Goal: Task Accomplishment & Management: Use online tool/utility

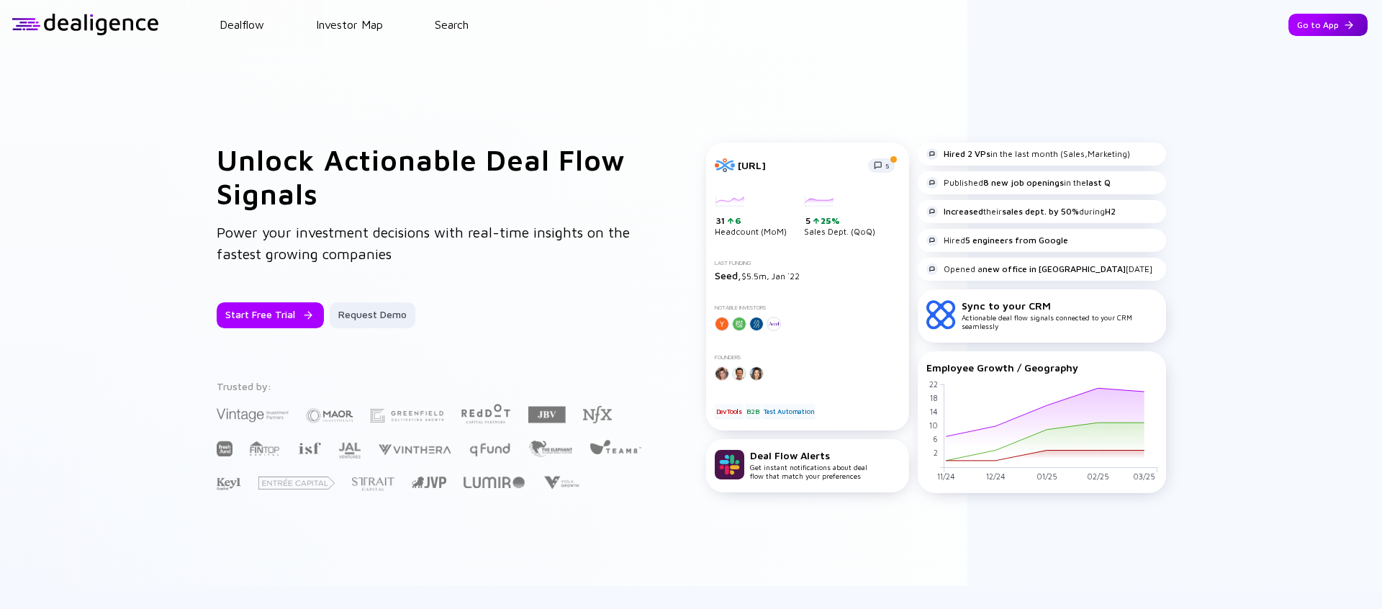
click at [1088, 32] on div "Go to App" at bounding box center [1328, 25] width 79 height 22
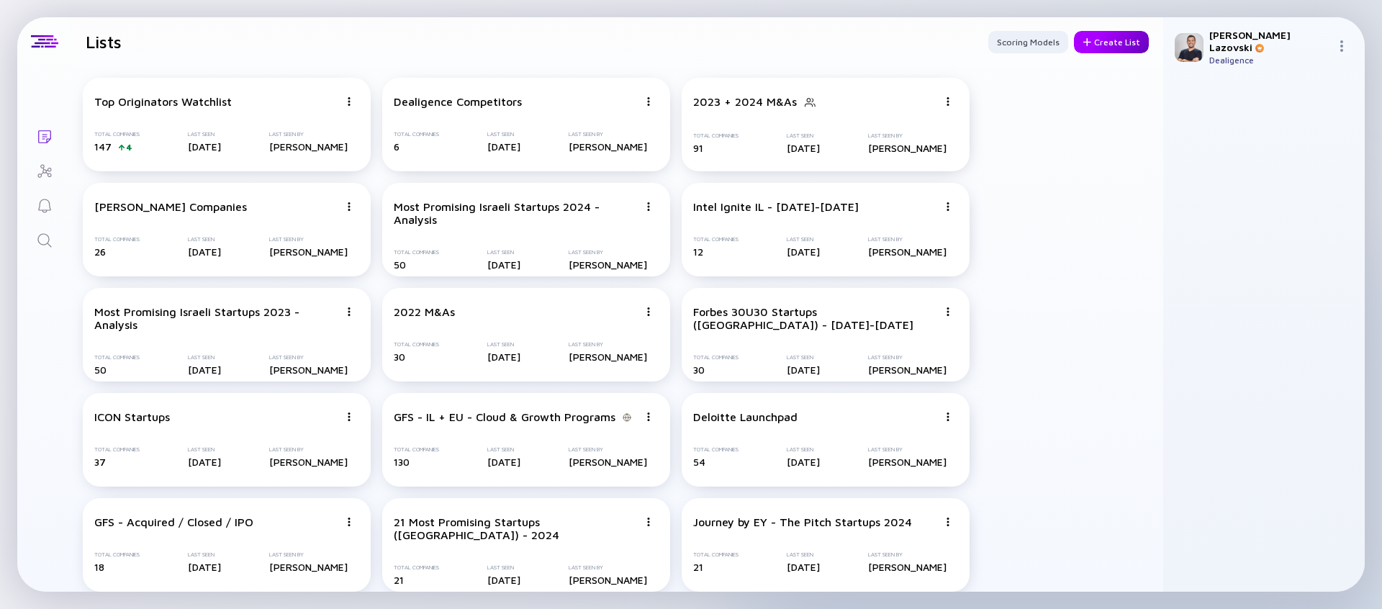
click at [1088, 50] on div "Create List" at bounding box center [1111, 42] width 75 height 22
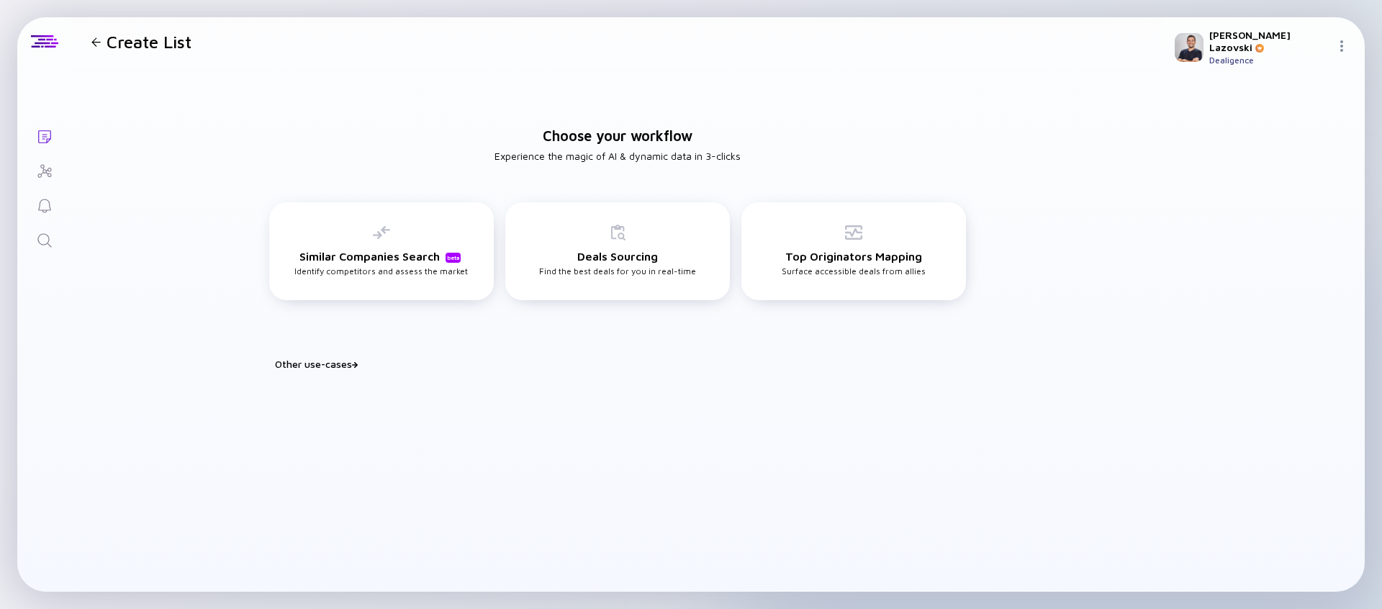
click at [340, 365] on div "Other use-cases" at bounding box center [626, 364] width 703 height 12
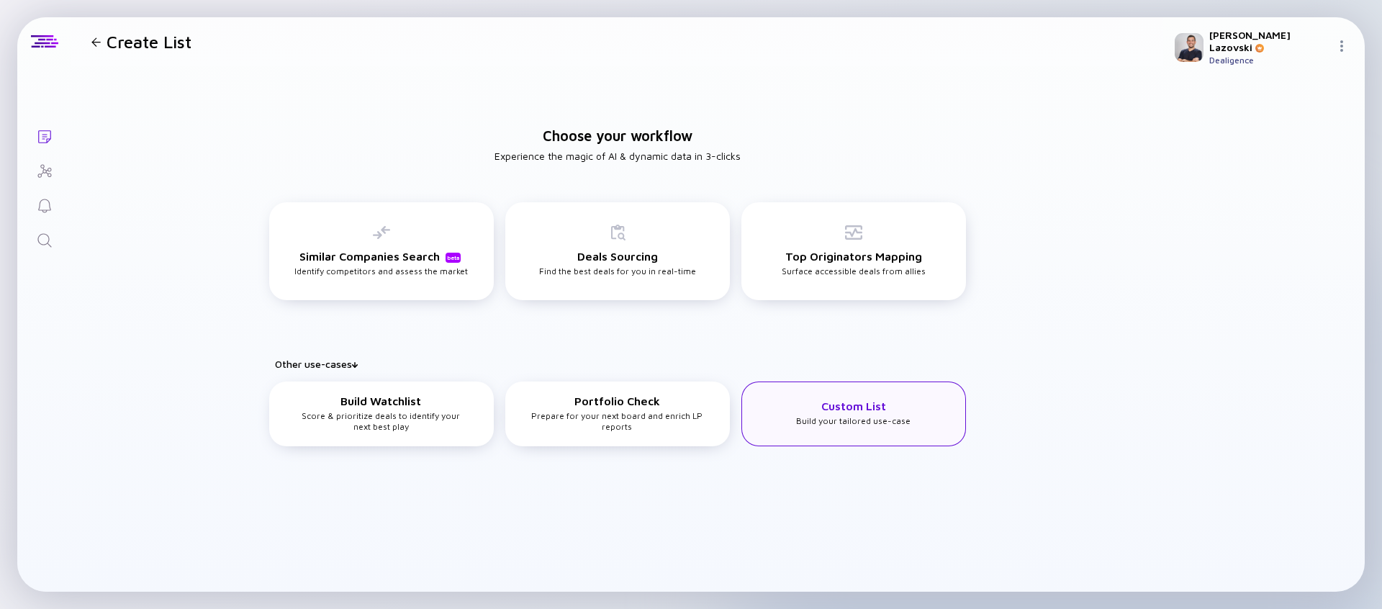
click at [788, 402] on div "Custom List Build your tailored use-case" at bounding box center [854, 414] width 225 height 65
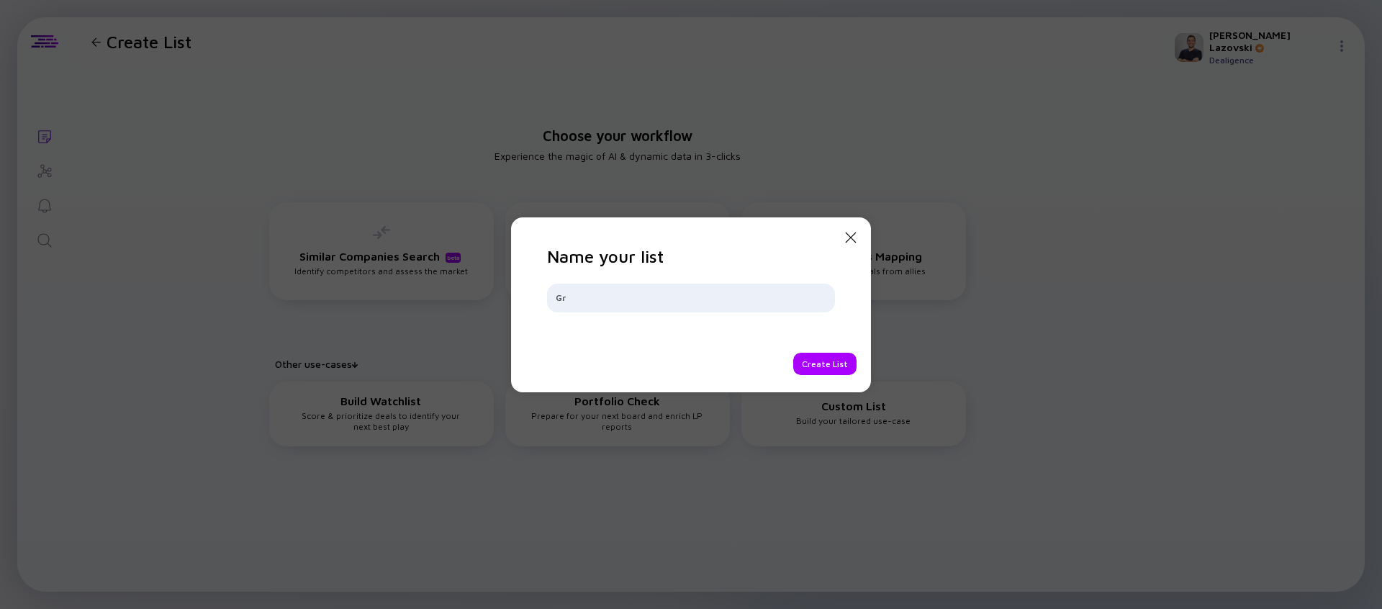
type input "G"
type input "J"
type input "Micro Growth Equity Opps"
click at [810, 365] on div "Create List" at bounding box center [824, 364] width 63 height 22
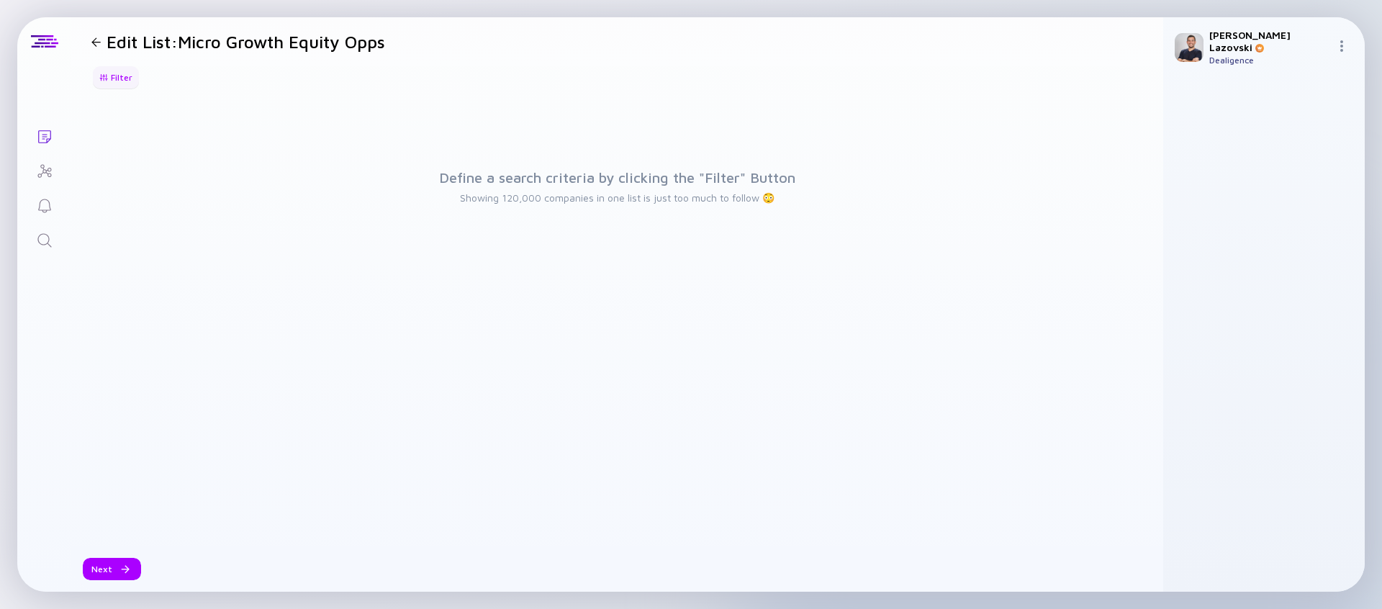
click at [128, 75] on div "Filter" at bounding box center [116, 77] width 50 height 22
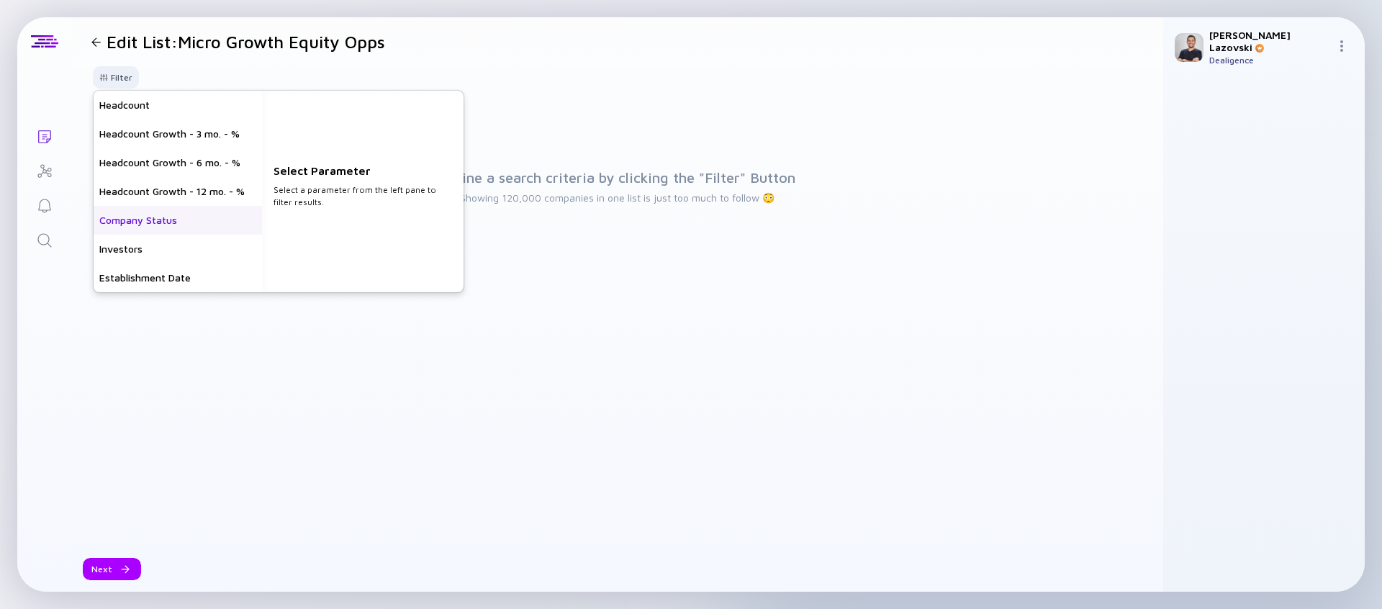
click at [139, 221] on div "Company Status" at bounding box center [178, 220] width 168 height 29
click at [330, 116] on div "Private" at bounding box center [363, 105] width 202 height 29
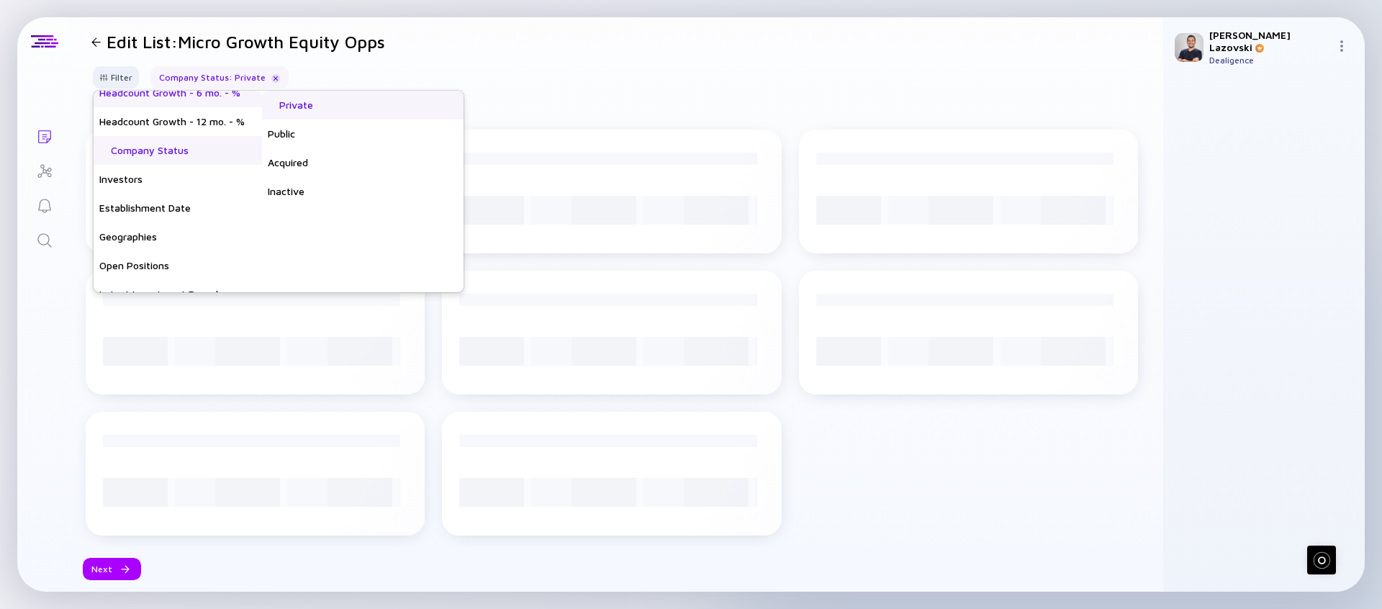
scroll to position [88, 0]
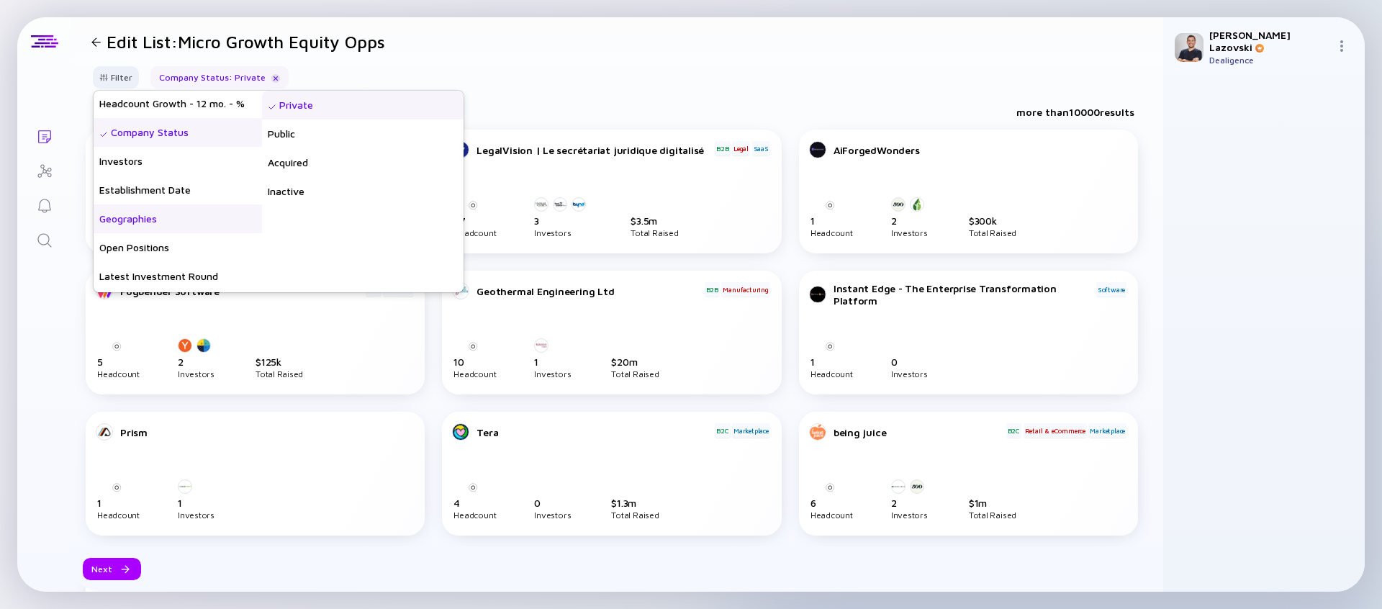
click at [197, 212] on div "Geographies" at bounding box center [178, 218] width 168 height 29
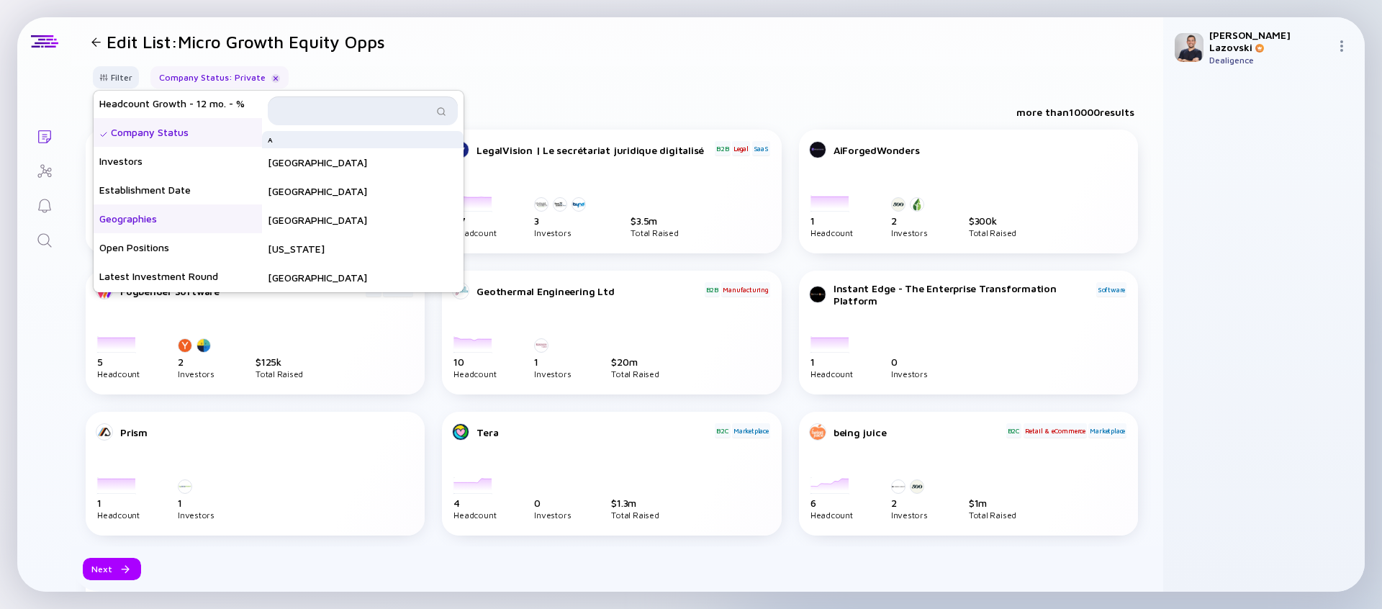
click at [309, 116] on input "text" at bounding box center [354, 111] width 156 height 14
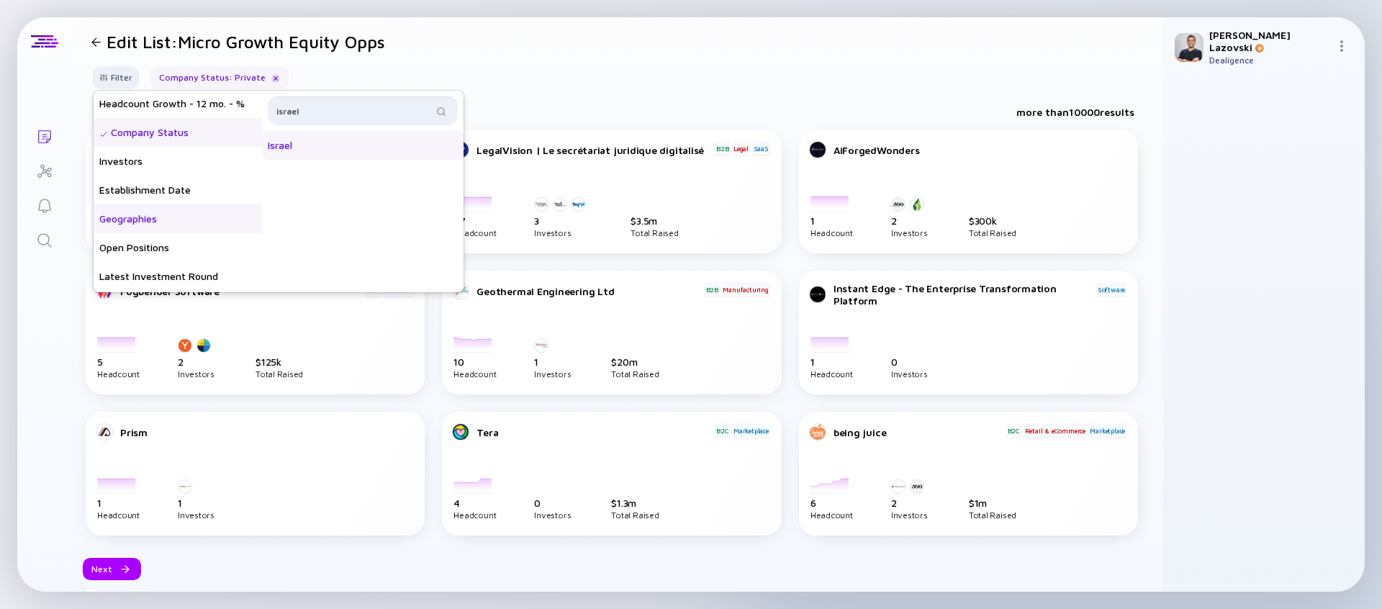
type input "israel"
click at [348, 144] on div "Israel" at bounding box center [363, 145] width 202 height 29
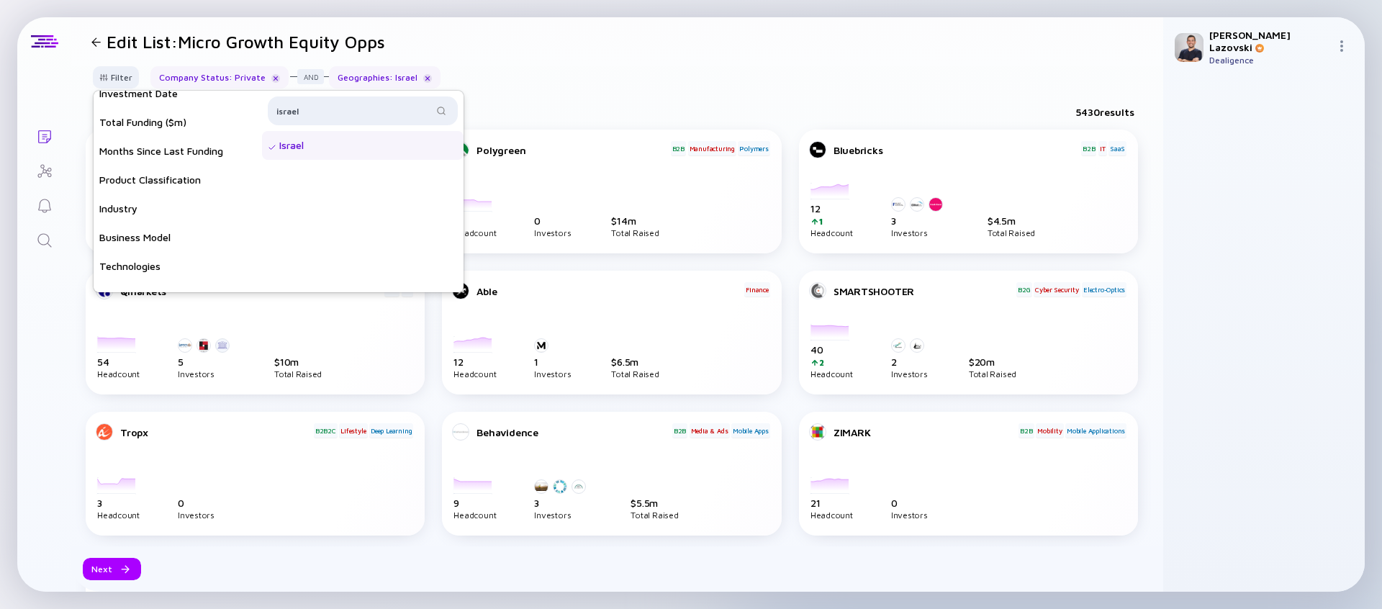
scroll to position [403, 0]
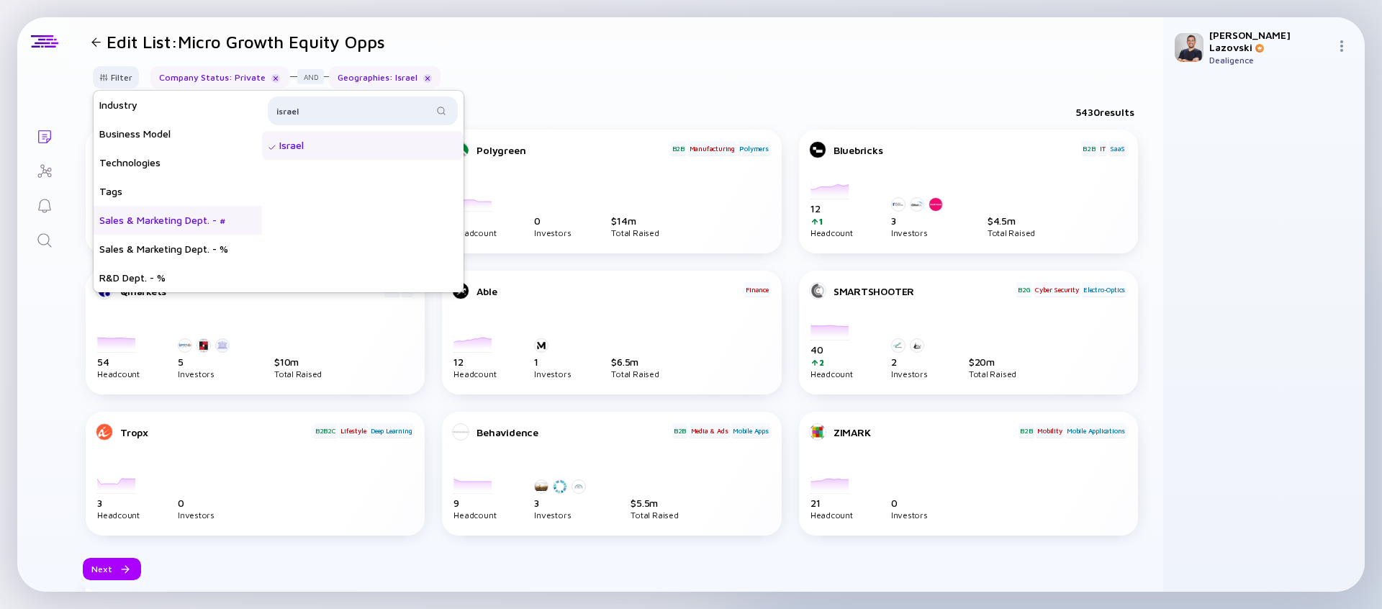
click at [190, 227] on div "Sales & Marketing Dept. - #" at bounding box center [178, 220] width 168 height 29
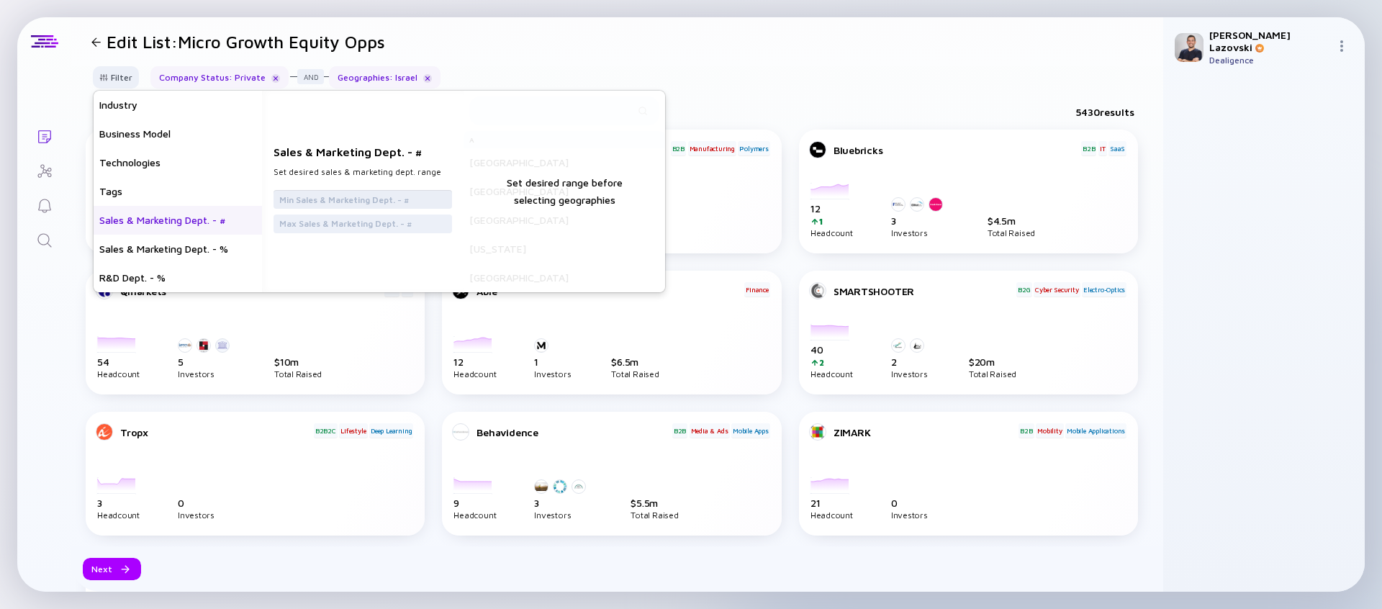
click at [335, 203] on input "text" at bounding box center [362, 199] width 167 height 14
type input "6"
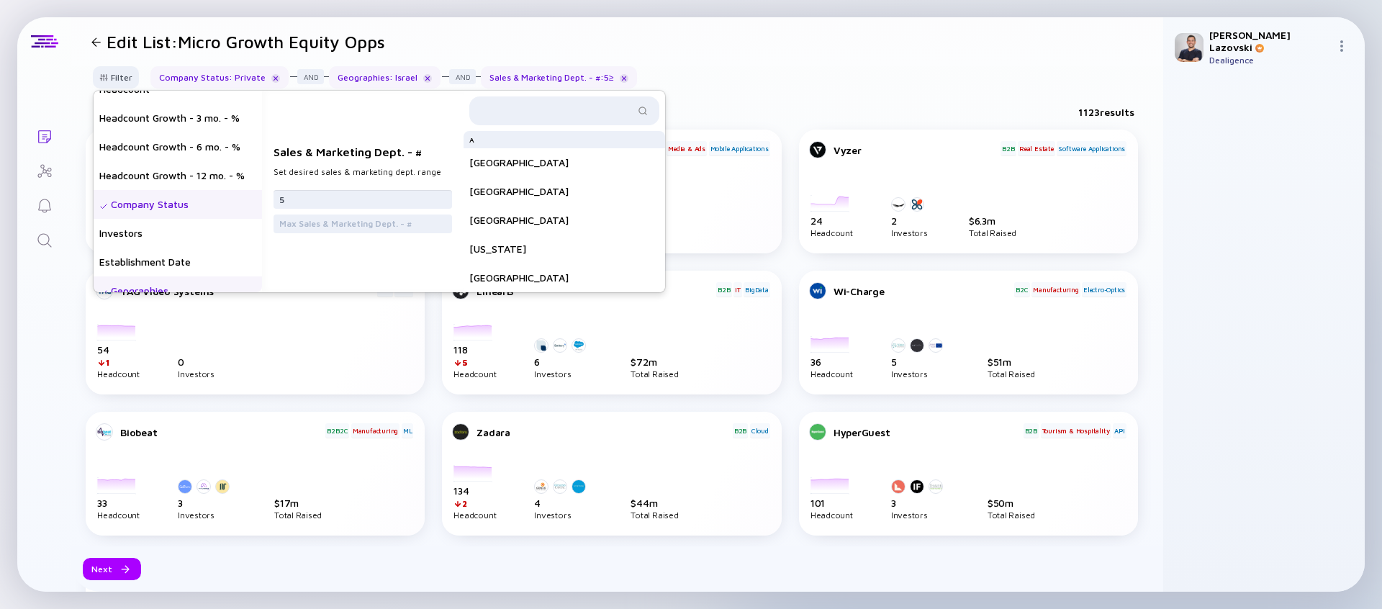
scroll to position [0, 0]
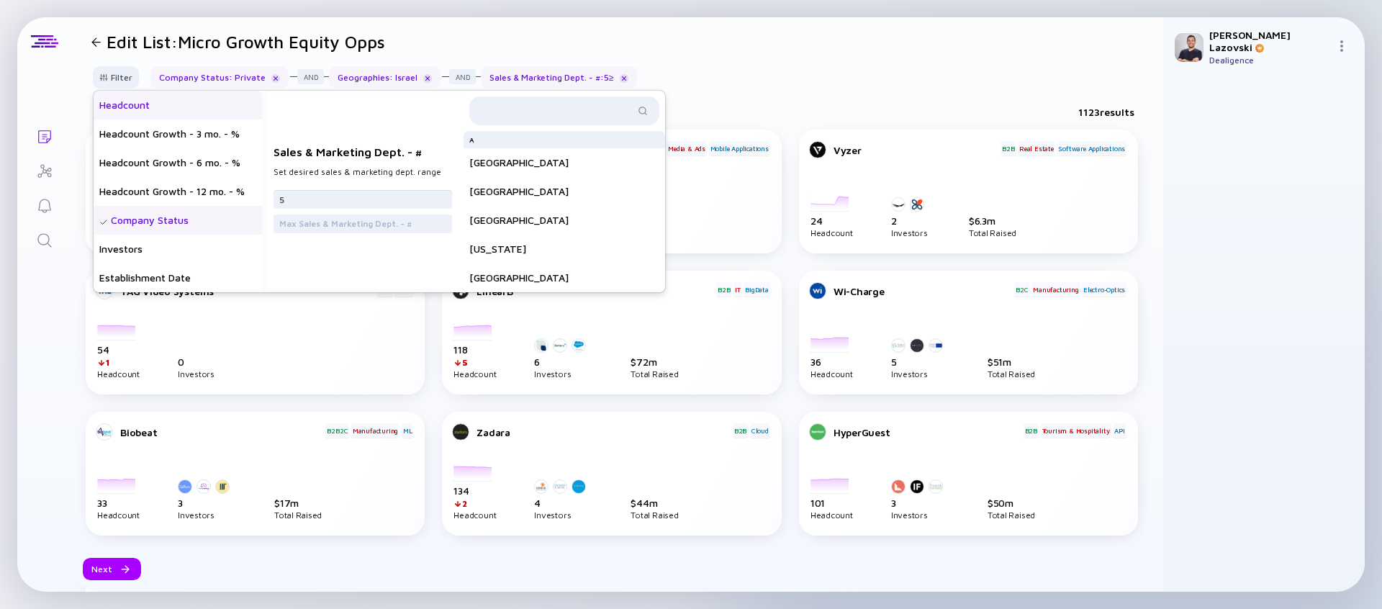
type input "5"
click at [171, 107] on div "Headcount" at bounding box center [178, 105] width 168 height 29
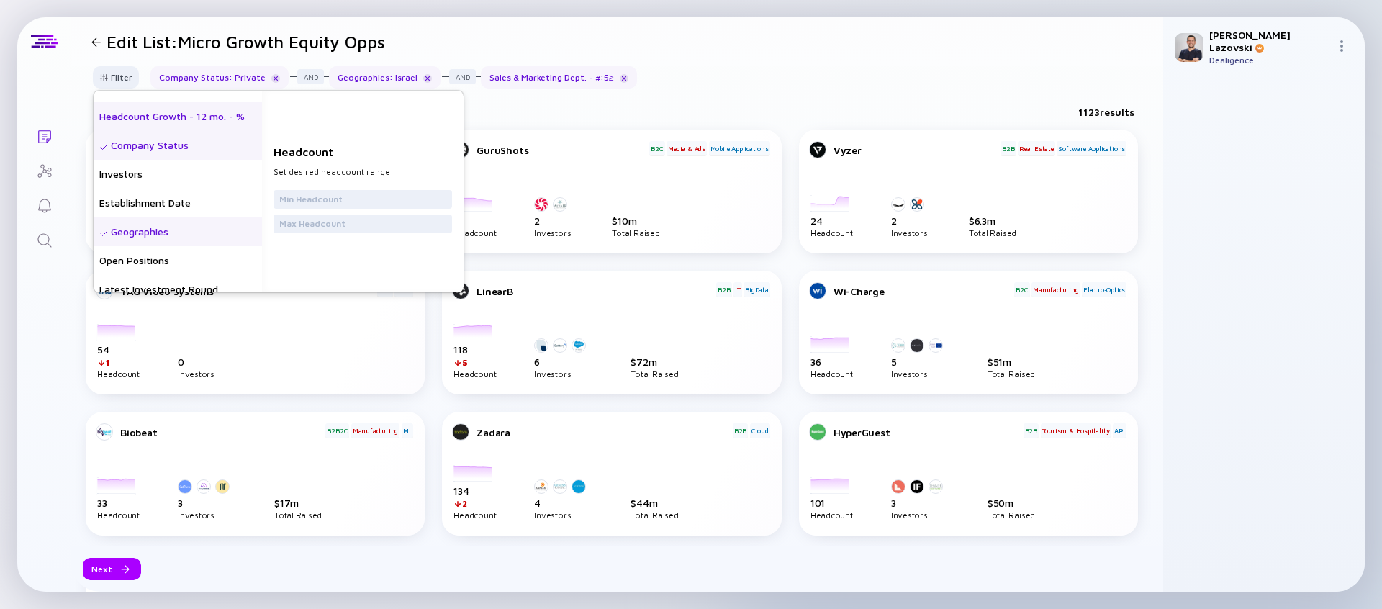
scroll to position [79, 0]
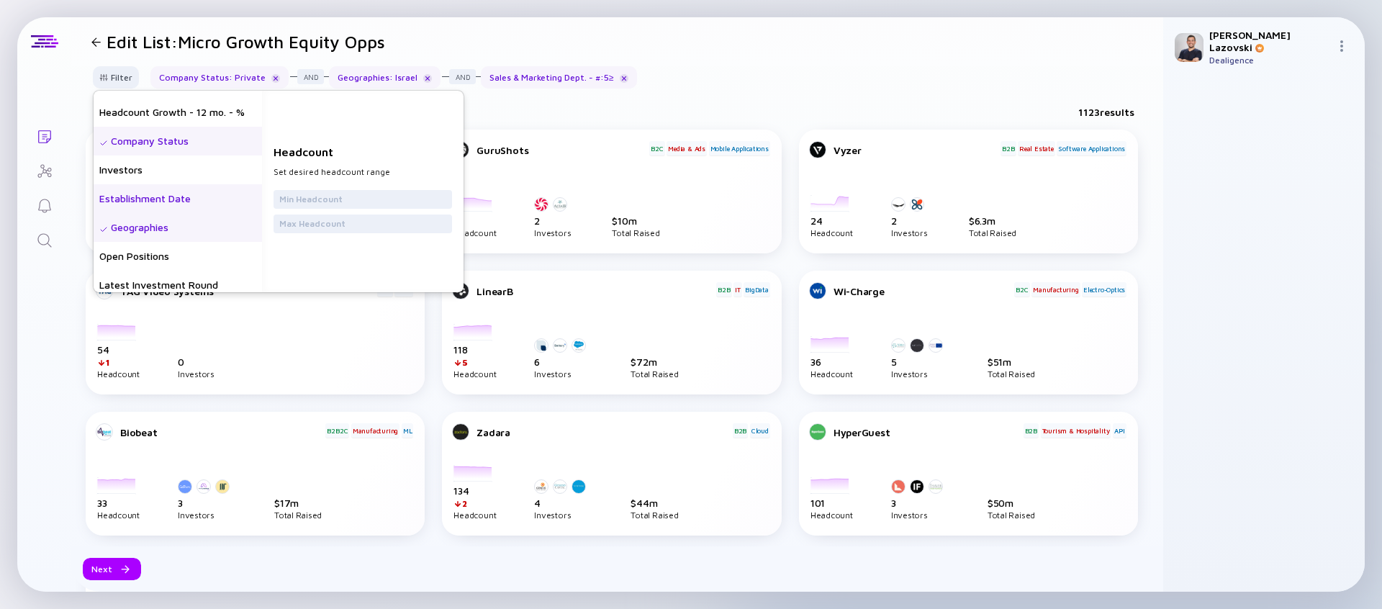
click at [167, 197] on div "Establishment Date" at bounding box center [178, 198] width 168 height 29
click at [283, 229] on input "date" at bounding box center [362, 224] width 167 height 14
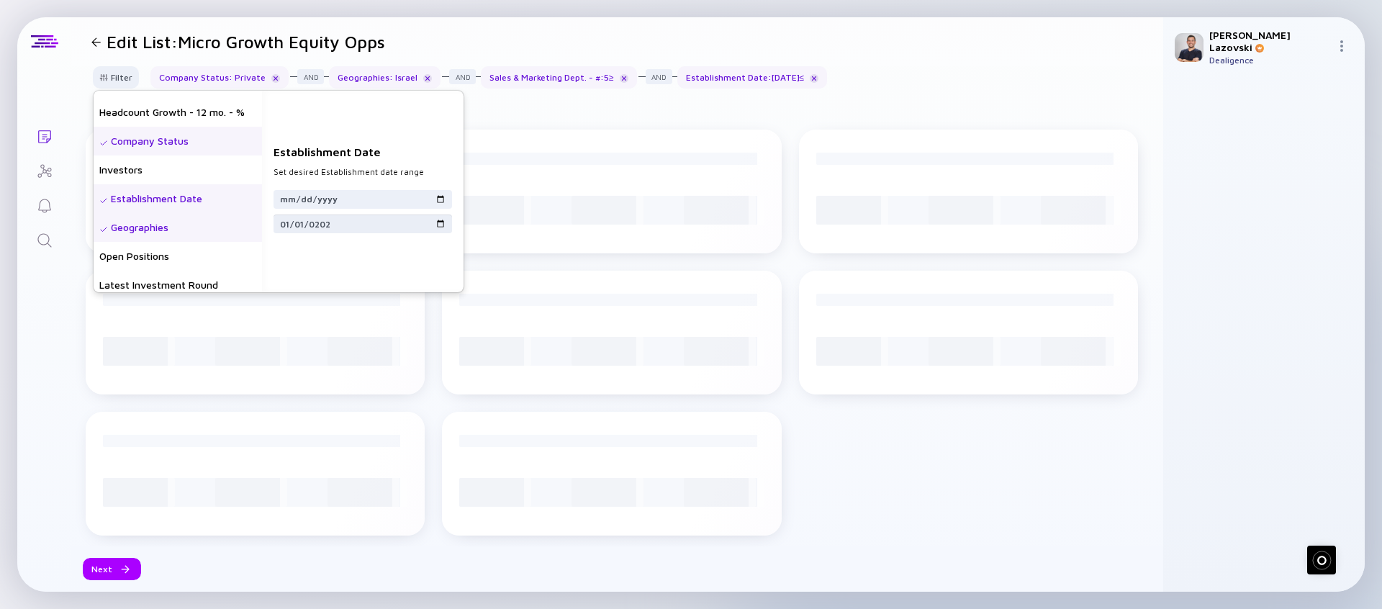
type input "2023-01-01"
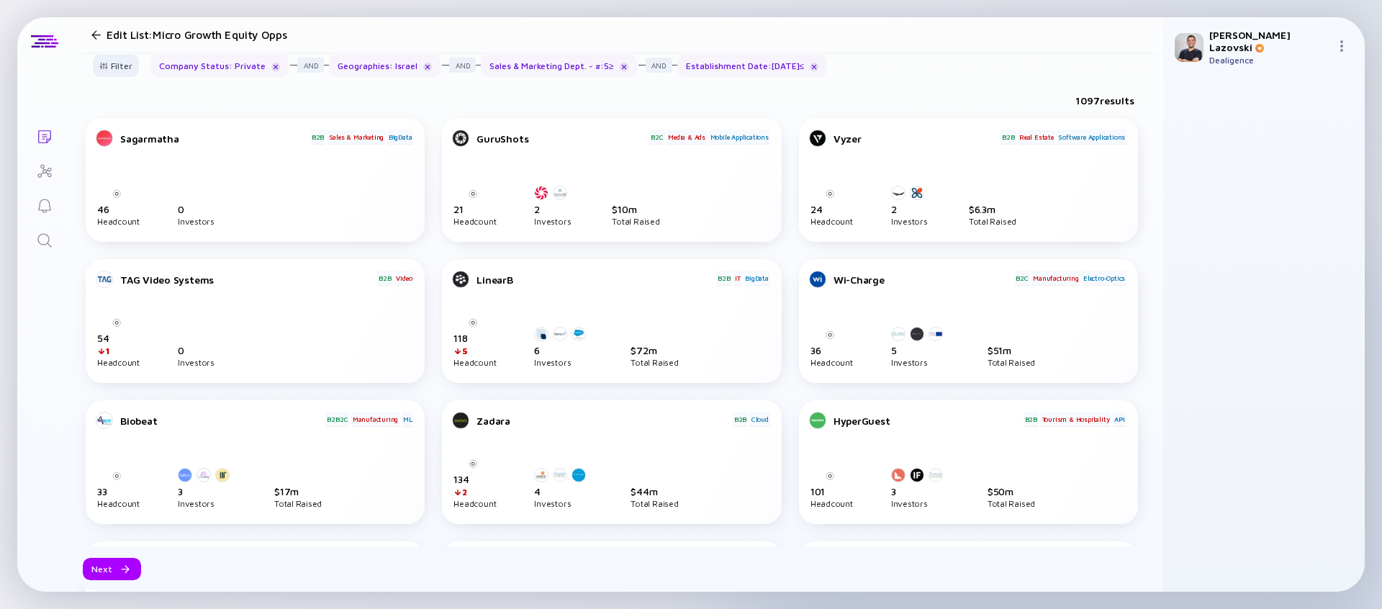
scroll to position [0, 0]
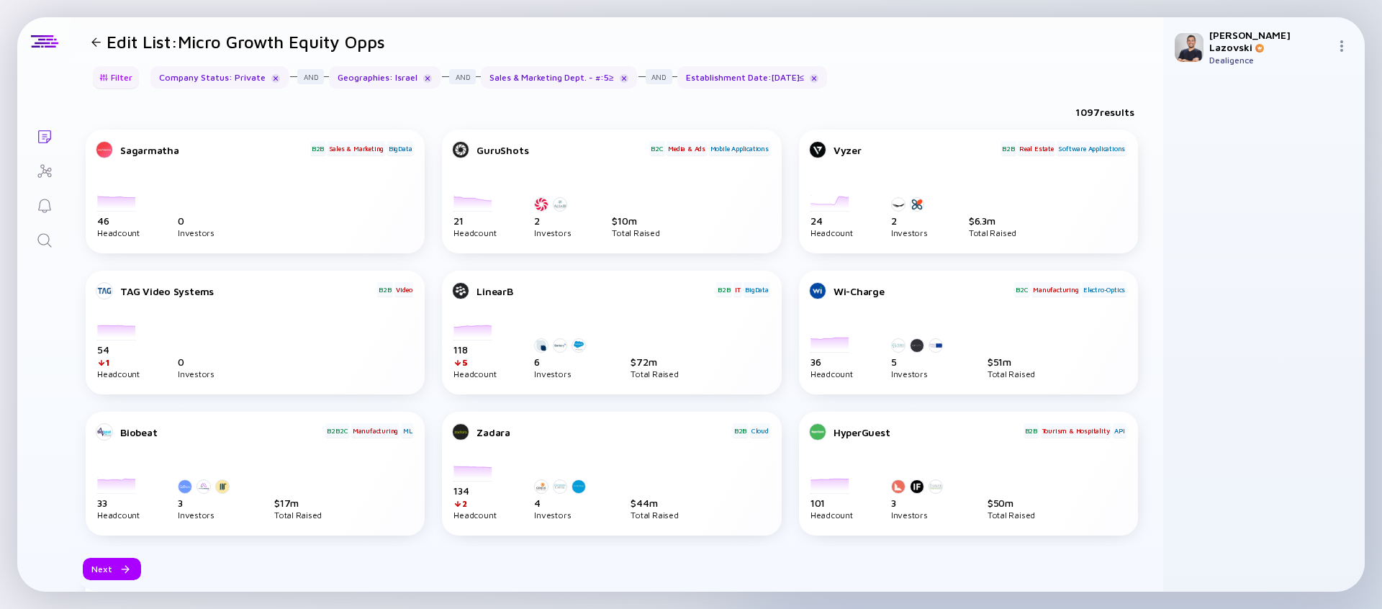
click at [125, 85] on div "Filter" at bounding box center [116, 77] width 50 height 22
click at [121, 76] on div "Filter" at bounding box center [116, 77] width 50 height 22
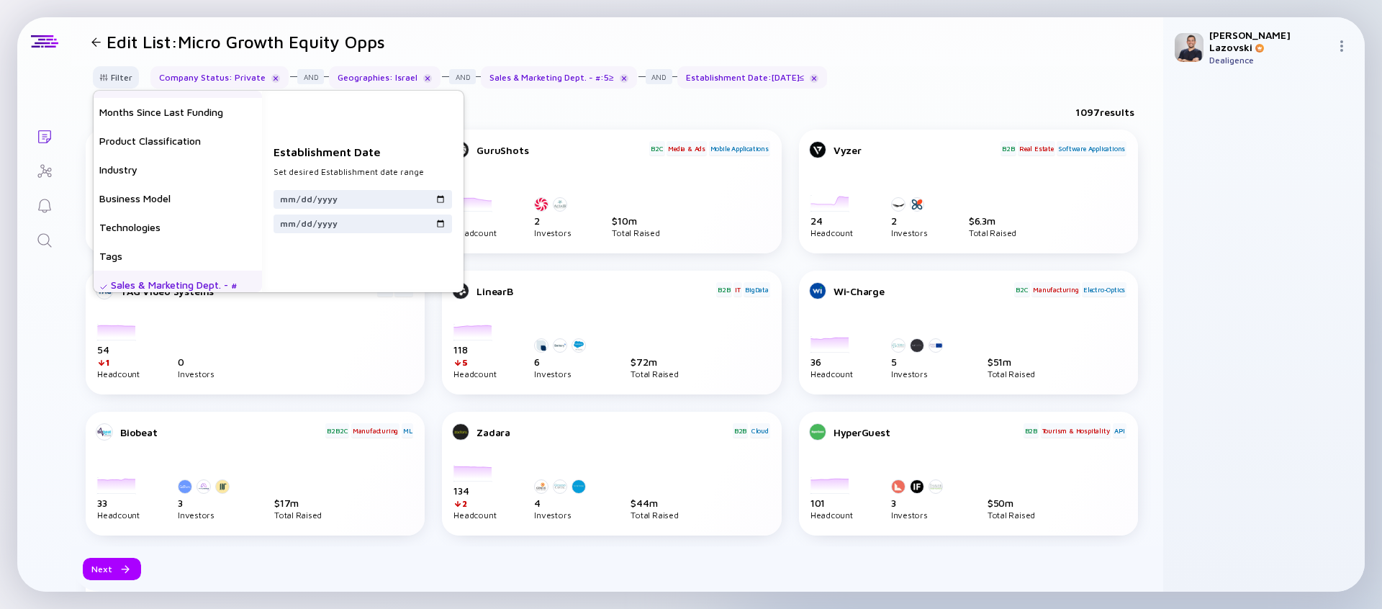
scroll to position [403, 0]
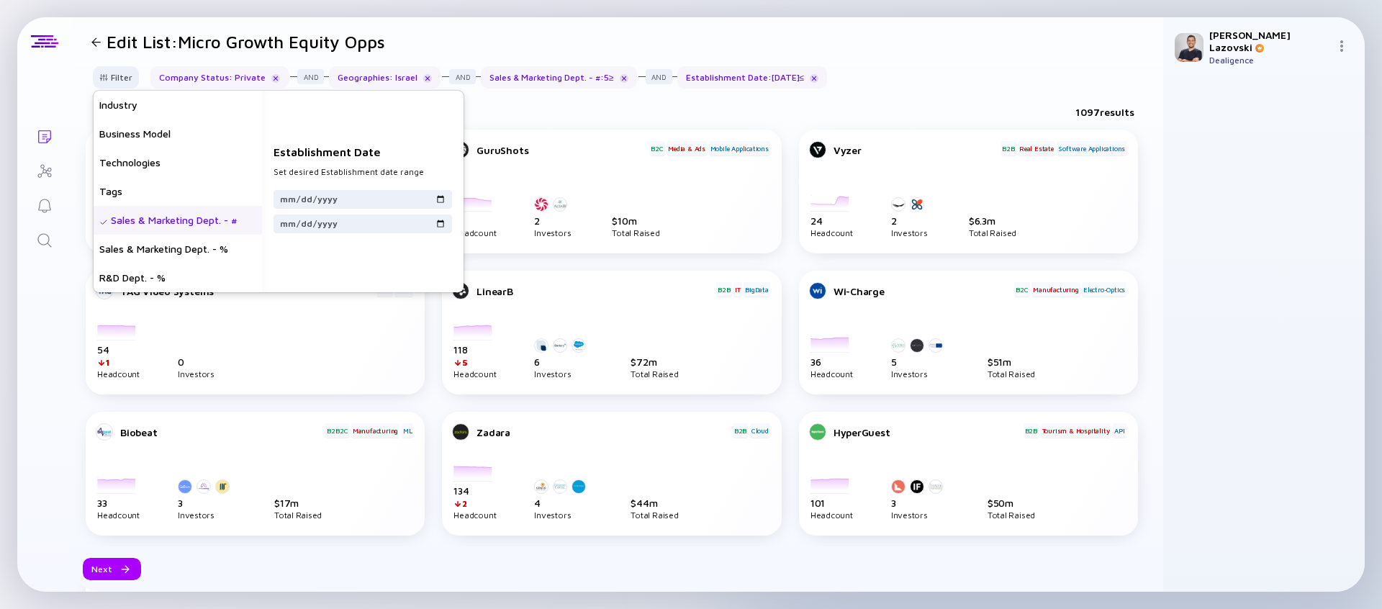
click at [164, 230] on div "Sales & Marketing Dept. - #" at bounding box center [178, 220] width 168 height 29
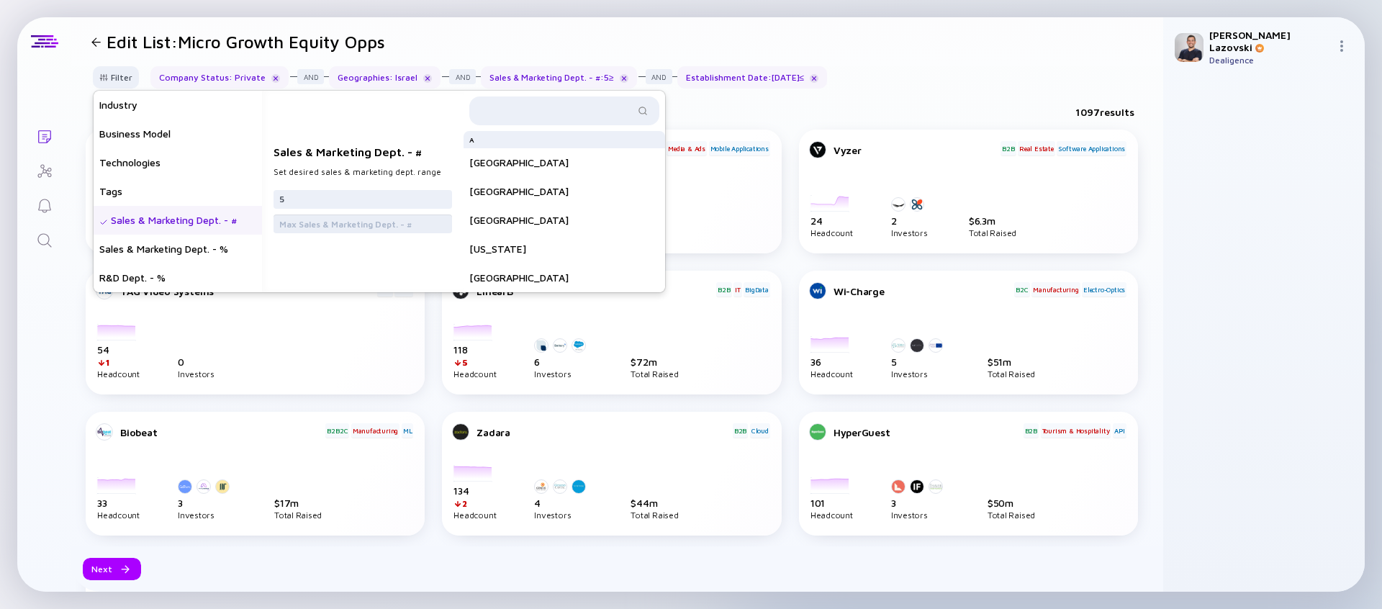
click at [295, 219] on input "text" at bounding box center [362, 224] width 167 height 14
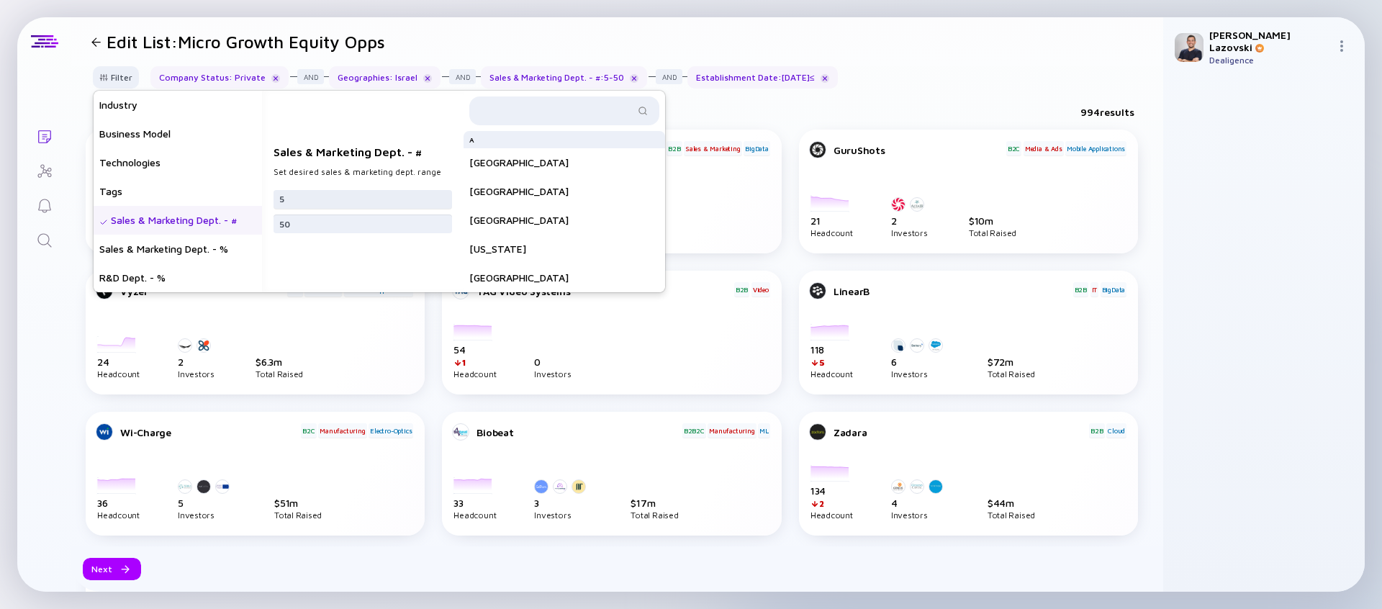
type input "50"
click at [293, 204] on input "5" at bounding box center [362, 199] width 167 height 14
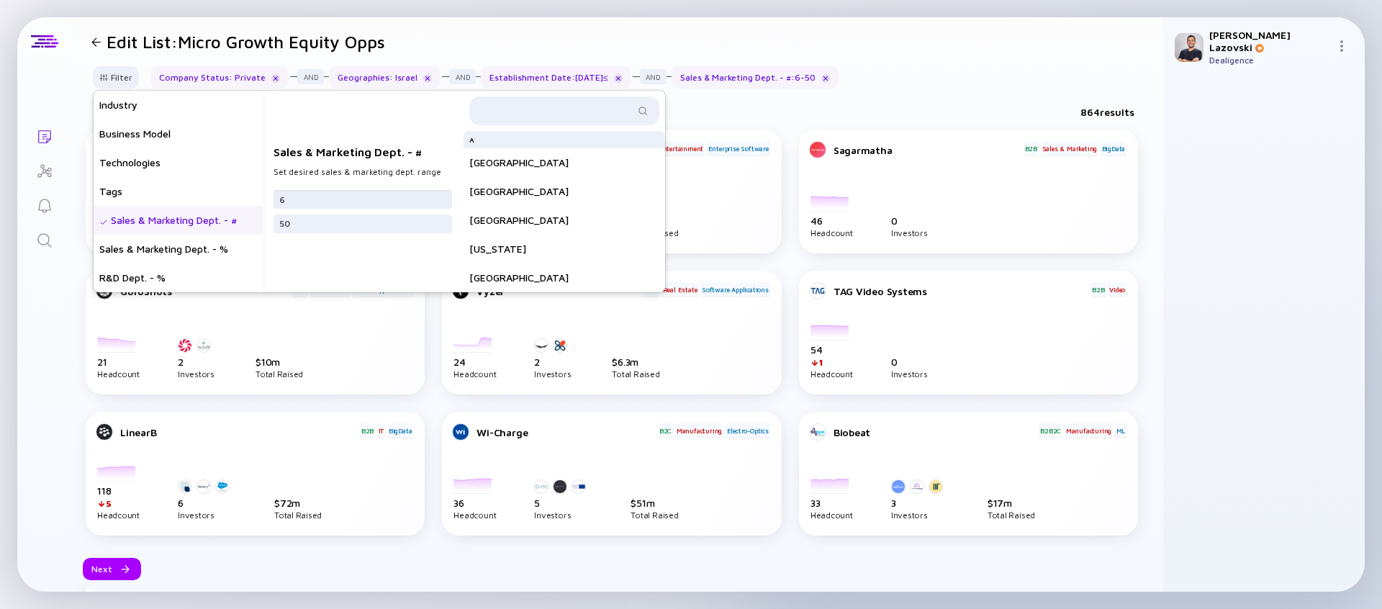
click at [289, 202] on input "6" at bounding box center [362, 199] width 167 height 14
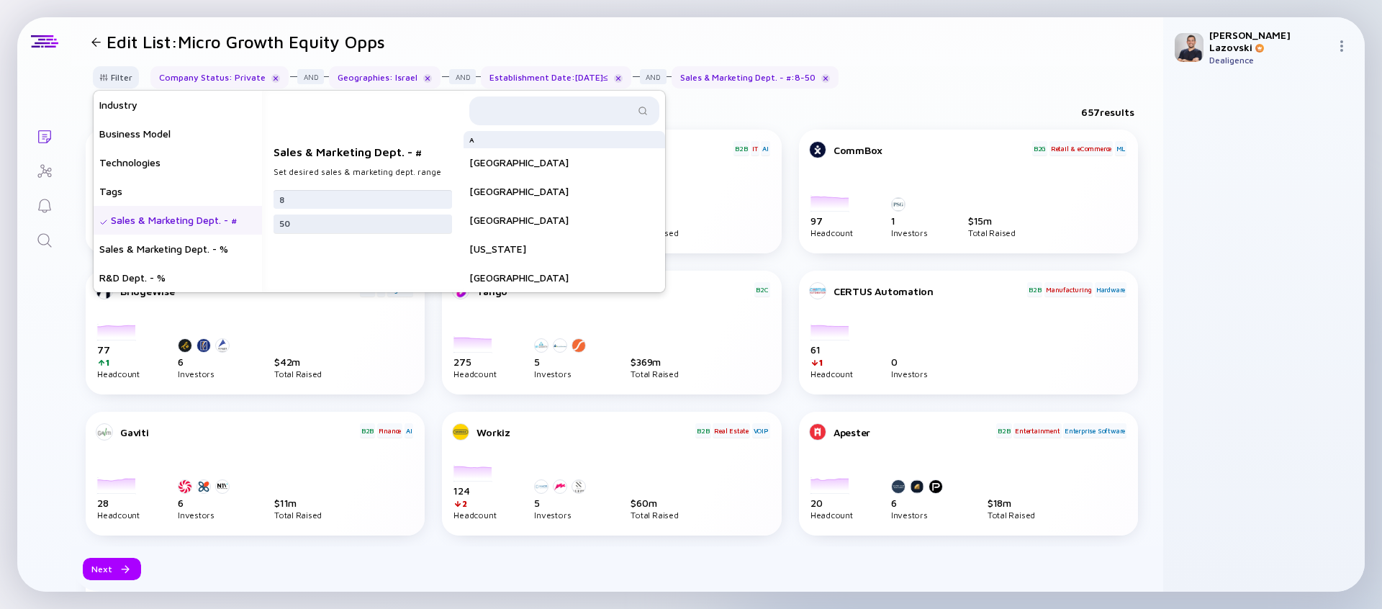
type input "8"
click at [309, 225] on input "50" at bounding box center [362, 224] width 167 height 14
click at [309, 226] on input "50" at bounding box center [362, 224] width 167 height 14
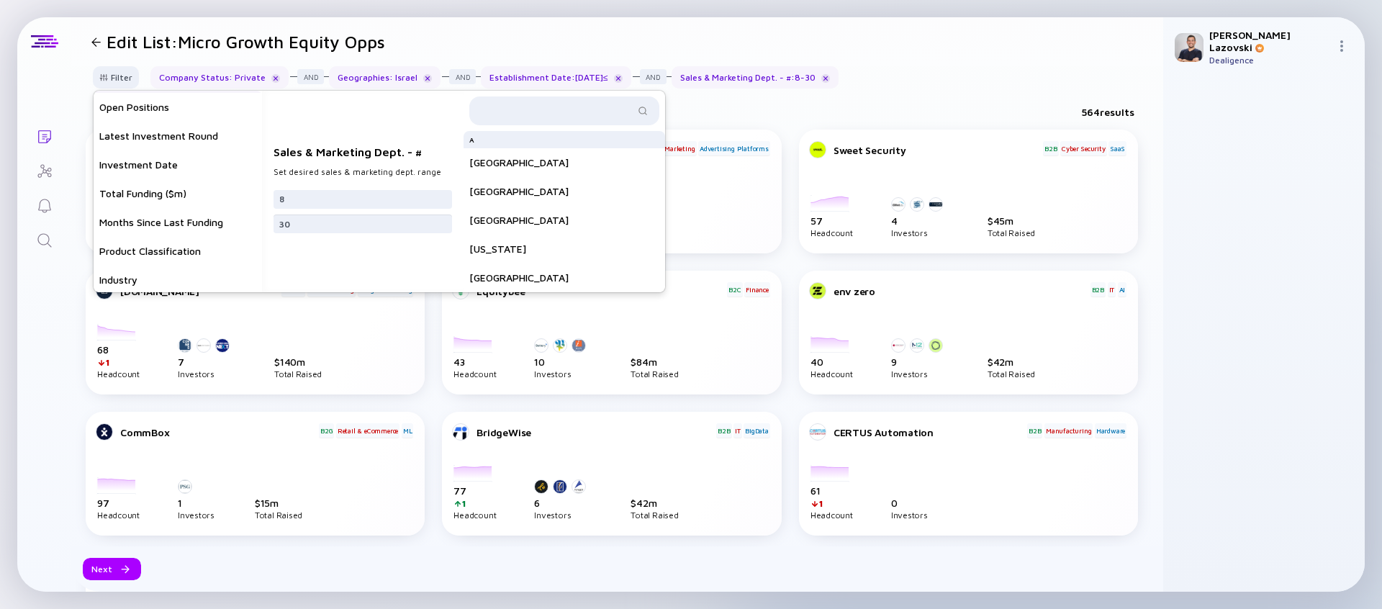
scroll to position [223, 0]
type input "30"
click at [168, 202] on div "Total Funding ($m)" at bounding box center [178, 198] width 168 height 29
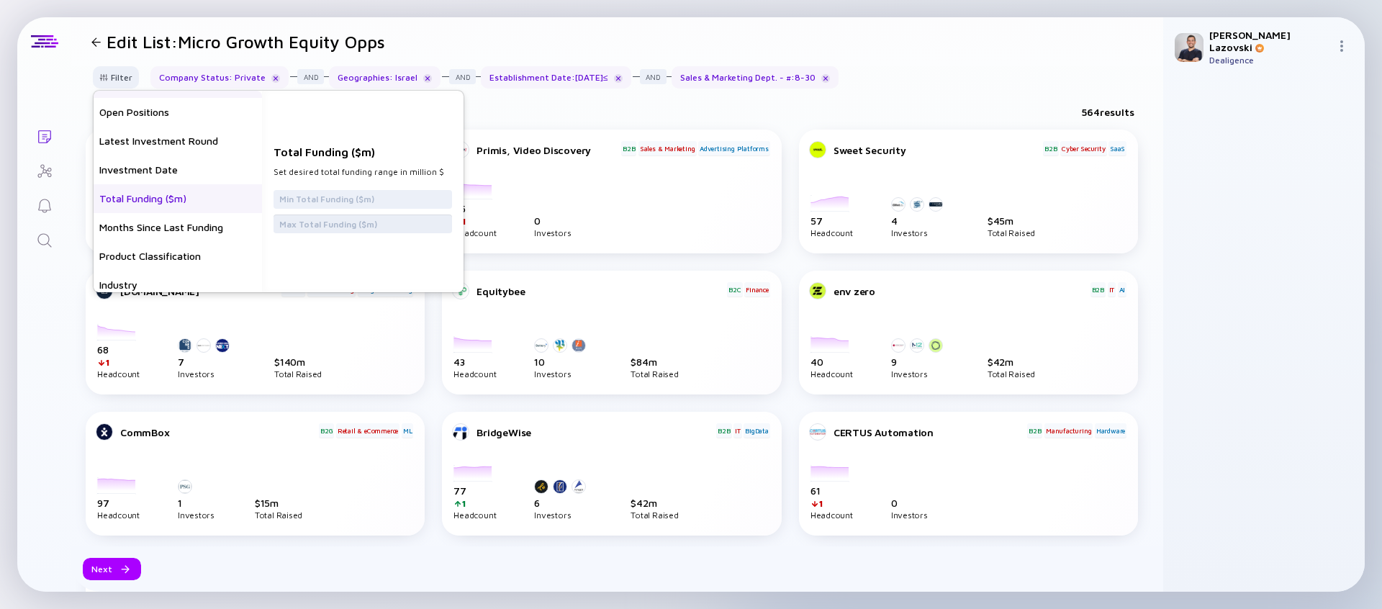
click at [321, 217] on input "text" at bounding box center [362, 224] width 167 height 14
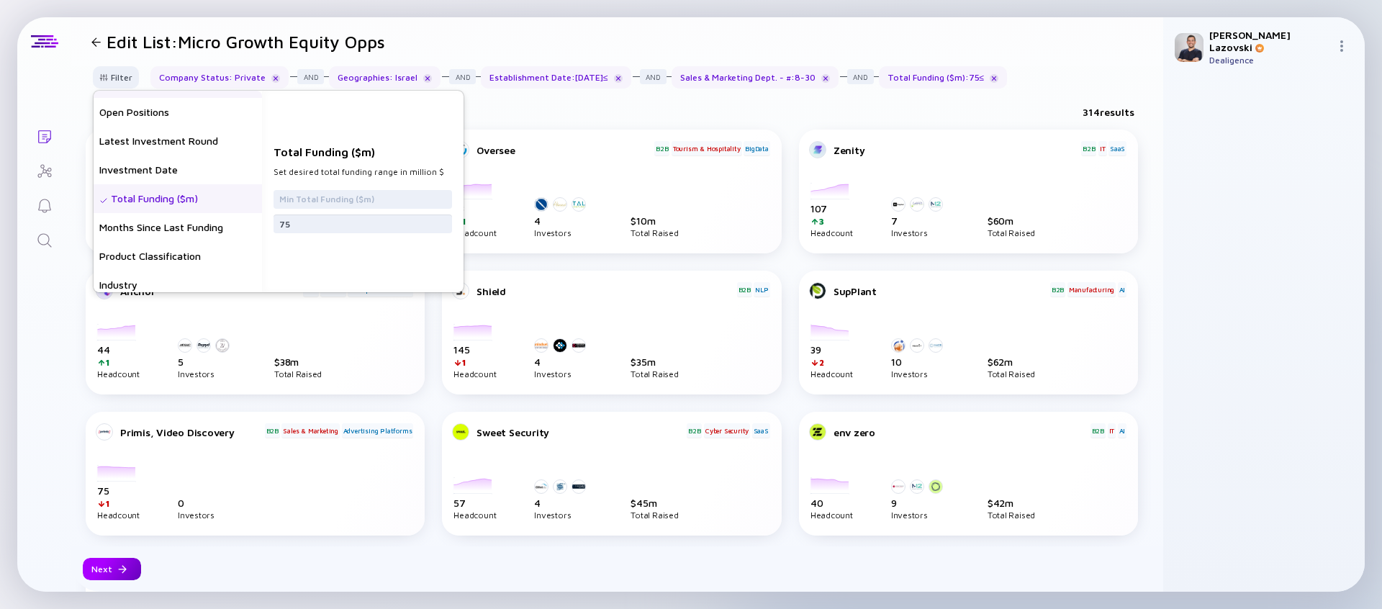
type input "75"
click at [107, 528] on div "Next" at bounding box center [112, 569] width 58 height 22
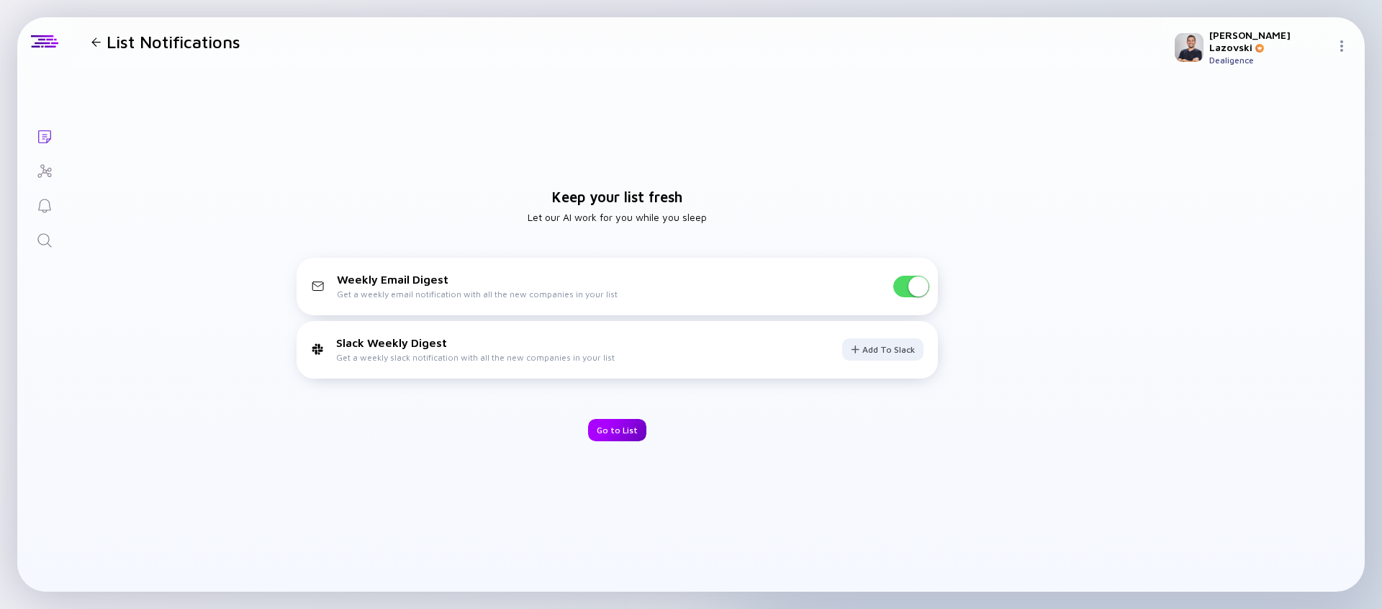
click at [603, 426] on div "Go to List" at bounding box center [617, 430] width 58 height 22
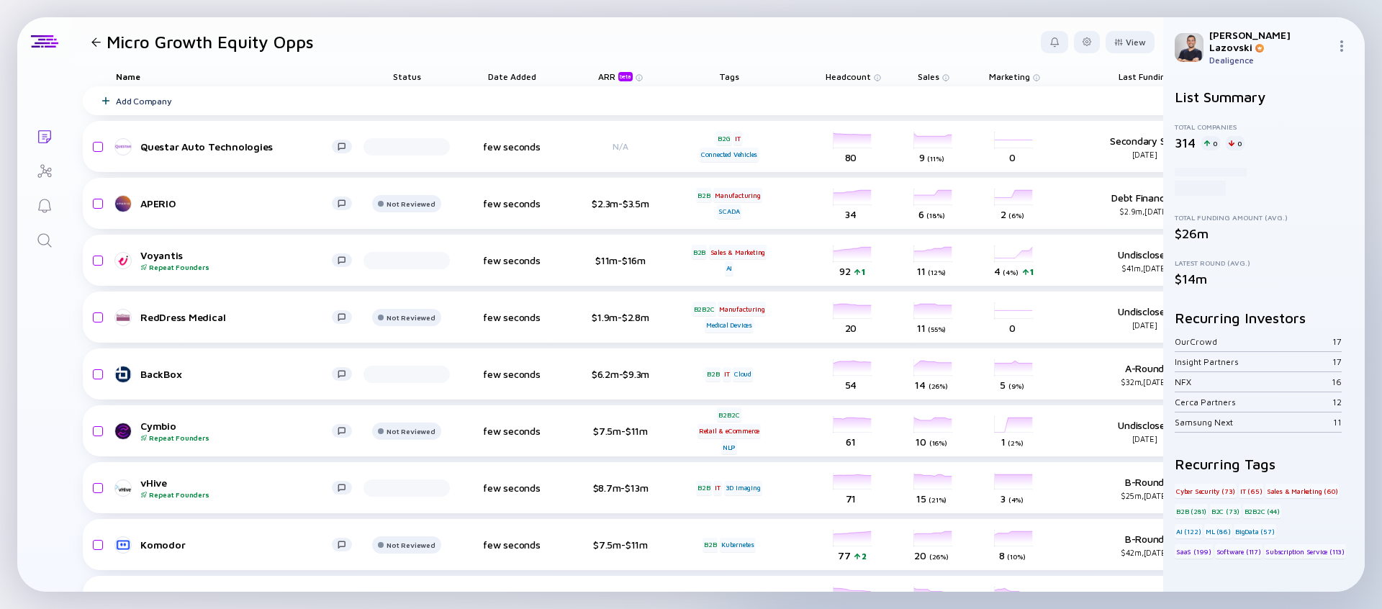
click at [50, 142] on icon "Lists" at bounding box center [44, 136] width 17 height 17
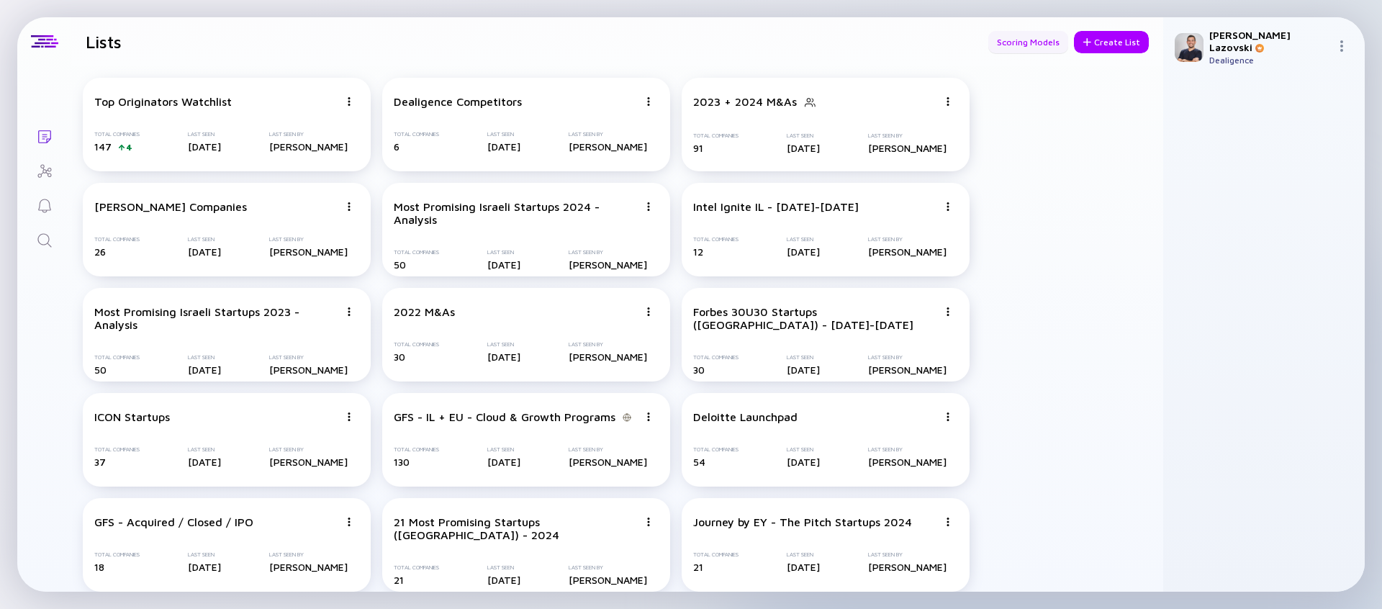
click at [1024, 50] on div "Scoring Models" at bounding box center [1028, 42] width 80 height 22
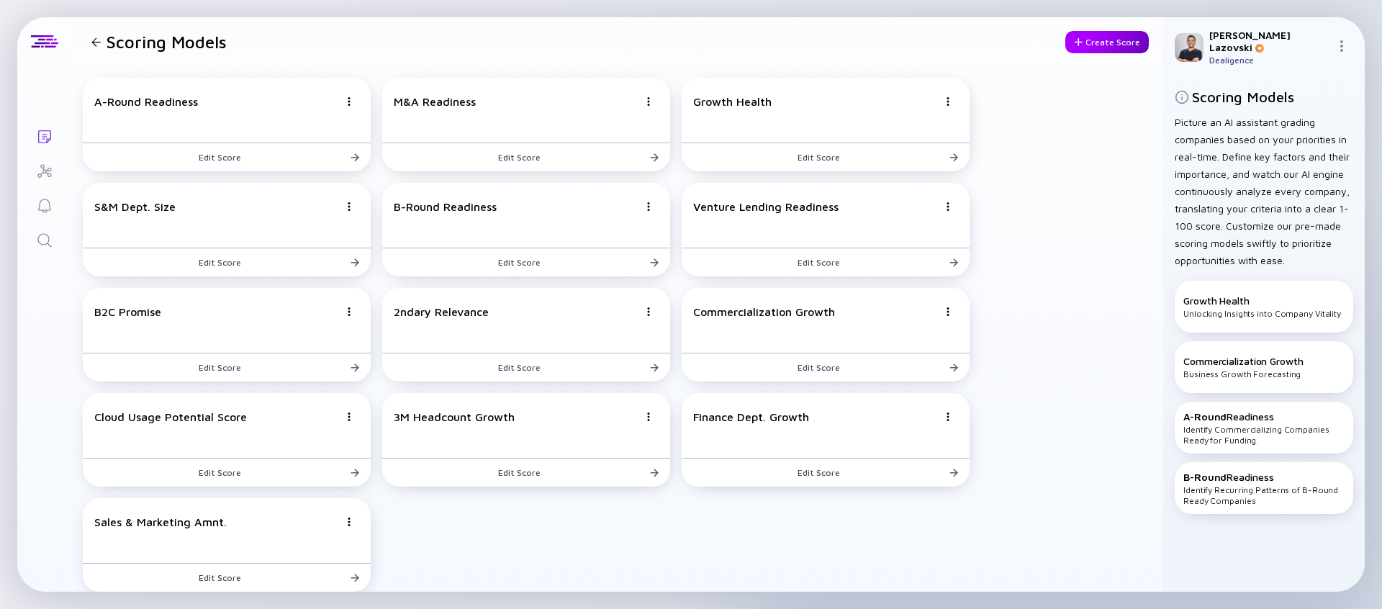
click at [1088, 49] on div "Create Score" at bounding box center [1107, 42] width 84 height 22
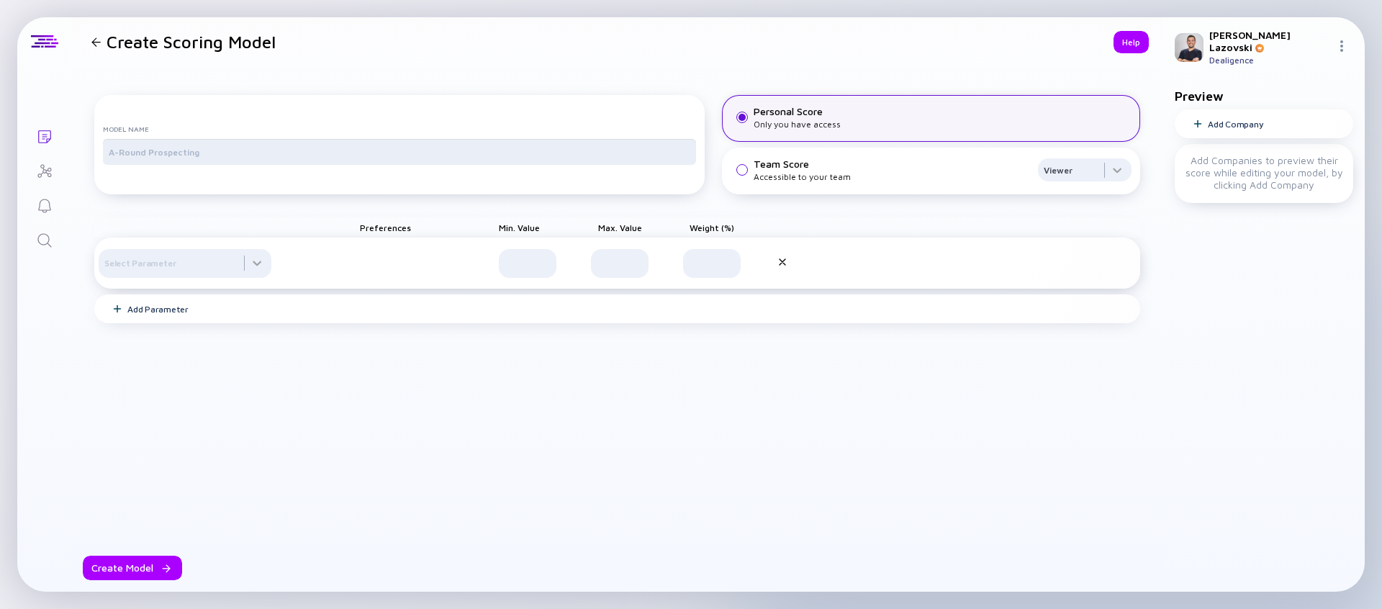
click at [289, 159] on input "text" at bounding box center [400, 152] width 582 height 14
type input "G"
type input "M"
type input "Low-Cap Equity Readiness"
click at [235, 276] on div at bounding box center [185, 263] width 173 height 29
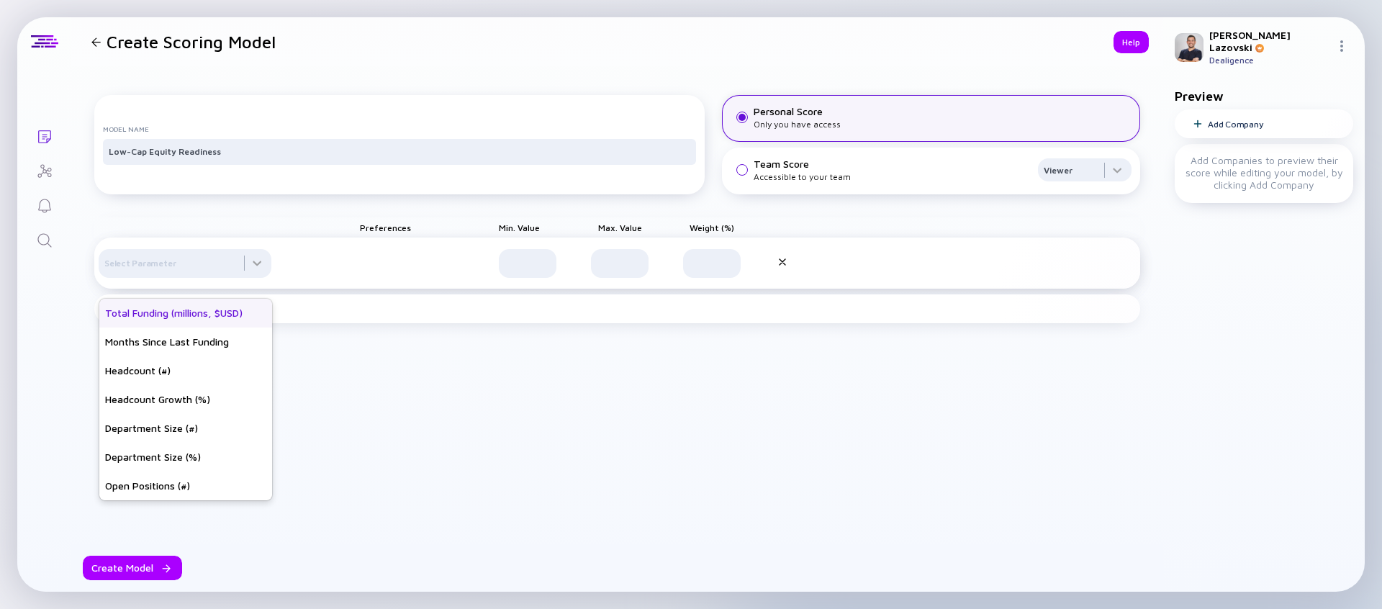
click at [197, 301] on div "Total Funding (millions, $USD)" at bounding box center [185, 313] width 173 height 29
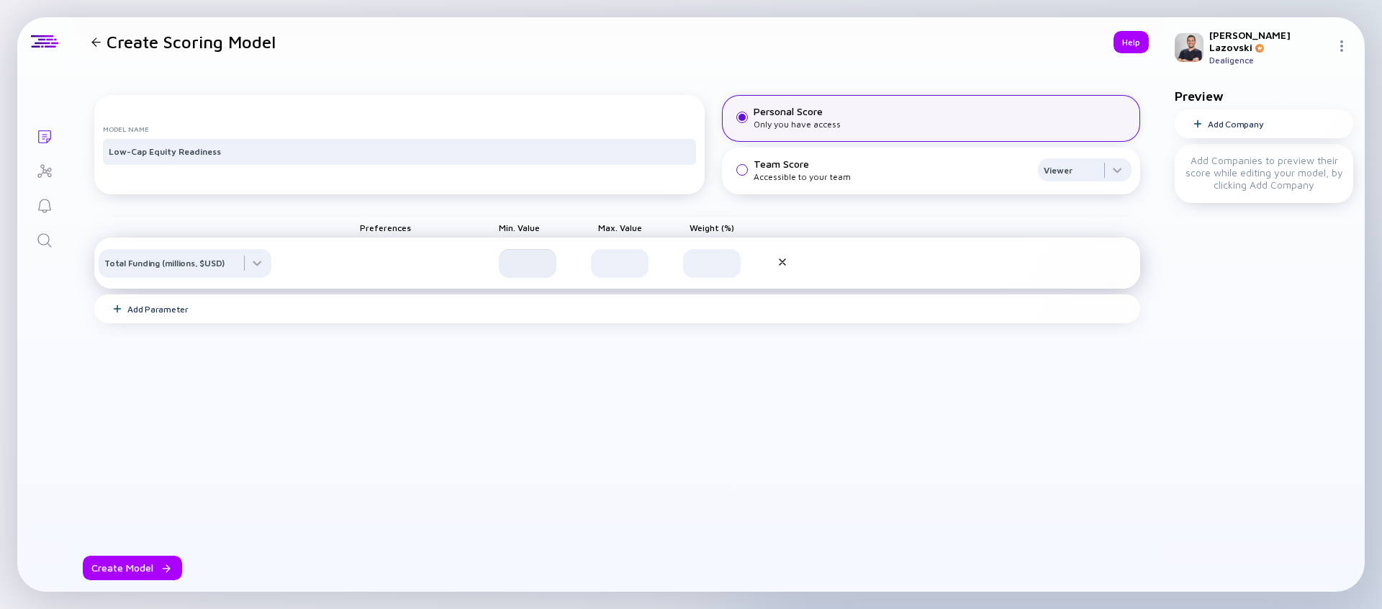
click at [518, 271] on input "text" at bounding box center [528, 263] width 40 height 14
click at [621, 271] on input "text" at bounding box center [620, 263] width 40 height 14
type input "1"
type input "0"
click at [514, 271] on input "text" at bounding box center [528, 263] width 40 height 14
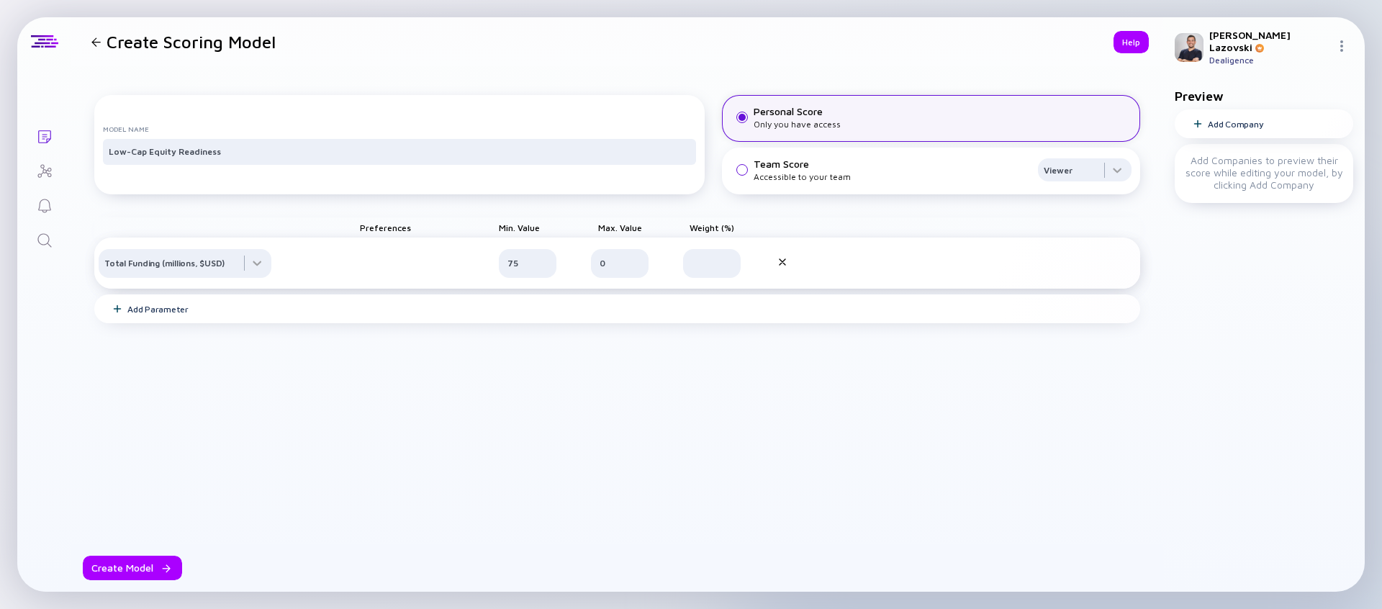
click at [506, 389] on div "Model Name Low-Cap Equity Readiness Personal Score Only you have access Team Sc…" at bounding box center [617, 268] width 1046 height 380
click at [515, 271] on input "75" at bounding box center [528, 263] width 40 height 14
type input "50"
click at [401, 323] on div "Add Parameter" at bounding box center [617, 308] width 1046 height 29
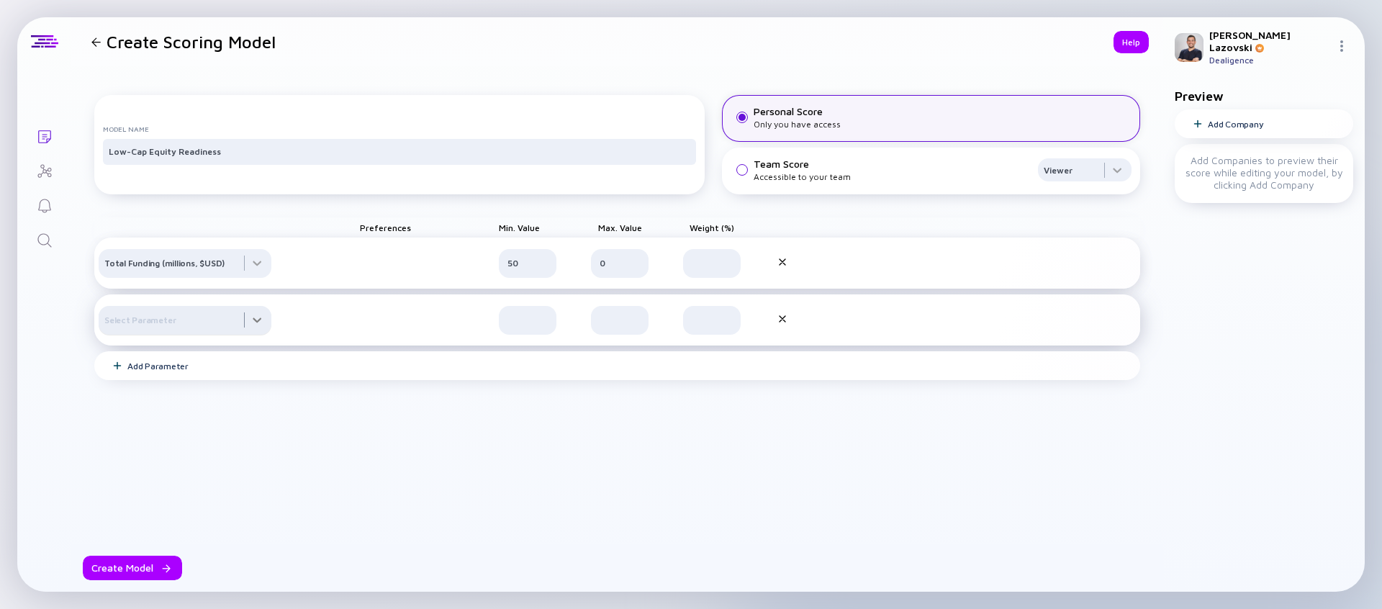
click at [263, 335] on div at bounding box center [185, 320] width 173 height 29
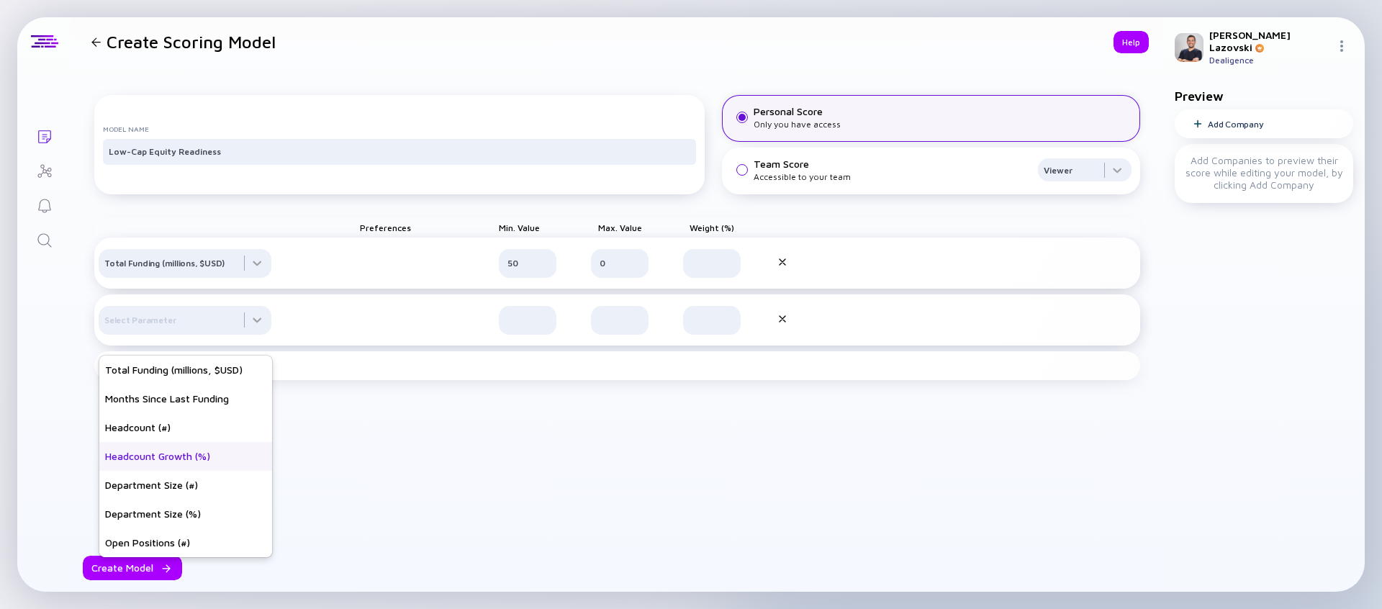
click at [212, 464] on div "Headcount Growth (%)" at bounding box center [185, 456] width 173 height 29
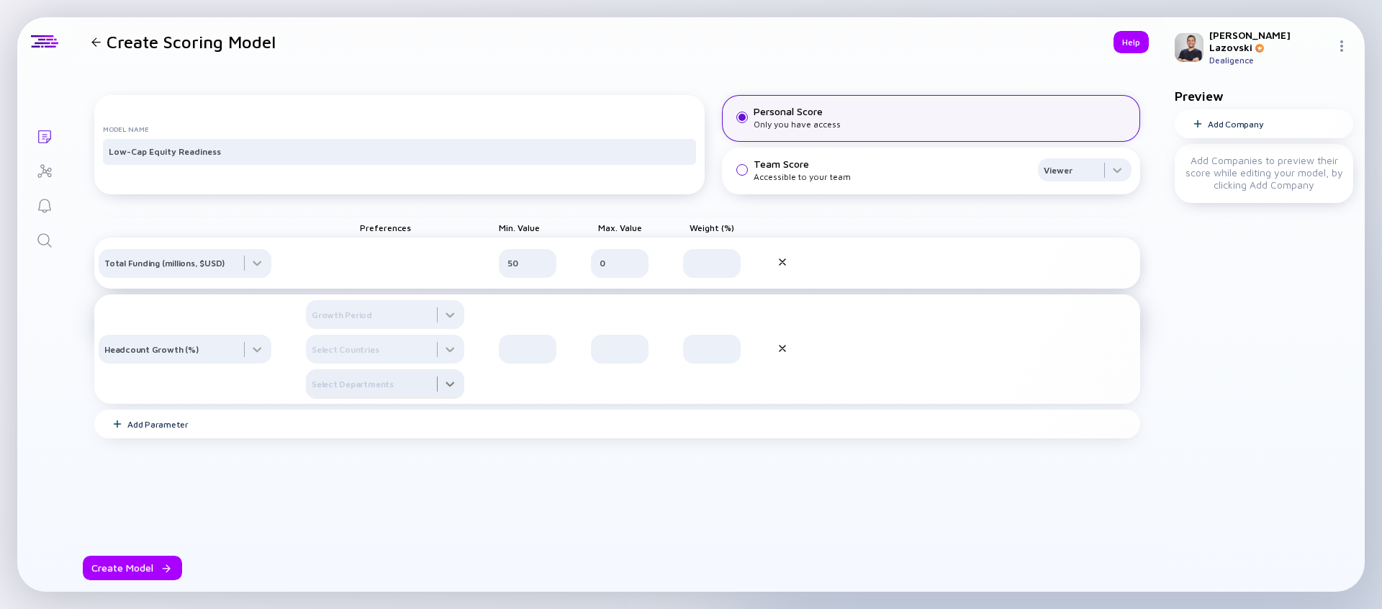
click at [433, 396] on div at bounding box center [385, 383] width 158 height 29
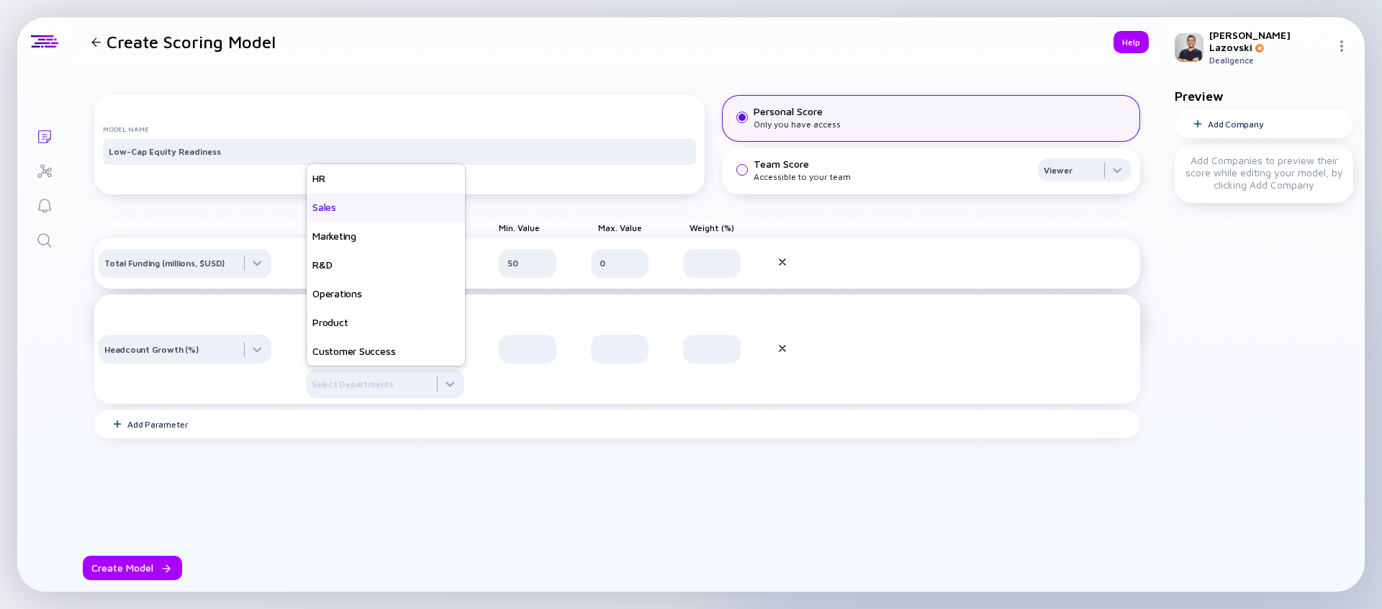
click at [370, 222] on div "Sales" at bounding box center [386, 207] width 158 height 29
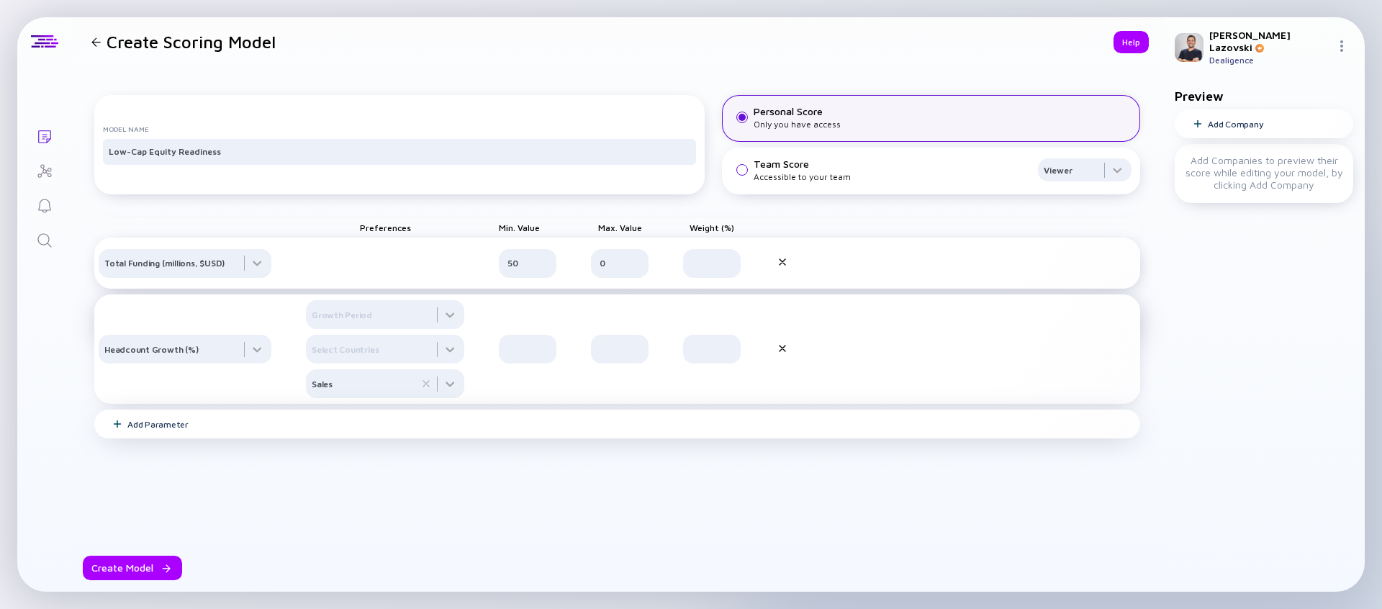
click at [226, 433] on div "Add Parameter" at bounding box center [617, 424] width 1046 height 29
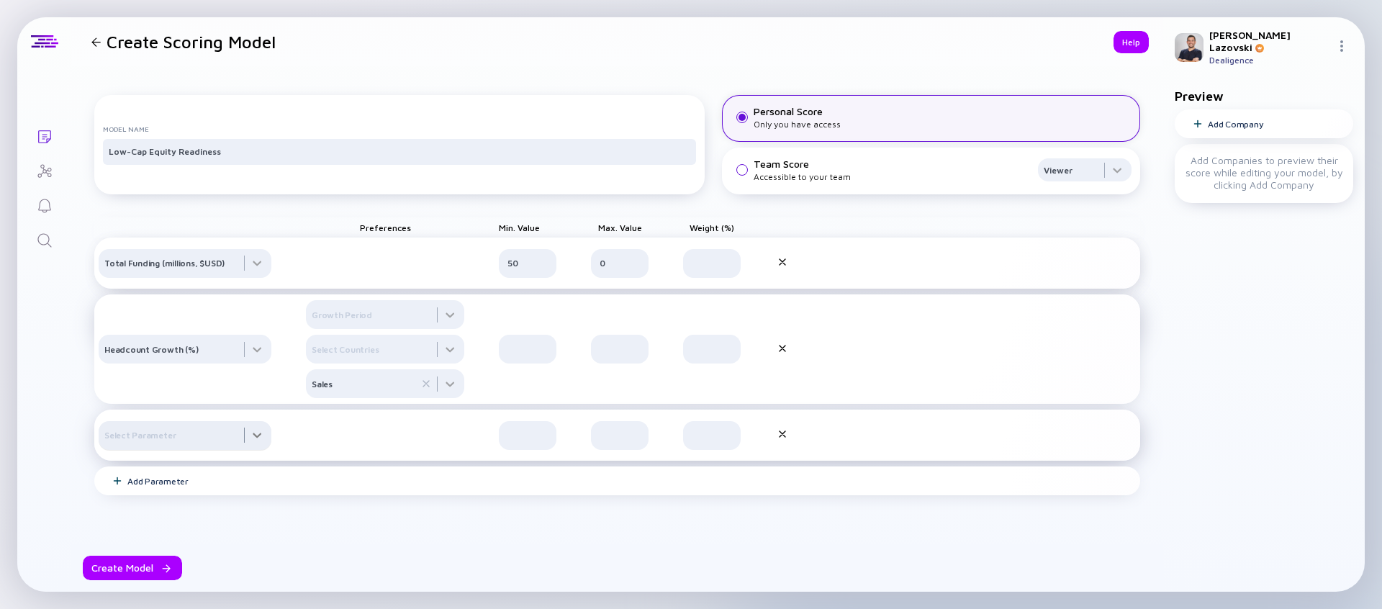
click at [245, 450] on div at bounding box center [185, 435] width 173 height 29
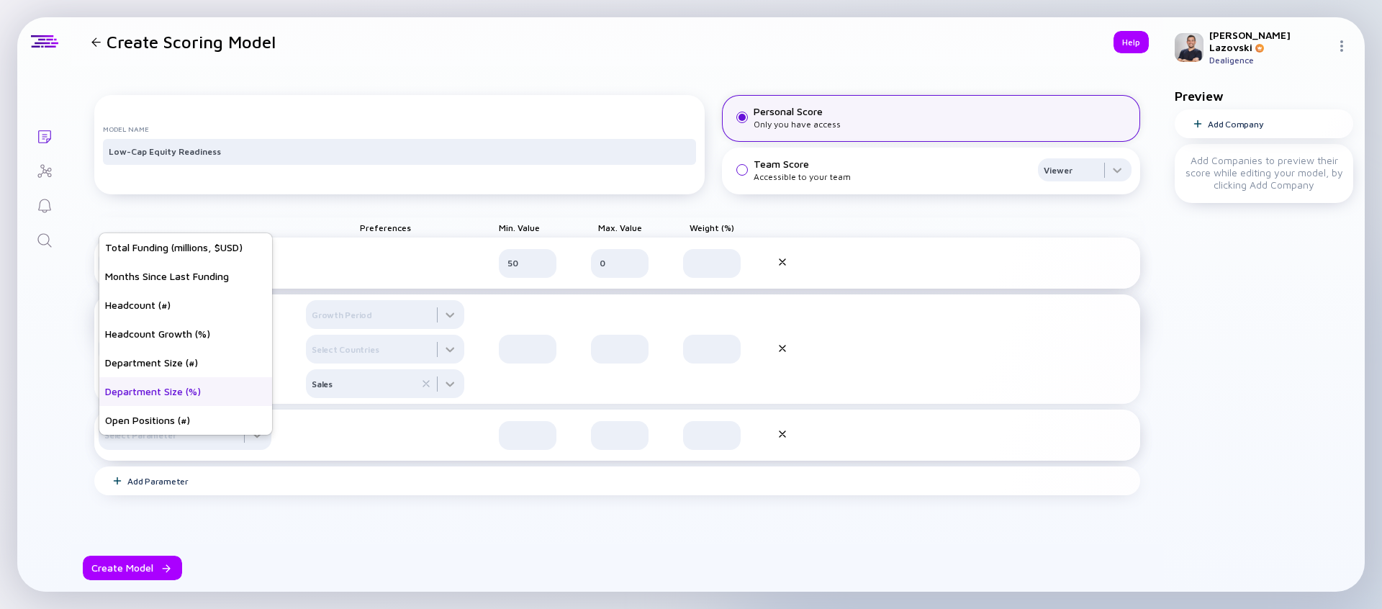
click at [205, 383] on div "Department Size (%)" at bounding box center [185, 391] width 173 height 29
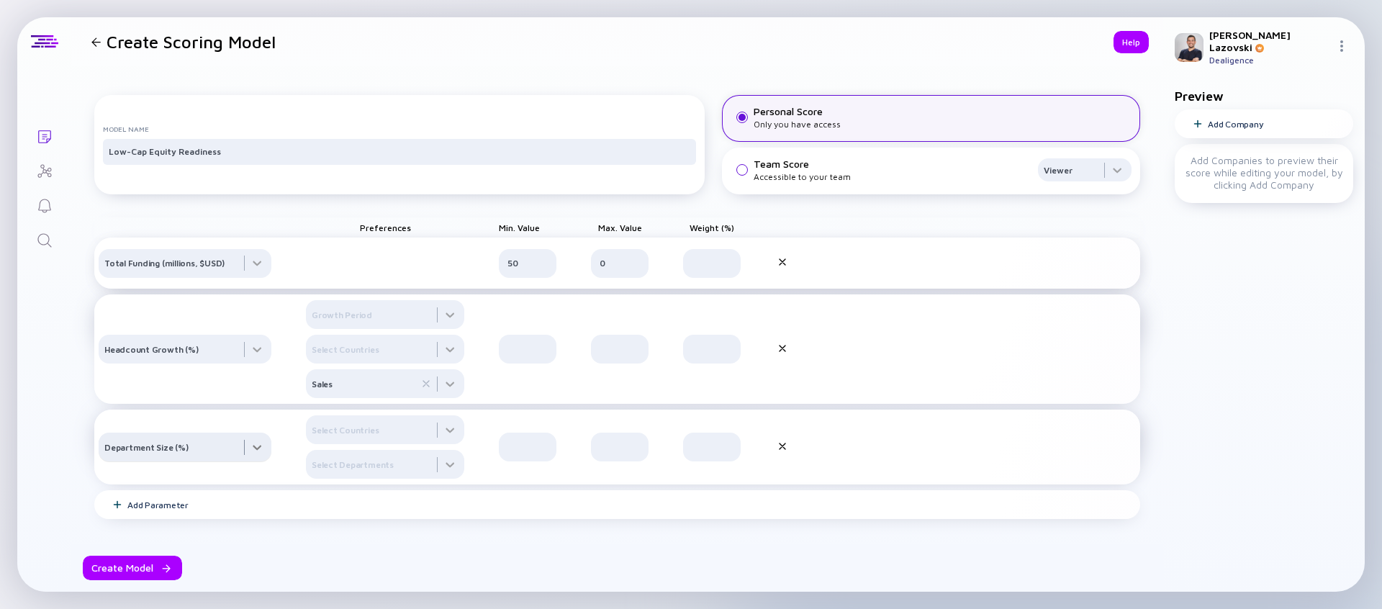
click at [247, 461] on div at bounding box center [185, 447] width 173 height 29
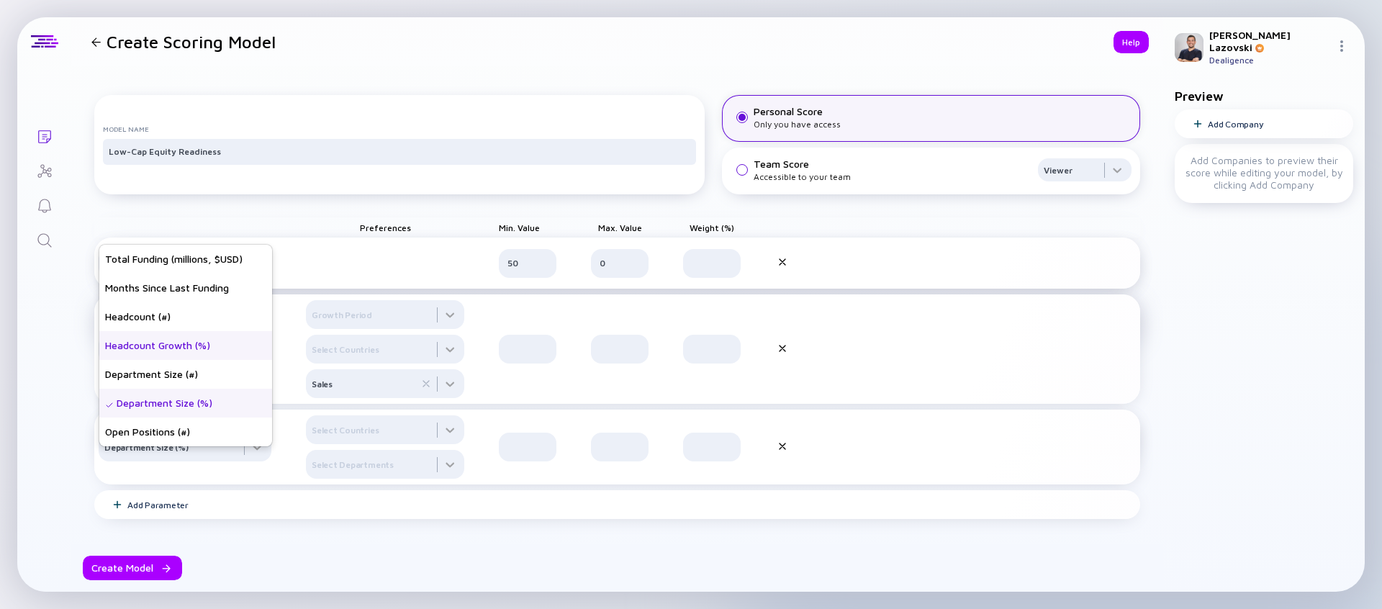
click at [212, 354] on div "Headcount Growth (%)" at bounding box center [185, 345] width 173 height 29
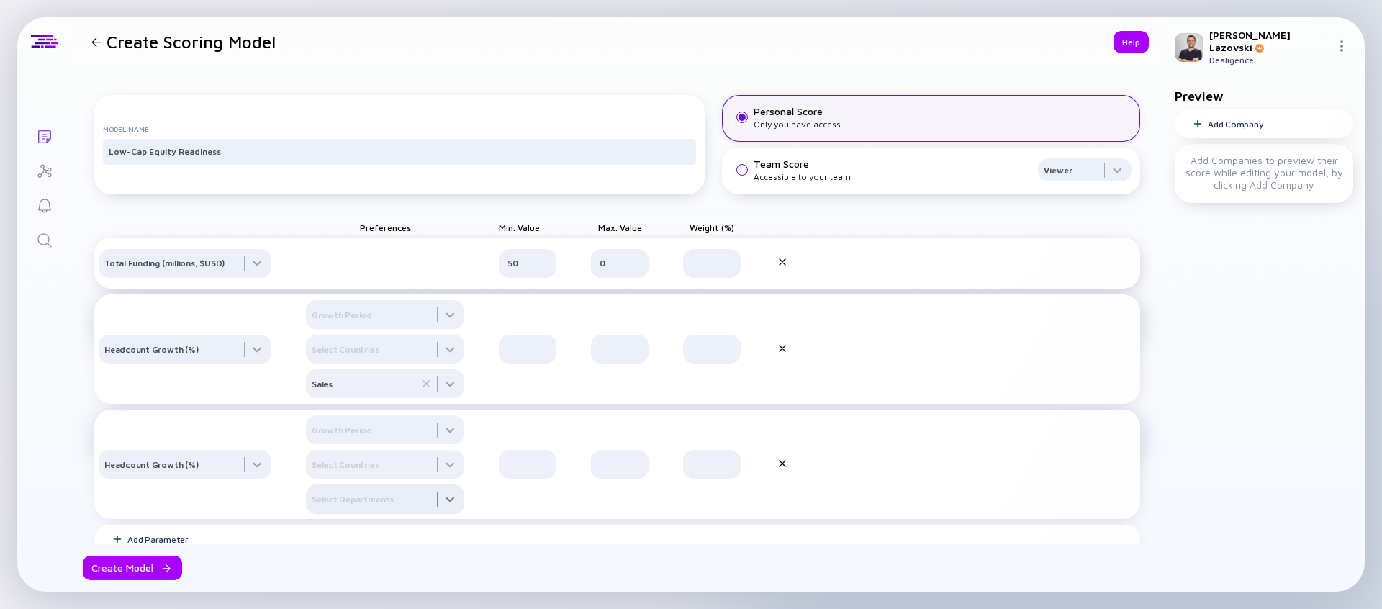
click at [349, 513] on div at bounding box center [385, 499] width 158 height 29
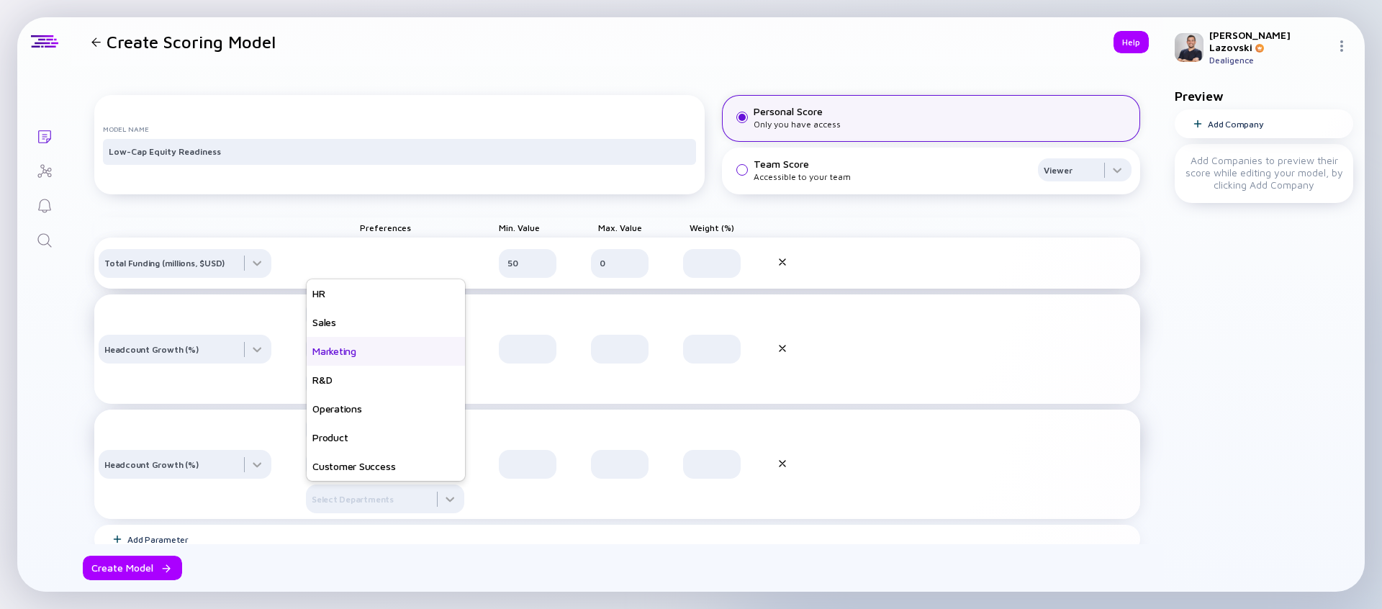
click at [377, 366] on div "Marketing" at bounding box center [386, 351] width 158 height 29
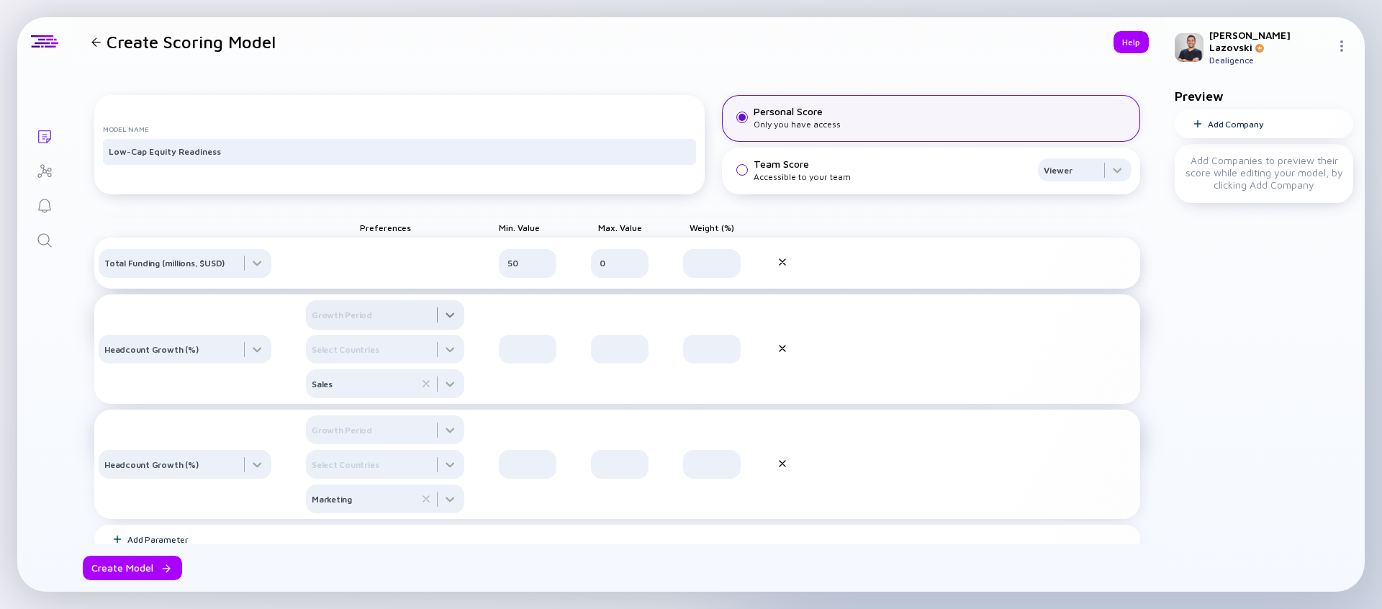
click at [402, 329] on div at bounding box center [385, 314] width 158 height 29
click at [380, 419] on div "12 Months" at bounding box center [386, 404] width 158 height 29
click at [380, 444] on div at bounding box center [385, 429] width 158 height 29
click at [363, 528] on div "12 Months" at bounding box center [386, 519] width 158 height 29
click at [551, 443] on div "Headcount Growth (%) 12 Months Select Countries Marketing" at bounding box center [617, 464] width 1046 height 109
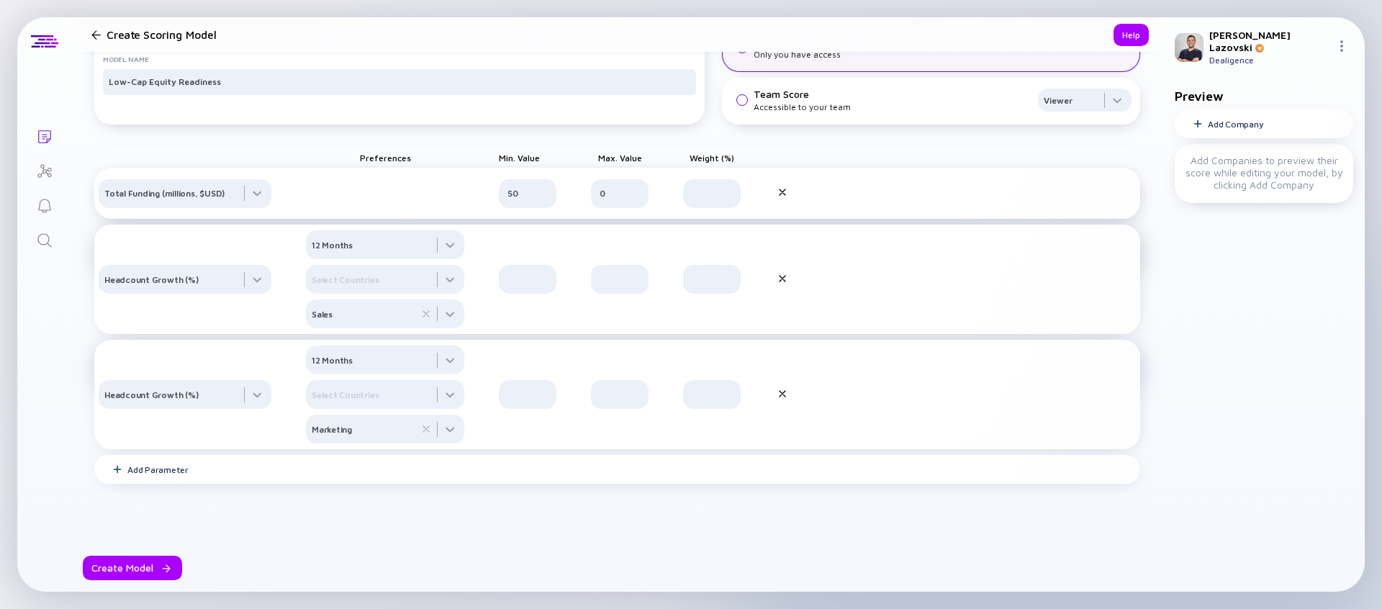
scroll to position [93, 0]
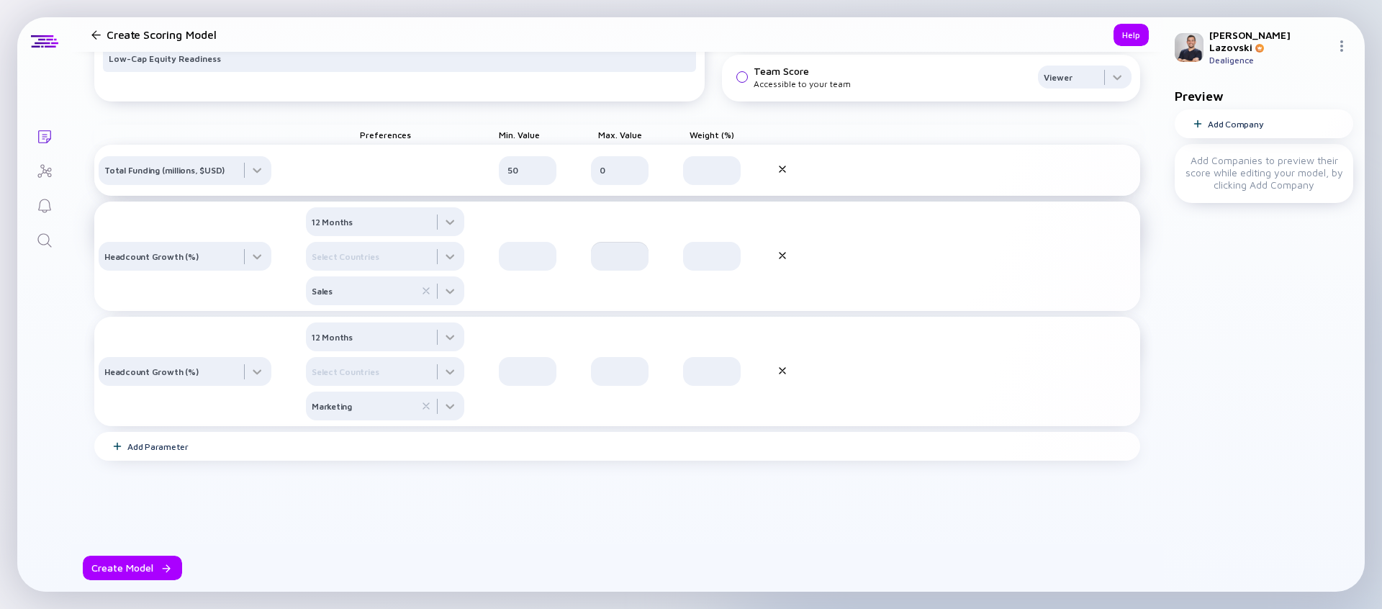
click at [611, 263] on input "text" at bounding box center [620, 256] width 40 height 14
click at [524, 263] on input "text" at bounding box center [528, 256] width 40 height 14
type input "20"
click at [518, 379] on input "text" at bounding box center [528, 371] width 40 height 14
type input "20"
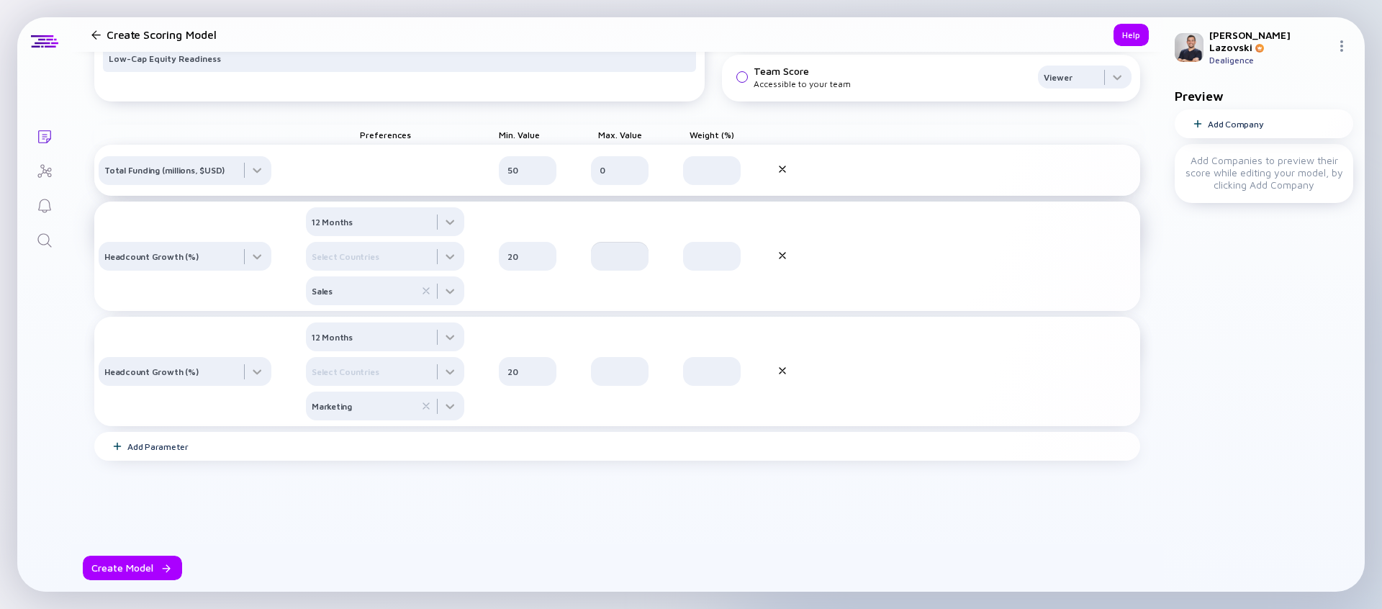
click at [608, 263] on input "text" at bounding box center [620, 256] width 40 height 14
type input "100"
click at [609, 386] on div at bounding box center [620, 371] width 58 height 29
click at [611, 379] on input "text" at bounding box center [620, 371] width 40 height 14
type input "100"
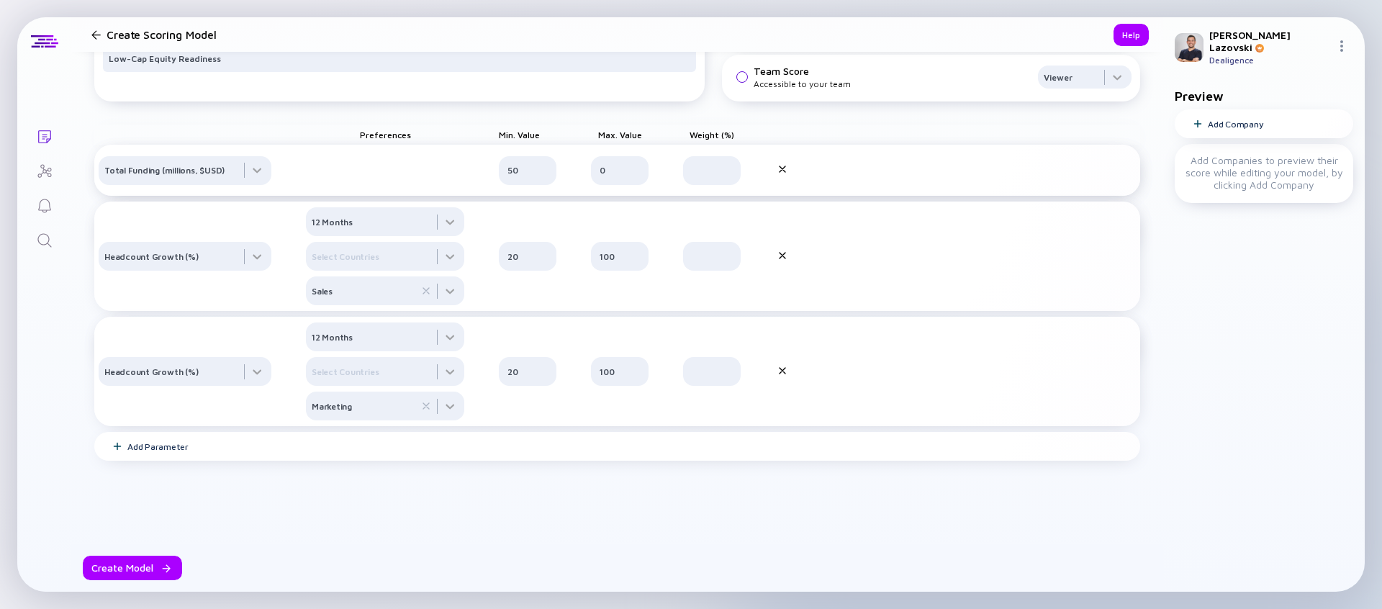
click at [413, 523] on div "Model Name Low-Cap Equity Readiness Personal Score Only you have access Team Sc…" at bounding box center [617, 271] width 1046 height 572
click at [269, 461] on div "Add Parameter" at bounding box center [617, 446] width 1046 height 29
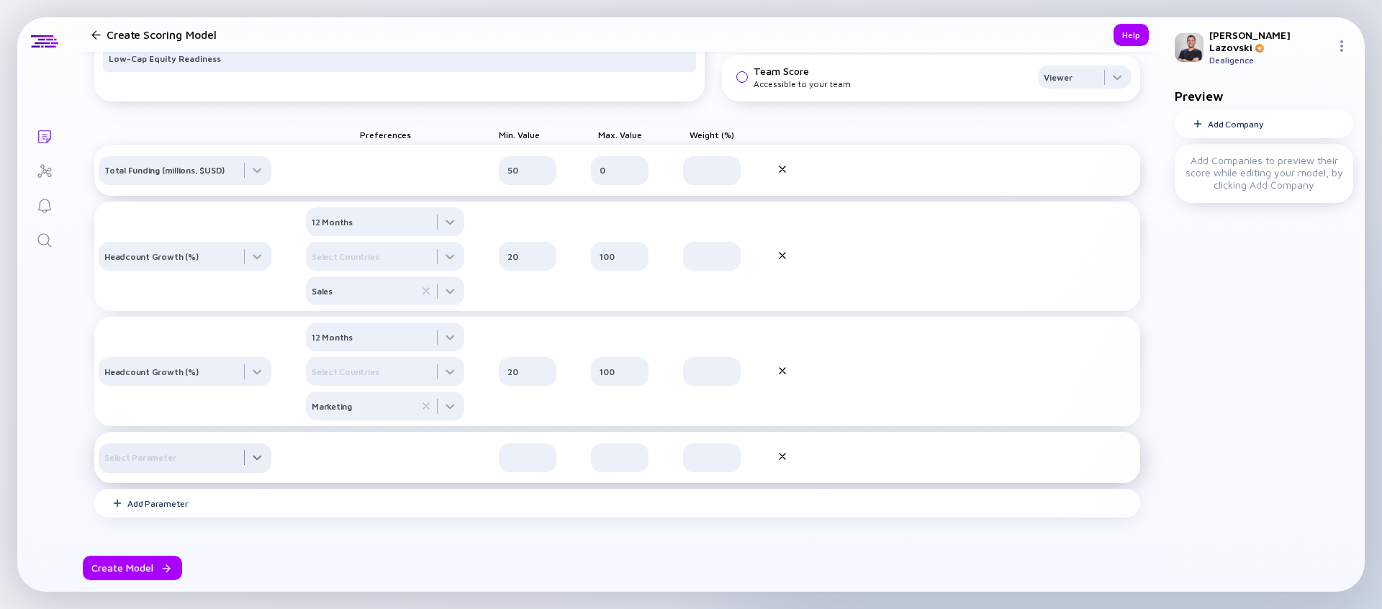
click at [258, 472] on div at bounding box center [185, 457] width 173 height 29
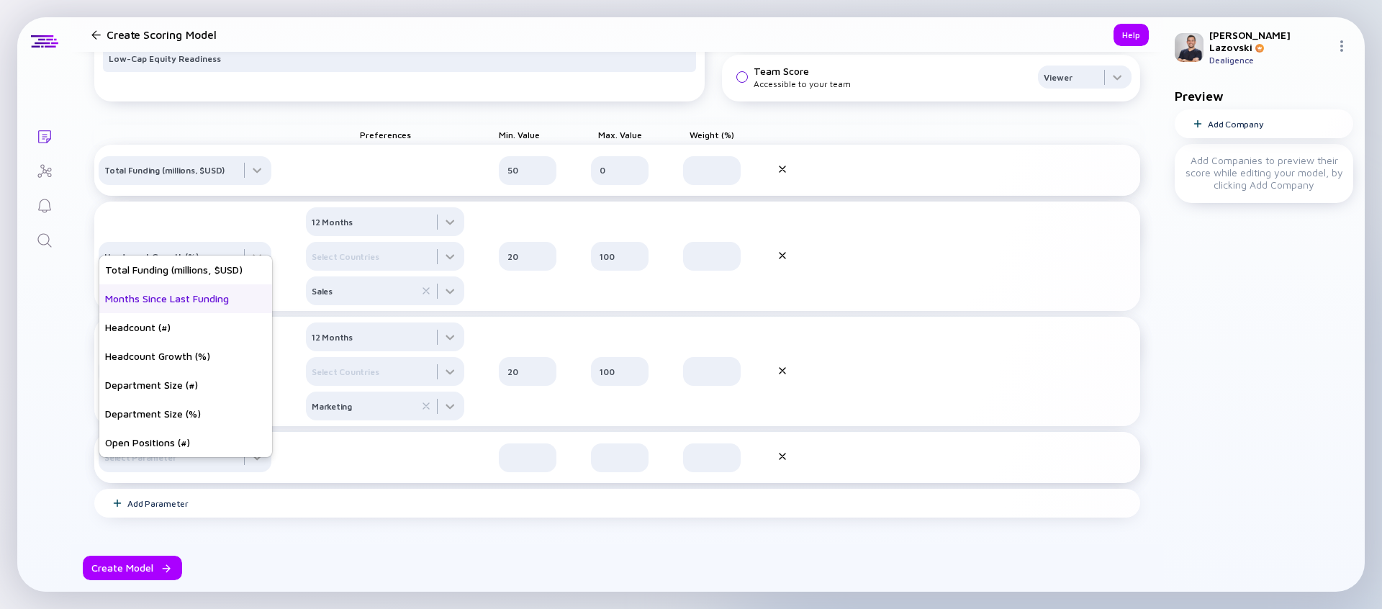
click at [205, 303] on div "Months Since Last Funding" at bounding box center [185, 298] width 173 height 29
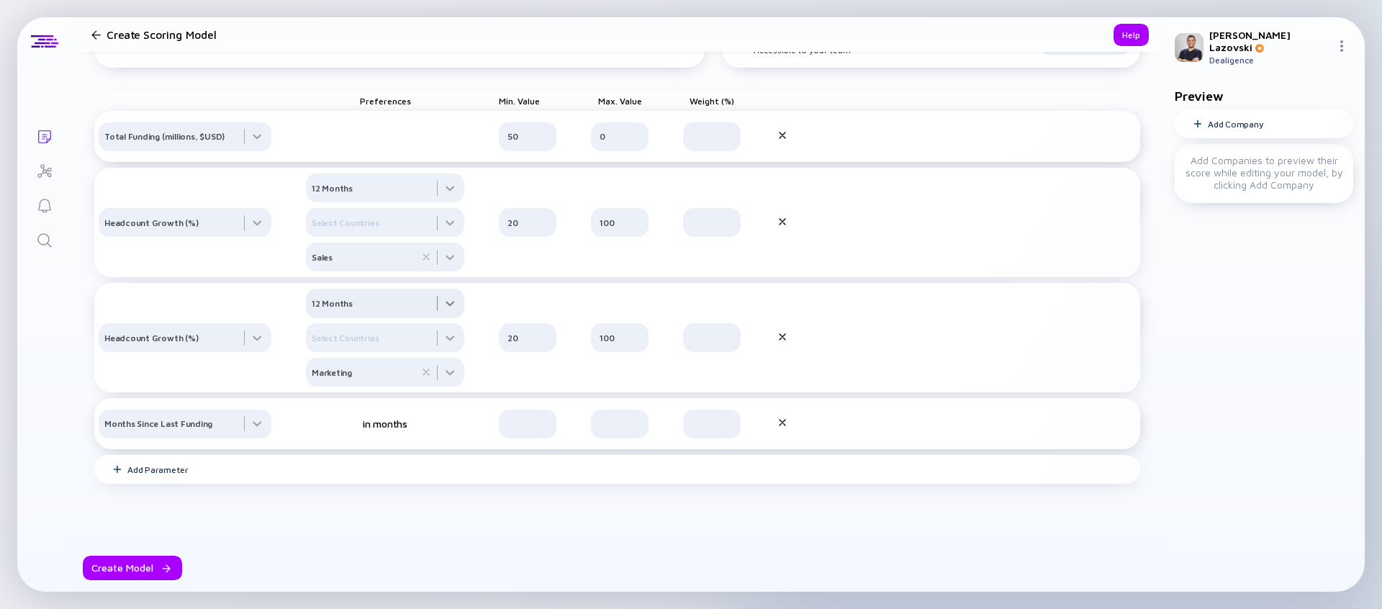
scroll to position [180, 0]
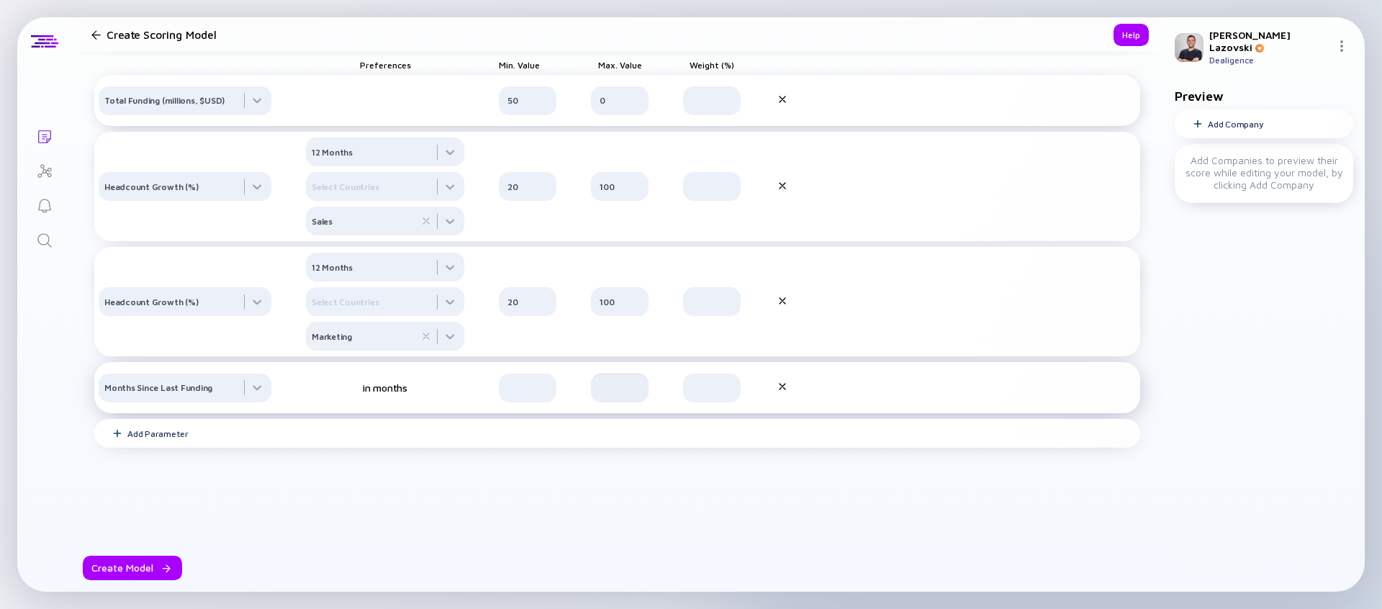
click at [626, 393] on input "text" at bounding box center [620, 388] width 40 height 14
click at [516, 387] on input "text" at bounding box center [528, 388] width 40 height 14
type input "20"
click at [616, 395] on div at bounding box center [620, 388] width 58 height 29
click at [617, 390] on input "text" at bounding box center [620, 388] width 40 height 14
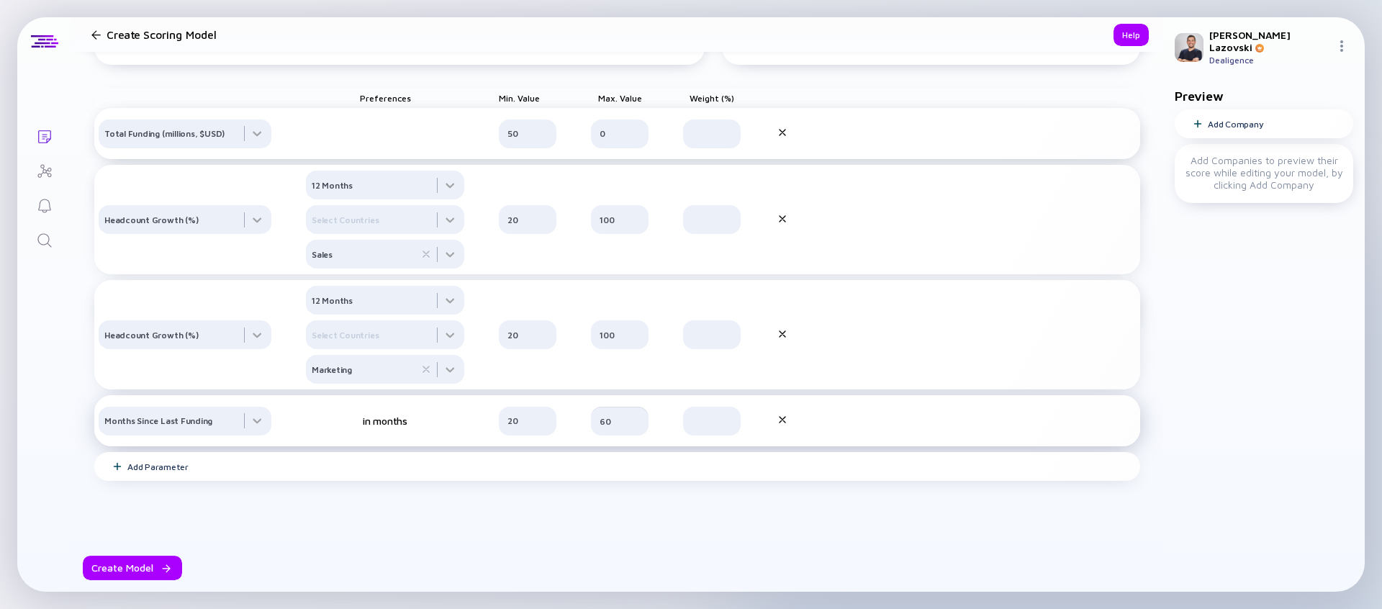
scroll to position [132, 0]
type input "60"
click at [709, 139] on input "text" at bounding box center [712, 132] width 40 height 14
type input "40"
click at [713, 225] on input "text" at bounding box center [712, 217] width 40 height 14
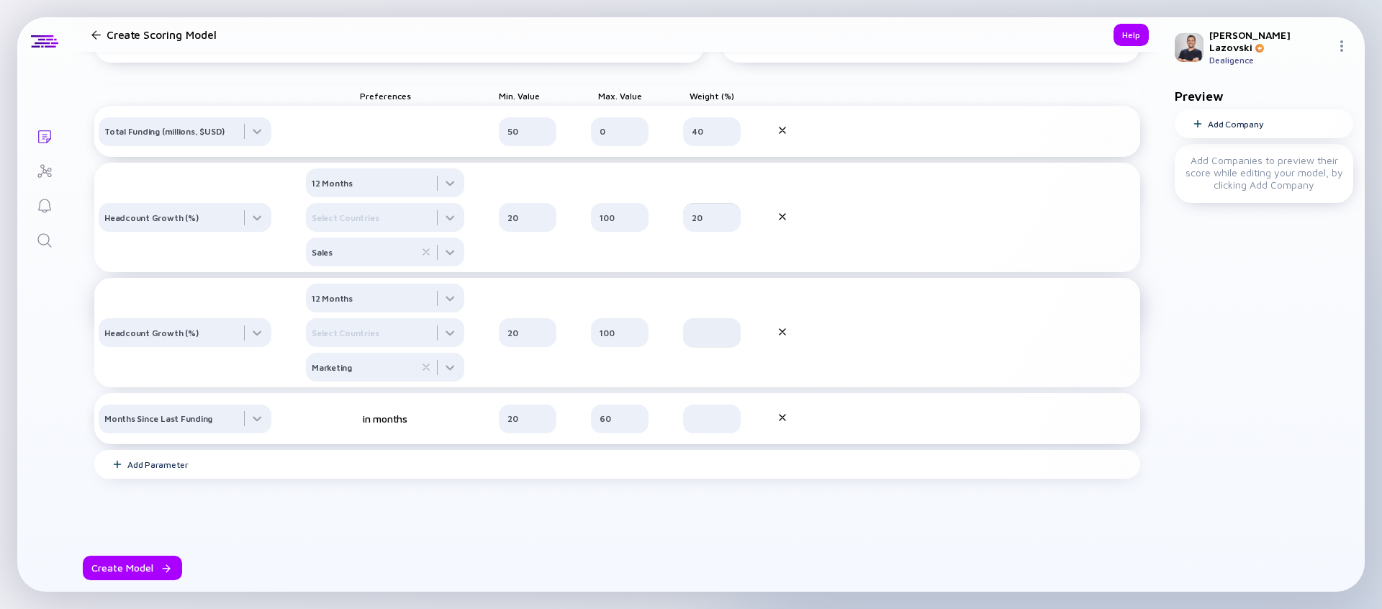
type input "20"
click at [694, 340] on input "text" at bounding box center [712, 332] width 40 height 14
type input "20"
click at [700, 426] on input "text" at bounding box center [712, 419] width 40 height 14
type input "20"
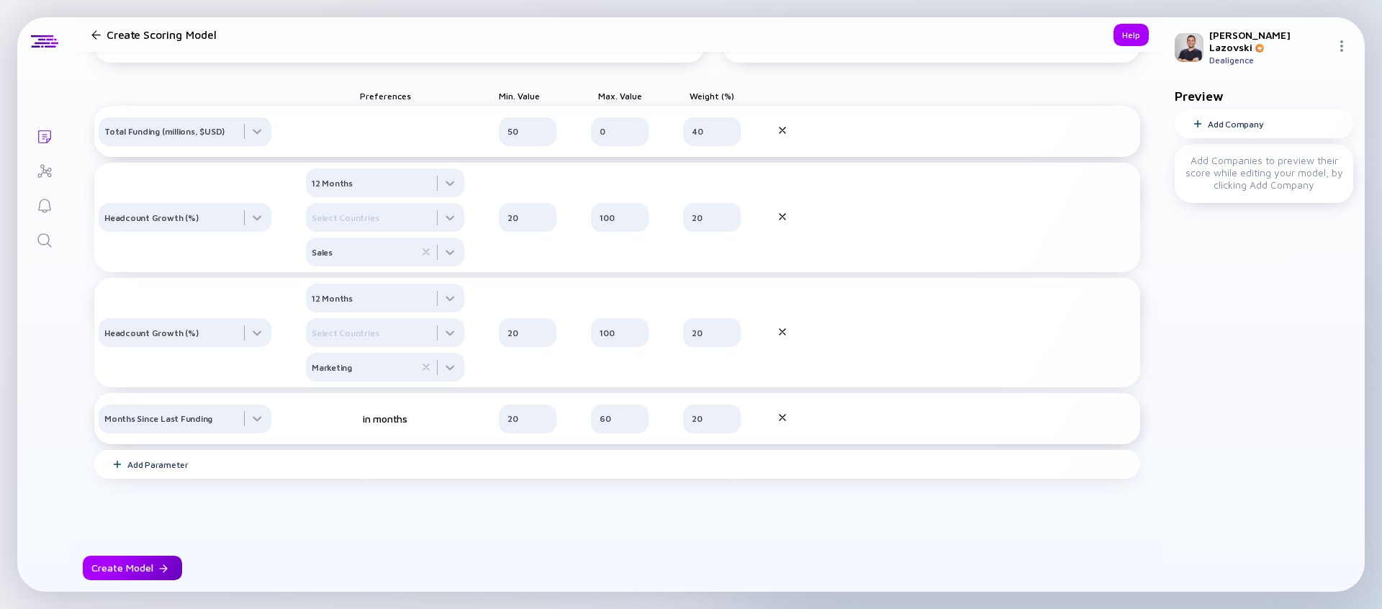
click at [152, 528] on div "Create Model" at bounding box center [132, 568] width 99 height 24
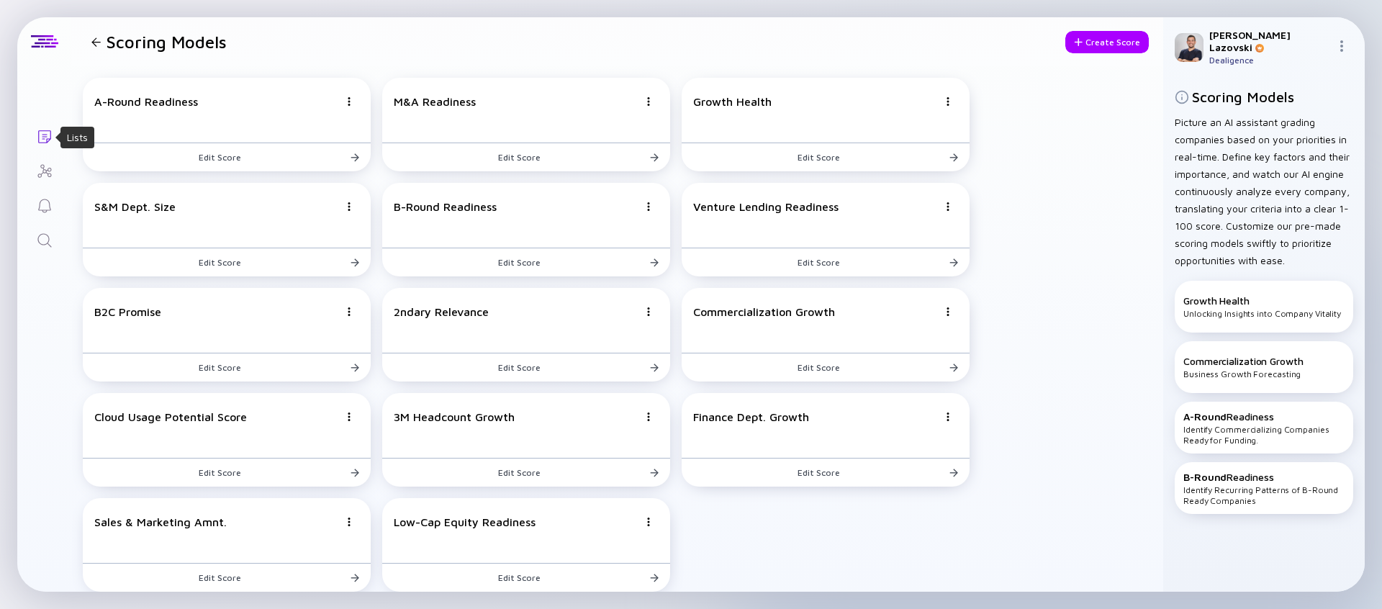
click at [47, 140] on icon "Lists" at bounding box center [44, 136] width 17 height 17
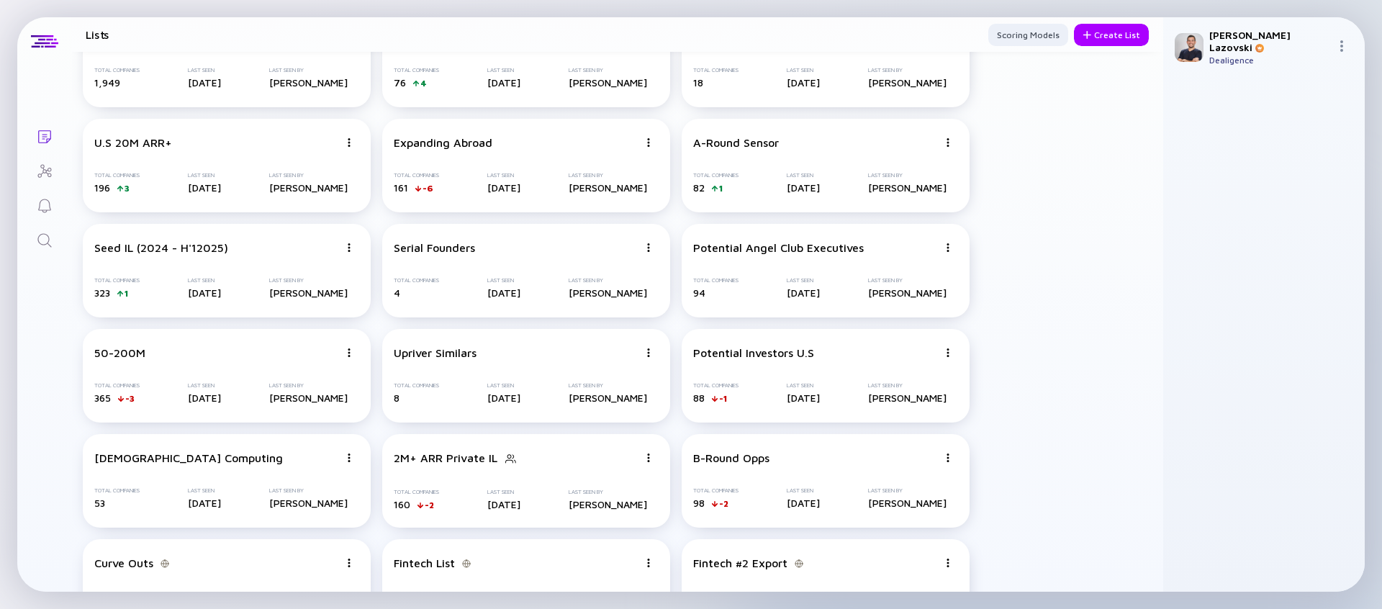
scroll to position [2955, 0]
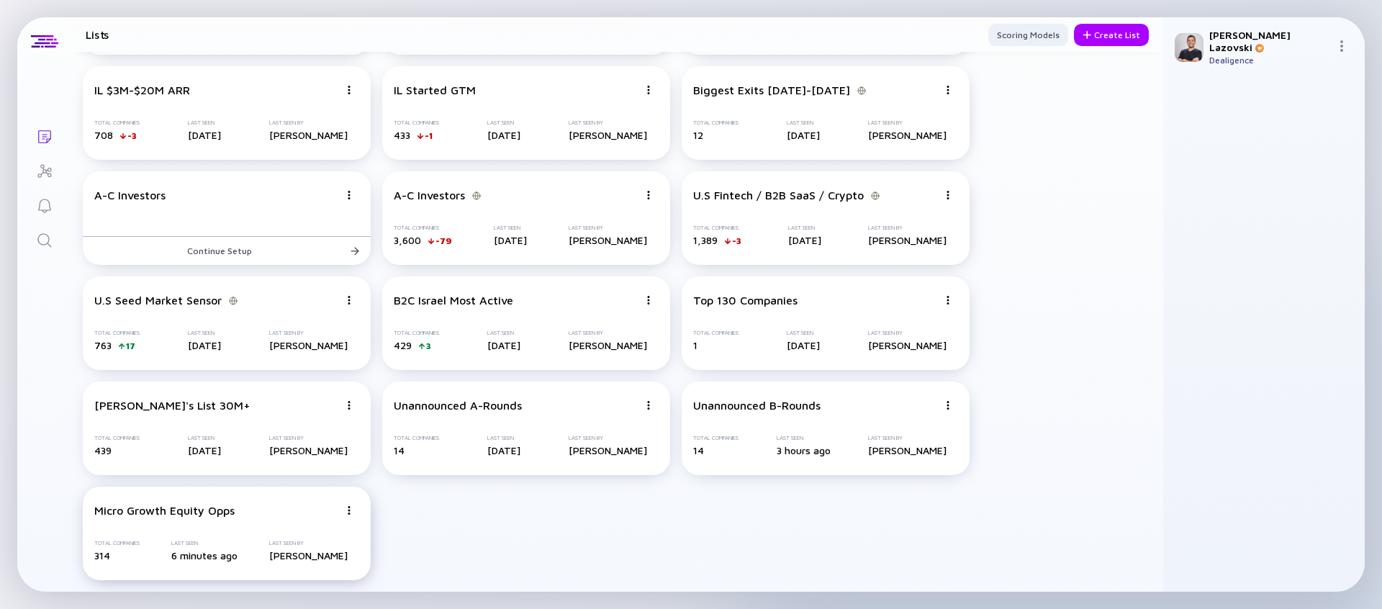
click at [167, 510] on div "Micro Growth Equity Opps" at bounding box center [164, 510] width 140 height 13
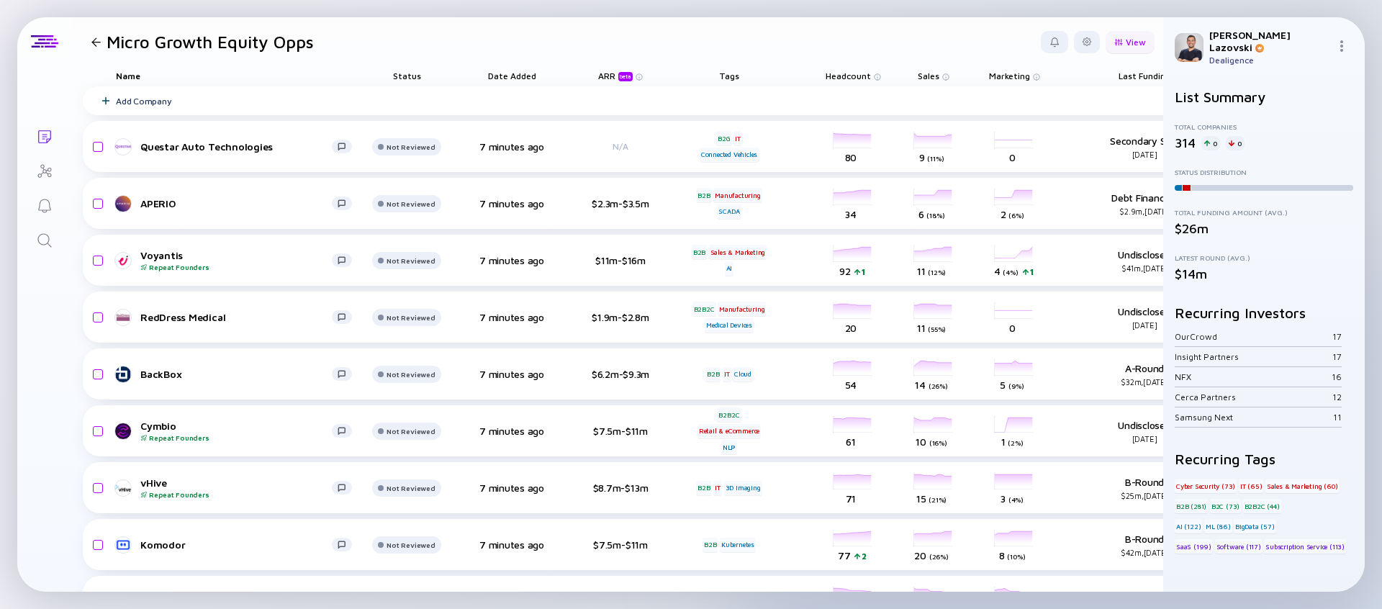
click at [1088, 40] on div at bounding box center [1118, 42] width 9 height 8
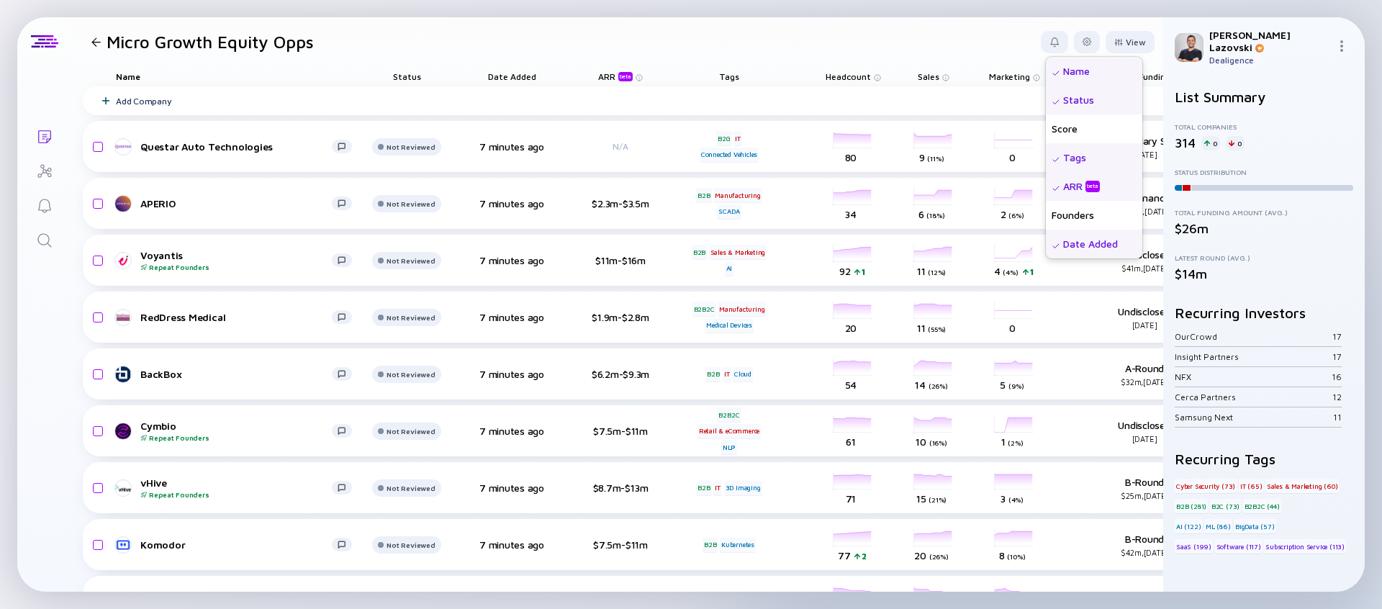
click at [1084, 100] on div "Status" at bounding box center [1094, 100] width 96 height 29
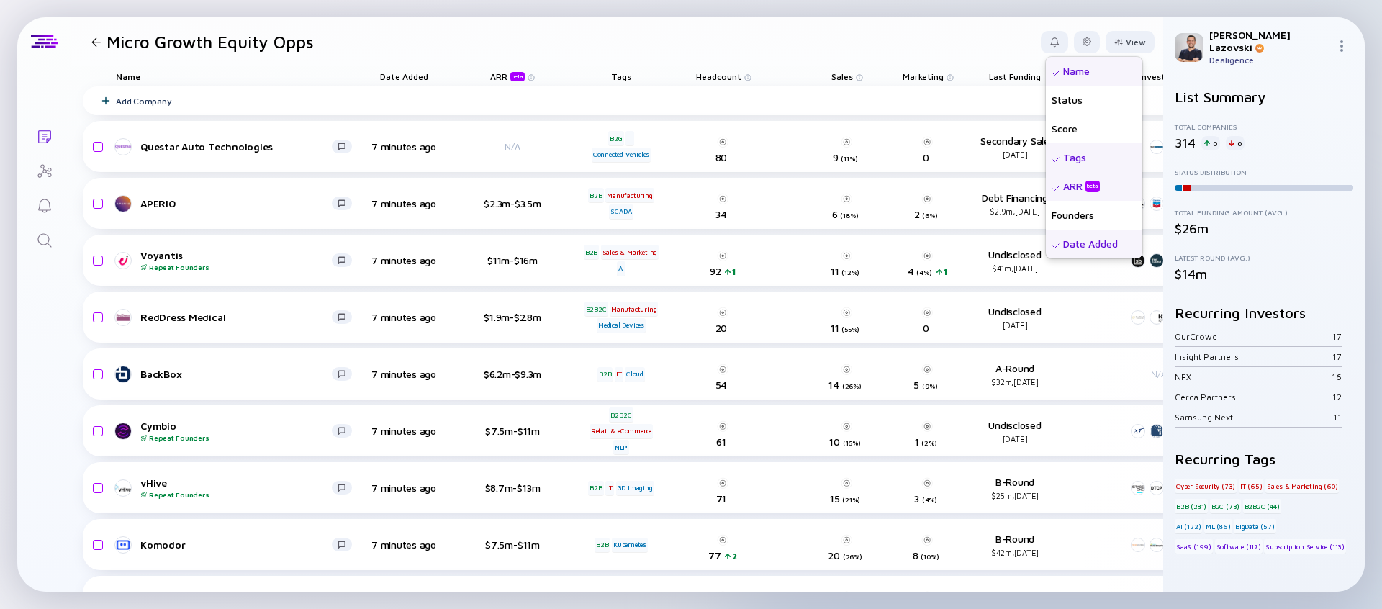
click at [1086, 245] on div "Date Added" at bounding box center [1094, 244] width 96 height 29
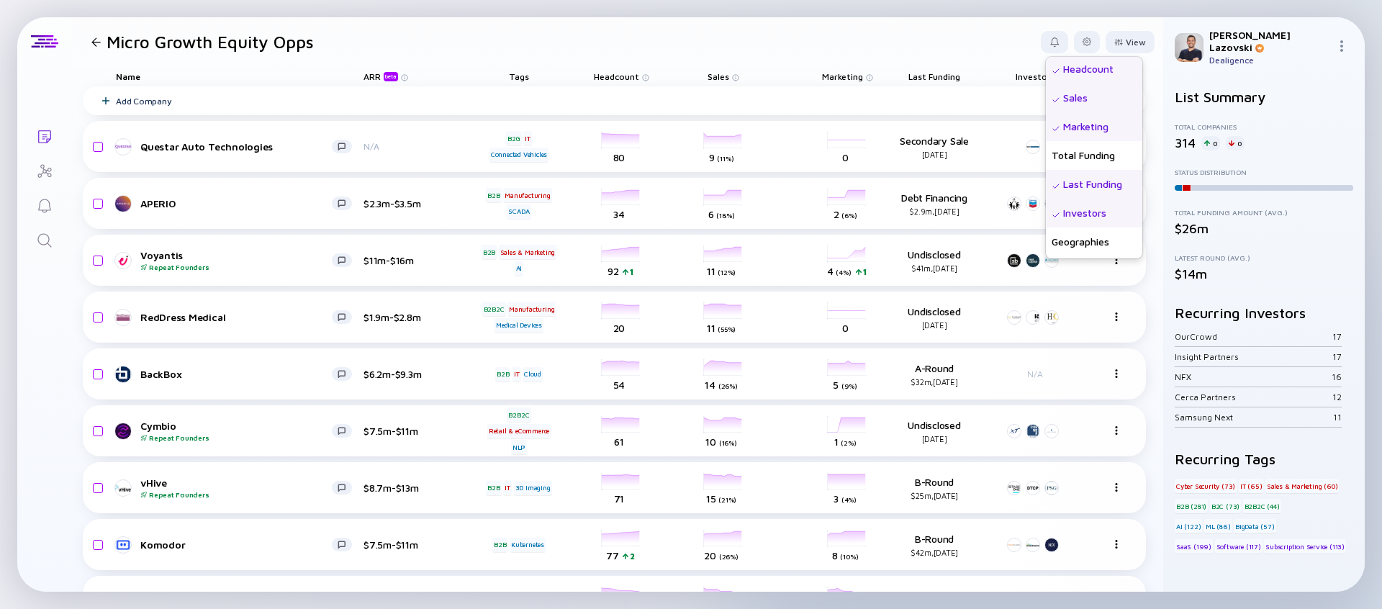
scroll to position [204, 0]
click at [1079, 195] on div "Geographies" at bounding box center [1094, 183] width 96 height 29
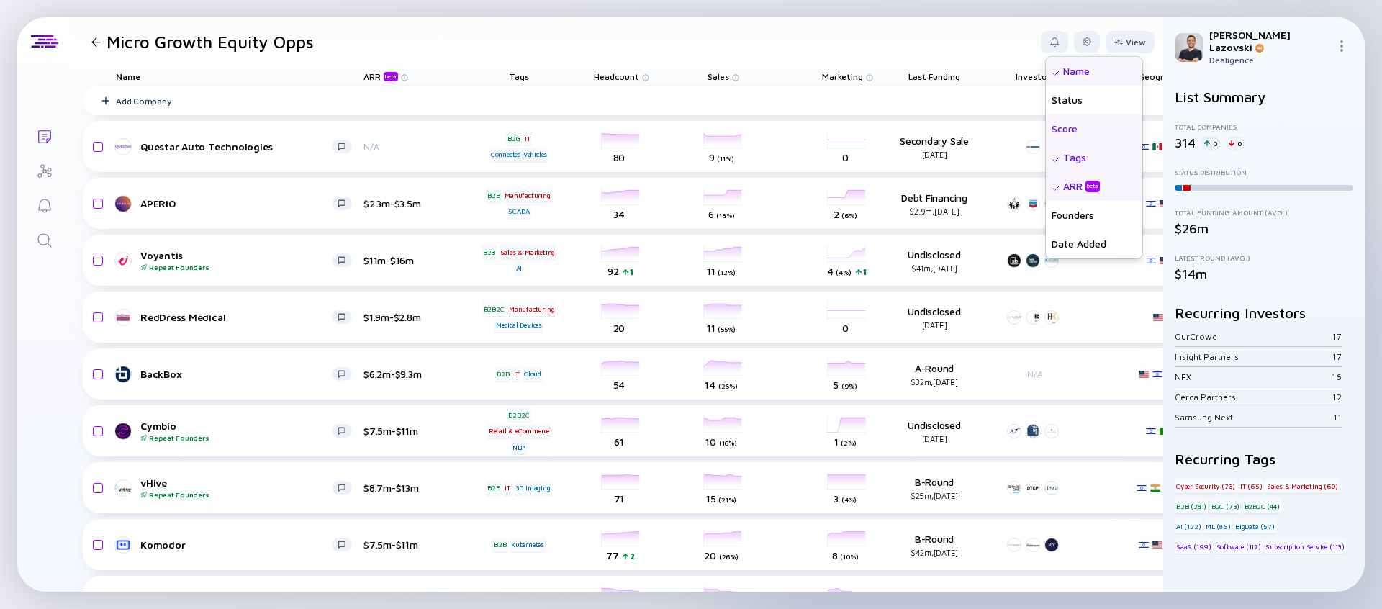
click at [1076, 125] on div "Score" at bounding box center [1094, 128] width 96 height 29
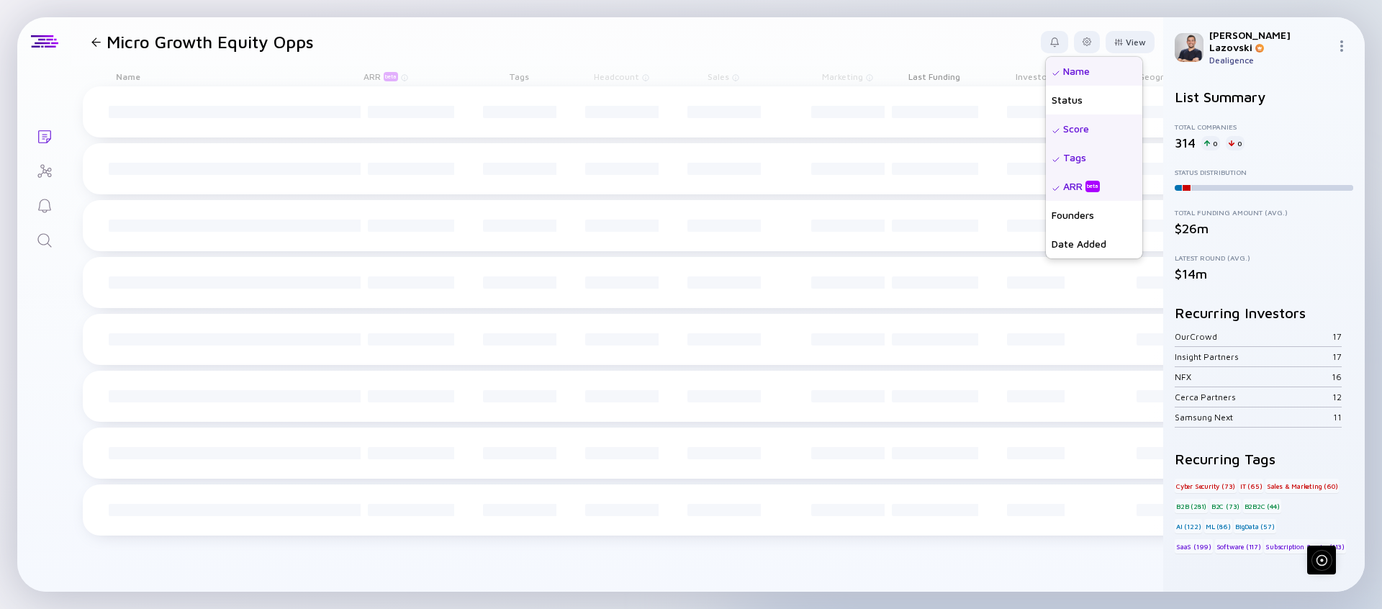
click at [857, 50] on header "Micro Growth Equity Opps View Name Status Score Tags ARR beta Founders Date Add…" at bounding box center [617, 41] width 1092 height 49
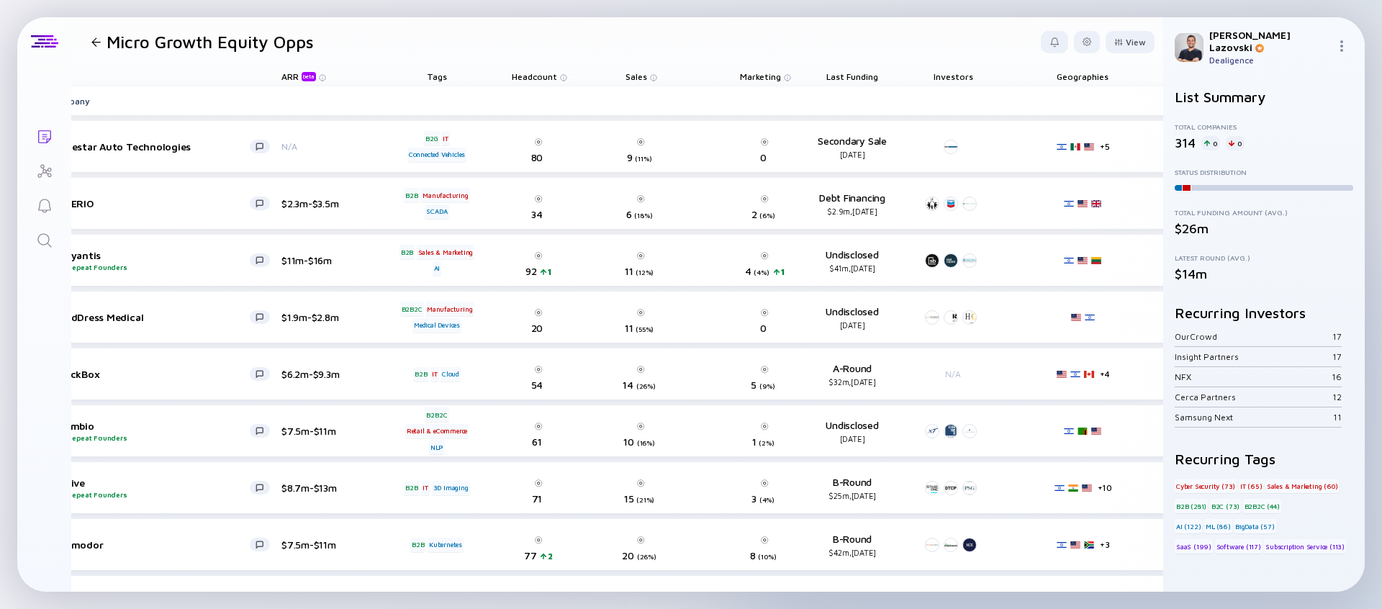
scroll to position [0, 182]
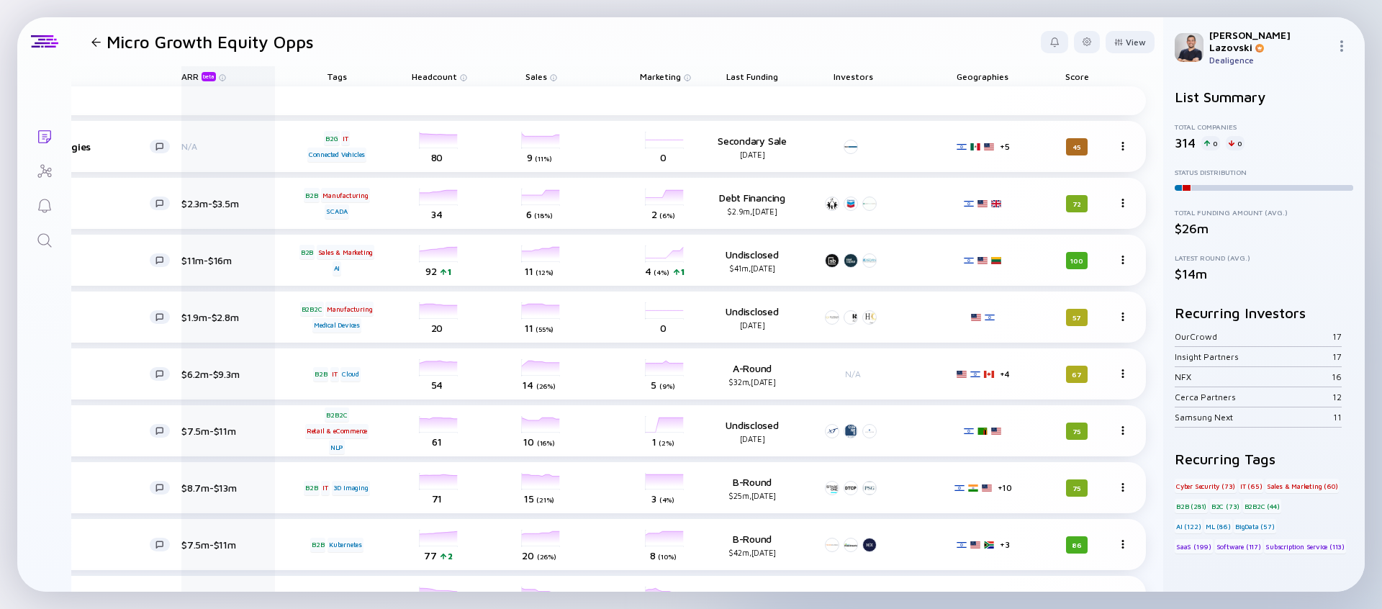
drag, startPoint x: 1074, startPoint y: 79, endPoint x: 265, endPoint y: 77, distance: 809.2
click at [265, 77] on div "Name ARR beta Tags Headcount Sales Marketing Last Funding Investors Geographies…" at bounding box center [523, 76] width 1245 height 20
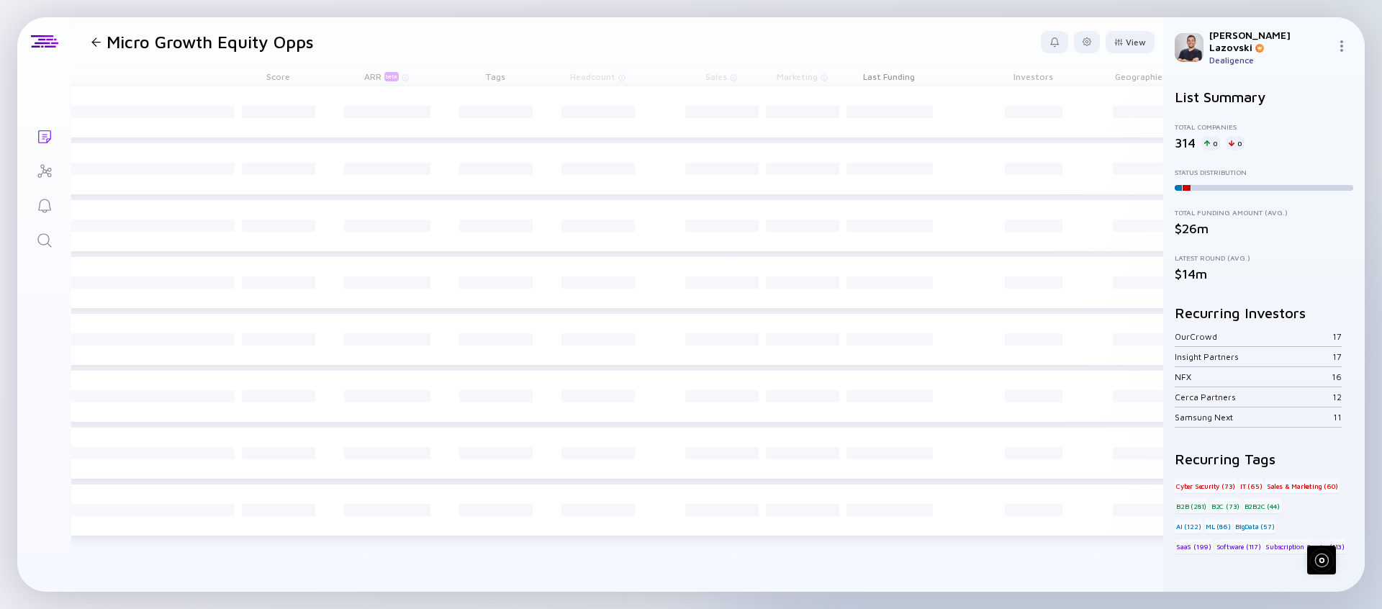
scroll to position [0, 0]
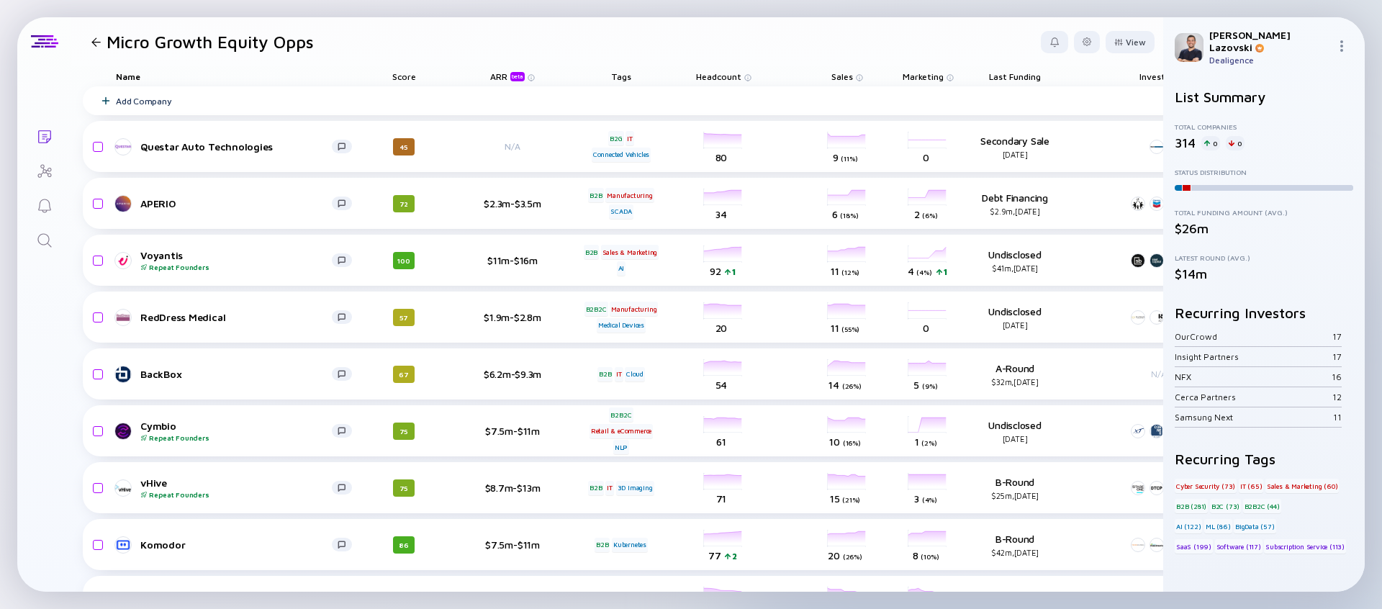
click at [409, 77] on div "Score" at bounding box center [404, 76] width 81 height 20
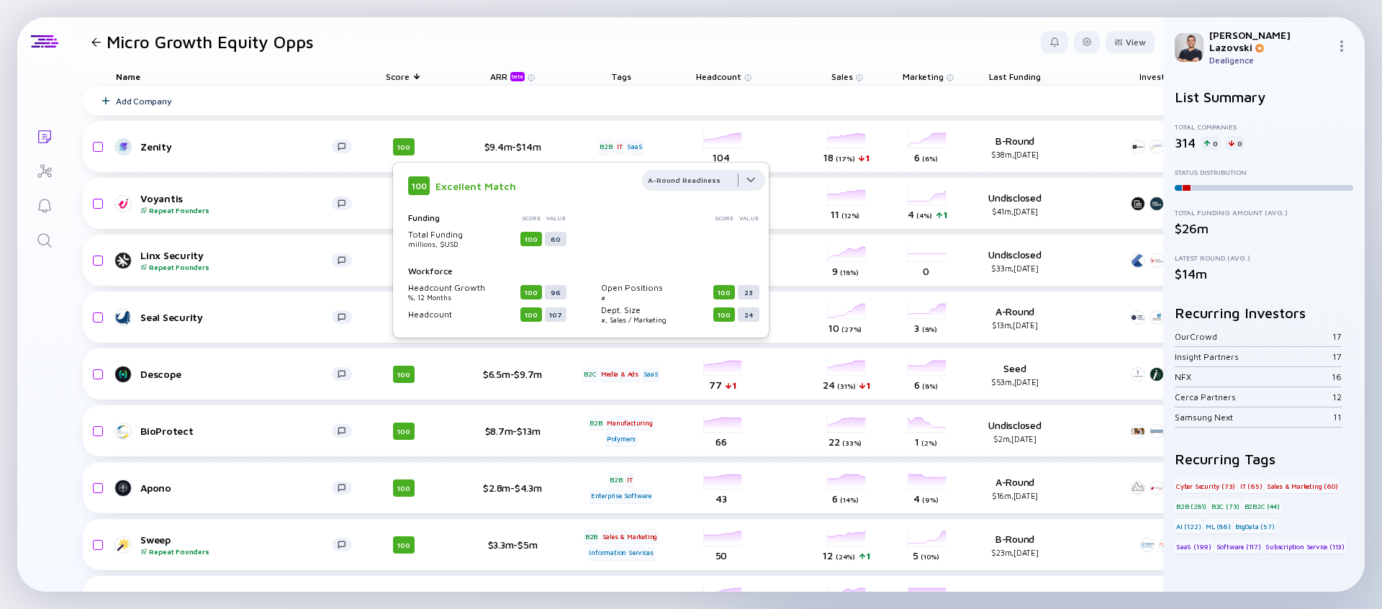
click at [680, 178] on div at bounding box center [703, 184] width 123 height 29
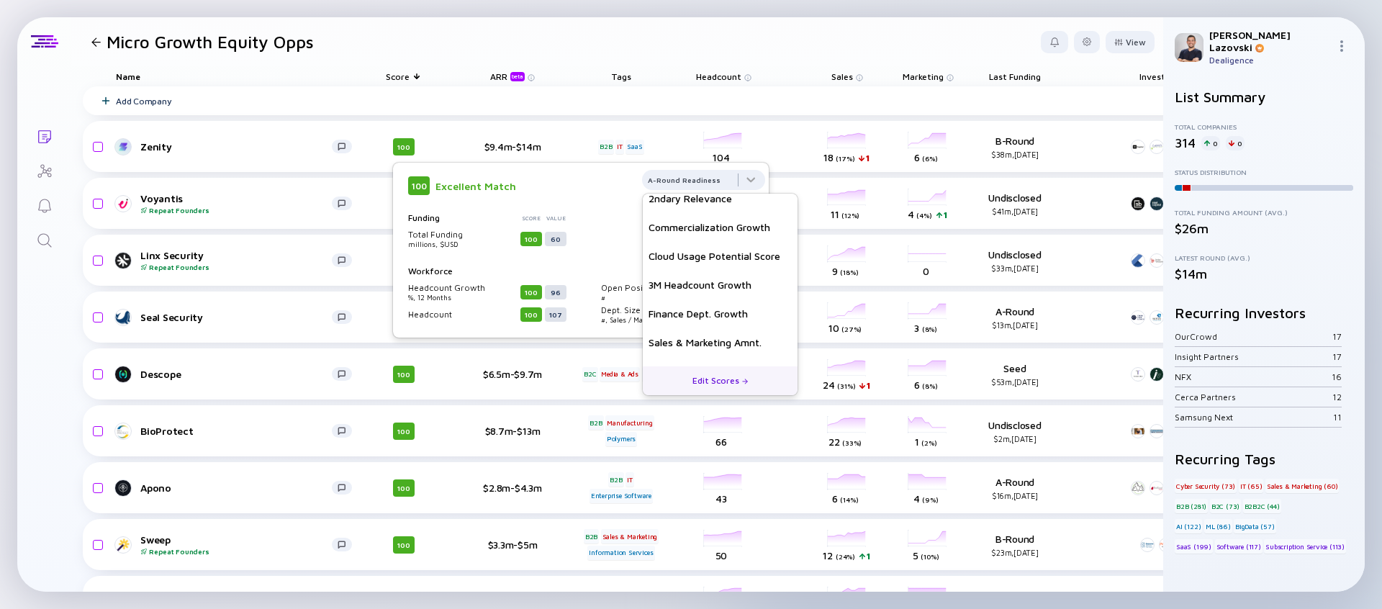
scroll to position [236, 0]
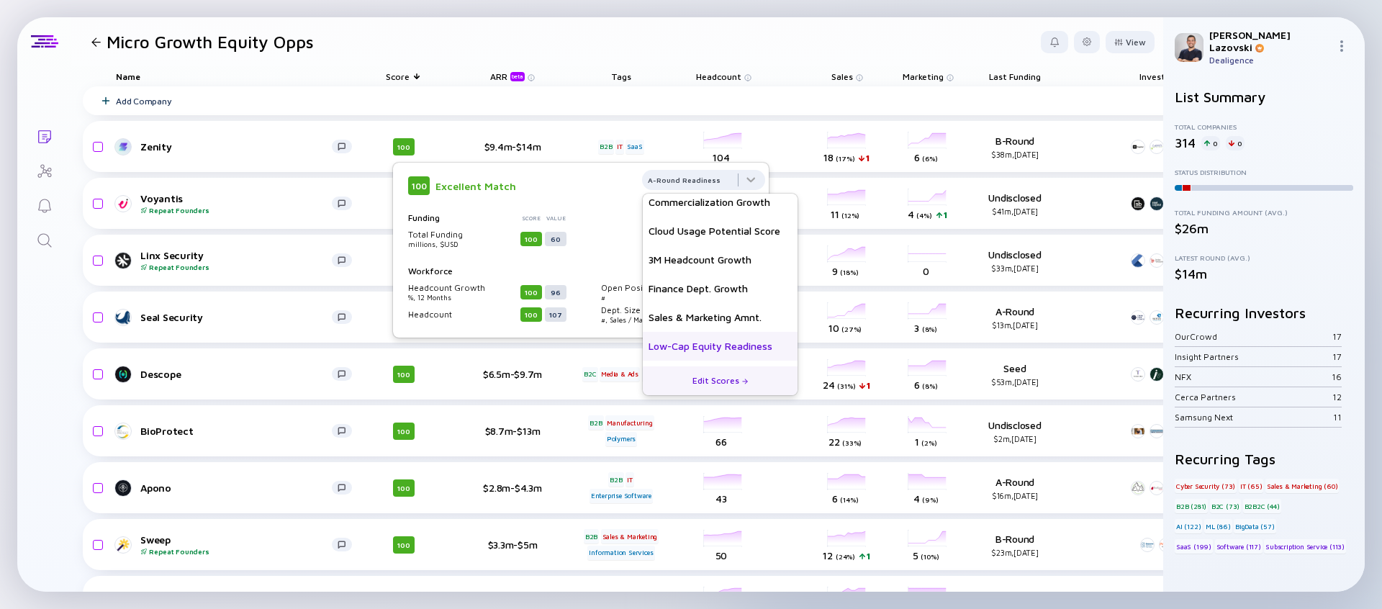
click at [699, 347] on div "Low-Cap Equity Readiness" at bounding box center [720, 346] width 155 height 29
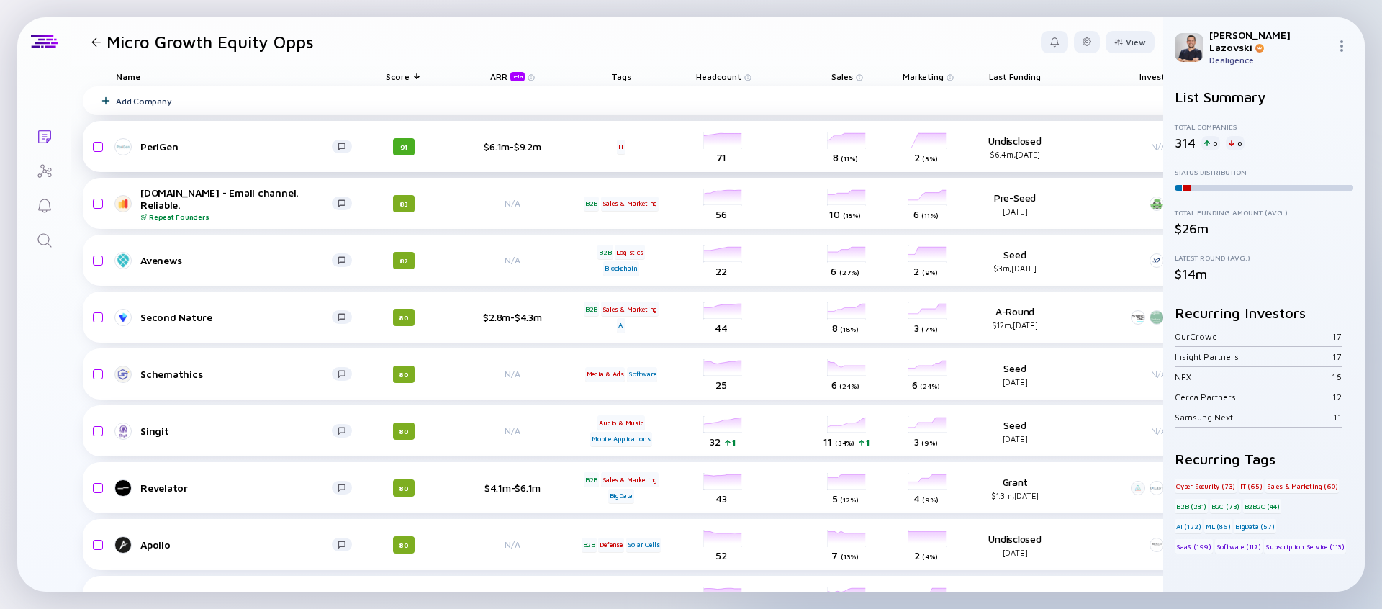
click at [160, 146] on div "PeriGen" at bounding box center [235, 146] width 191 height 12
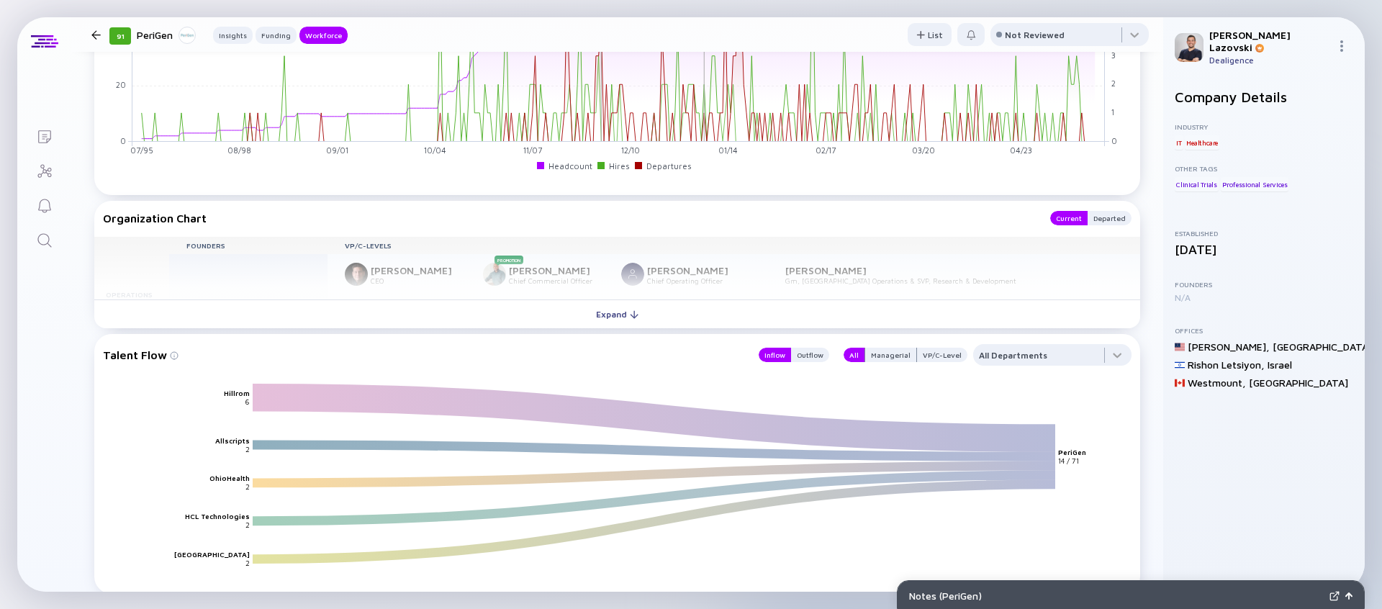
scroll to position [1227, 0]
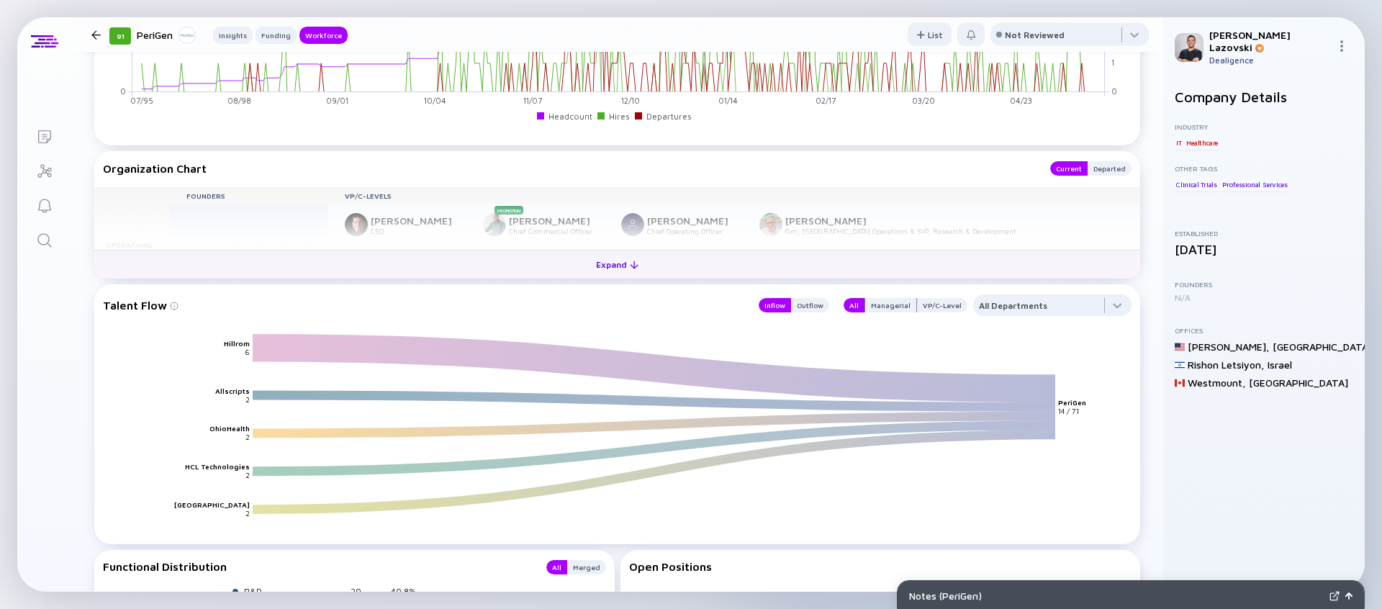
click at [591, 272] on div "Expand" at bounding box center [617, 264] width 60 height 22
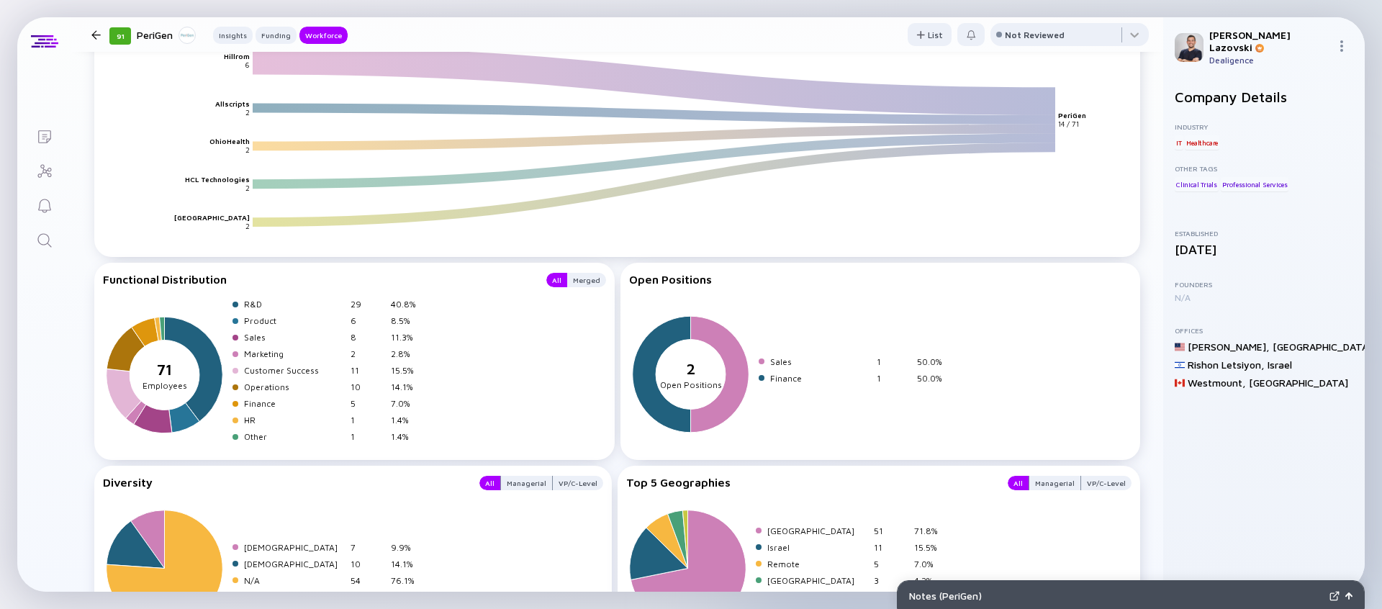
scroll to position [1765, 0]
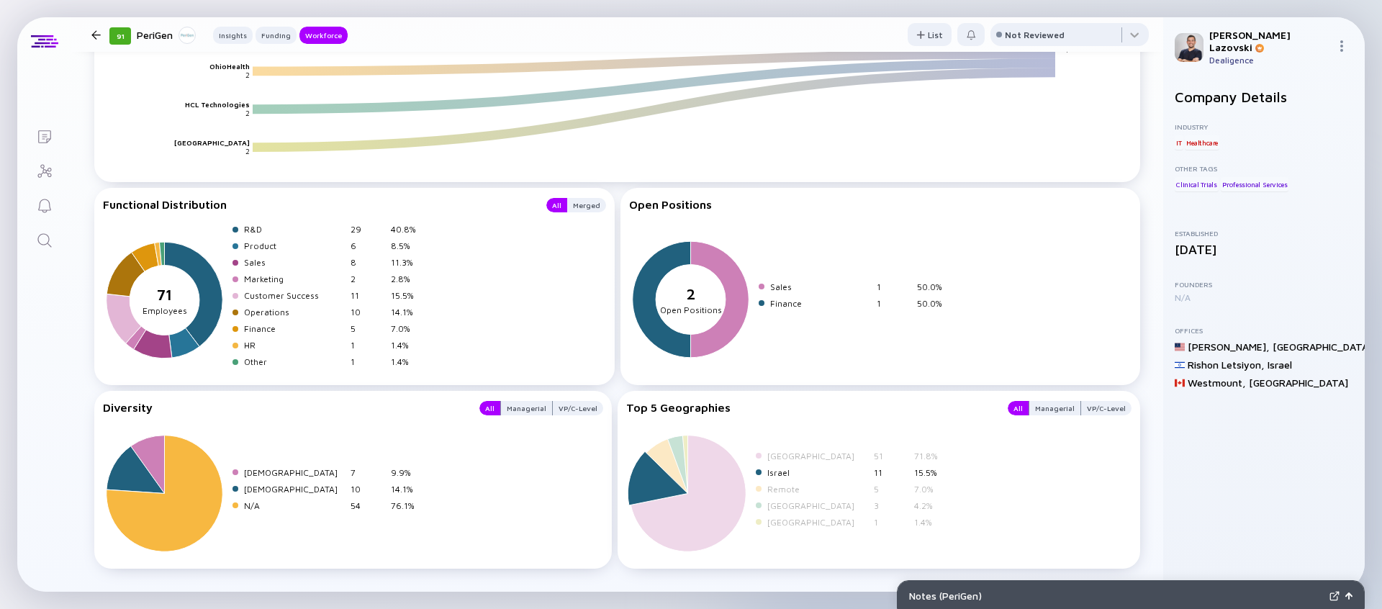
click at [772, 467] on div "Israel" at bounding box center [817, 472] width 101 height 11
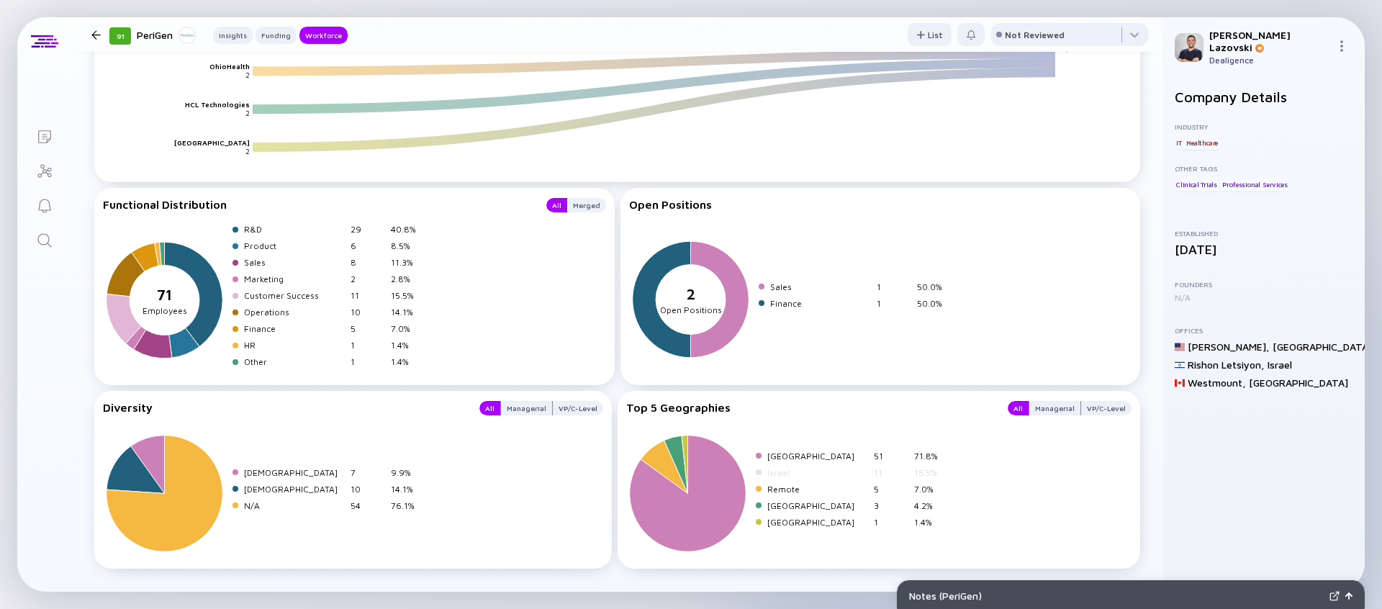
click at [778, 467] on div "Israel" at bounding box center [817, 472] width 101 height 11
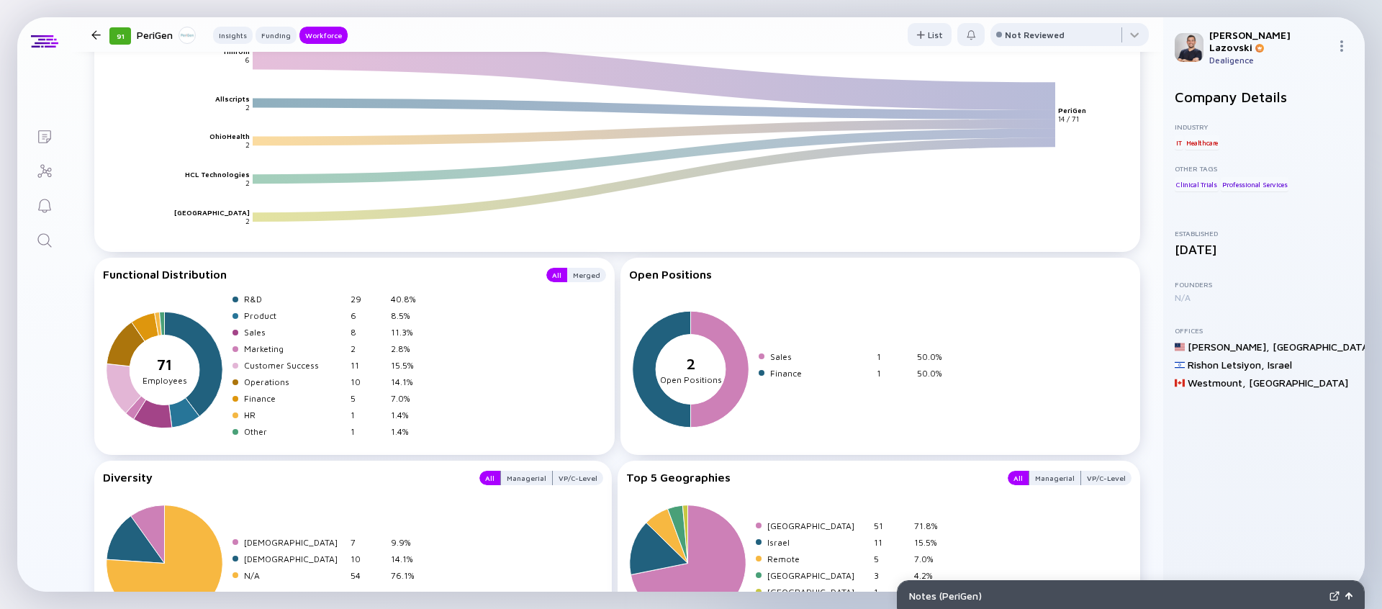
scroll to position [1703, 0]
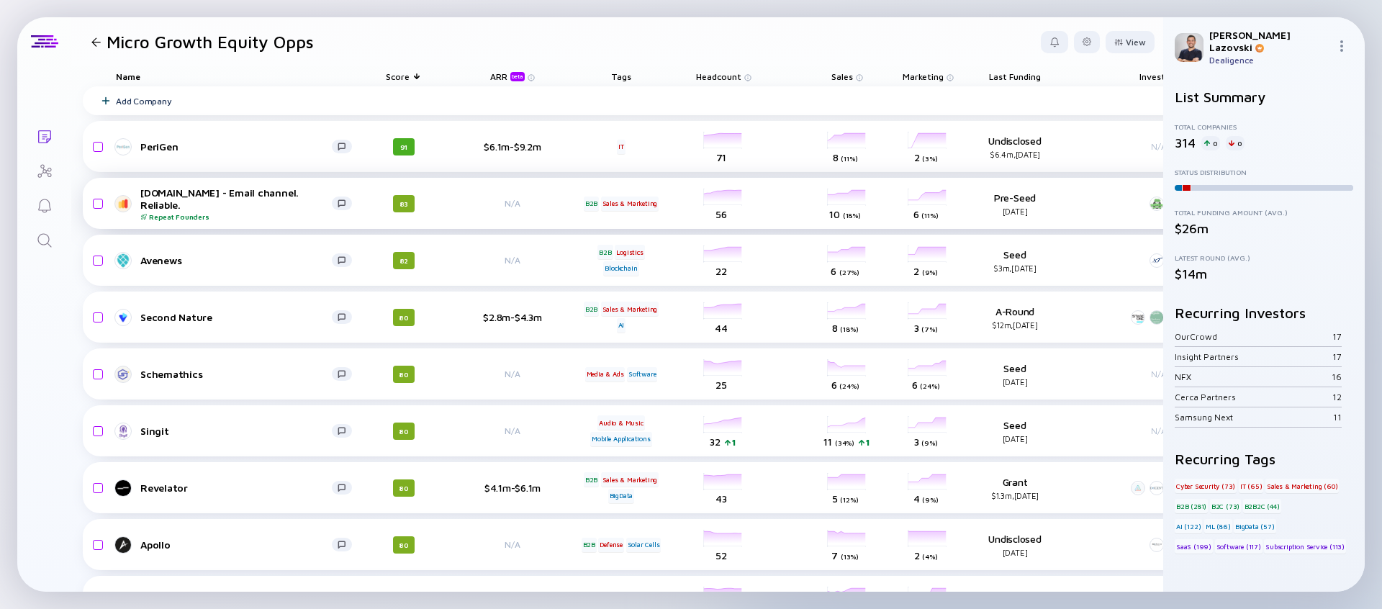
click at [235, 202] on div "Warmy.io - Email channel. Reliable. Repeat Founders" at bounding box center [235, 203] width 191 height 35
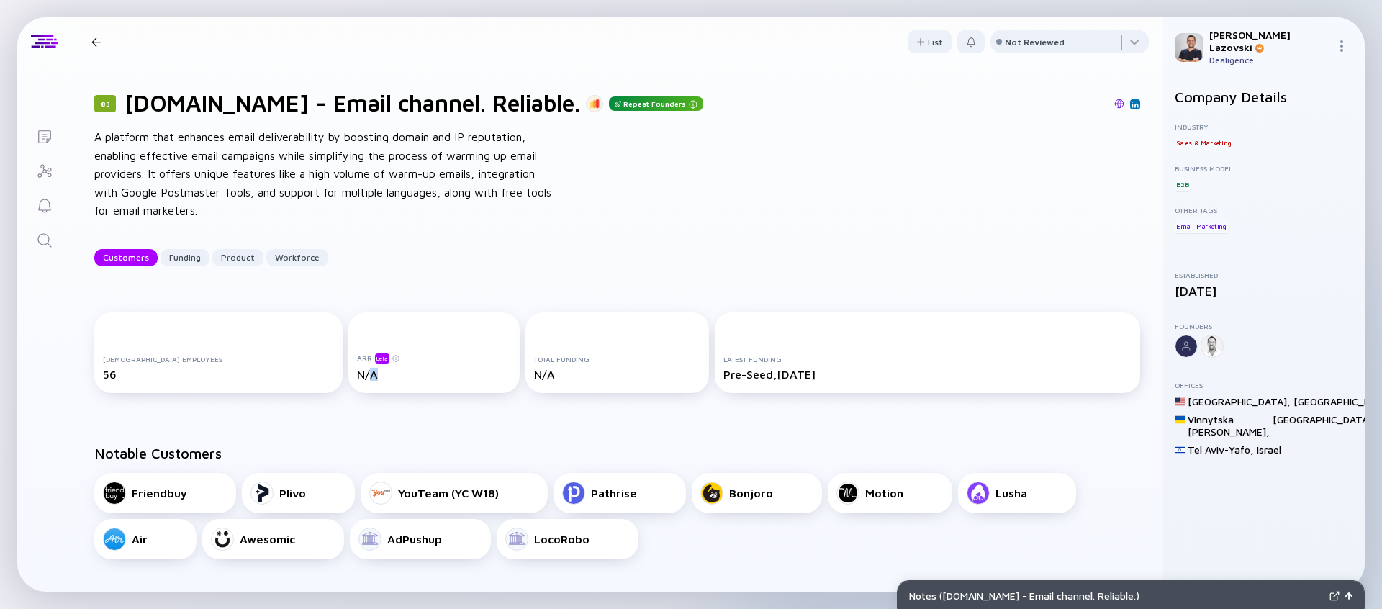
drag, startPoint x: 364, startPoint y: 380, endPoint x: 340, endPoint y: 380, distance: 23.8
click at [357, 380] on div "N/A" at bounding box center [434, 374] width 154 height 13
click at [338, 410] on div "Full-time Employees 56 ARR beta N/A Total Funding N/A Latest Funding Pre-Seed, …" at bounding box center [617, 355] width 1092 height 132
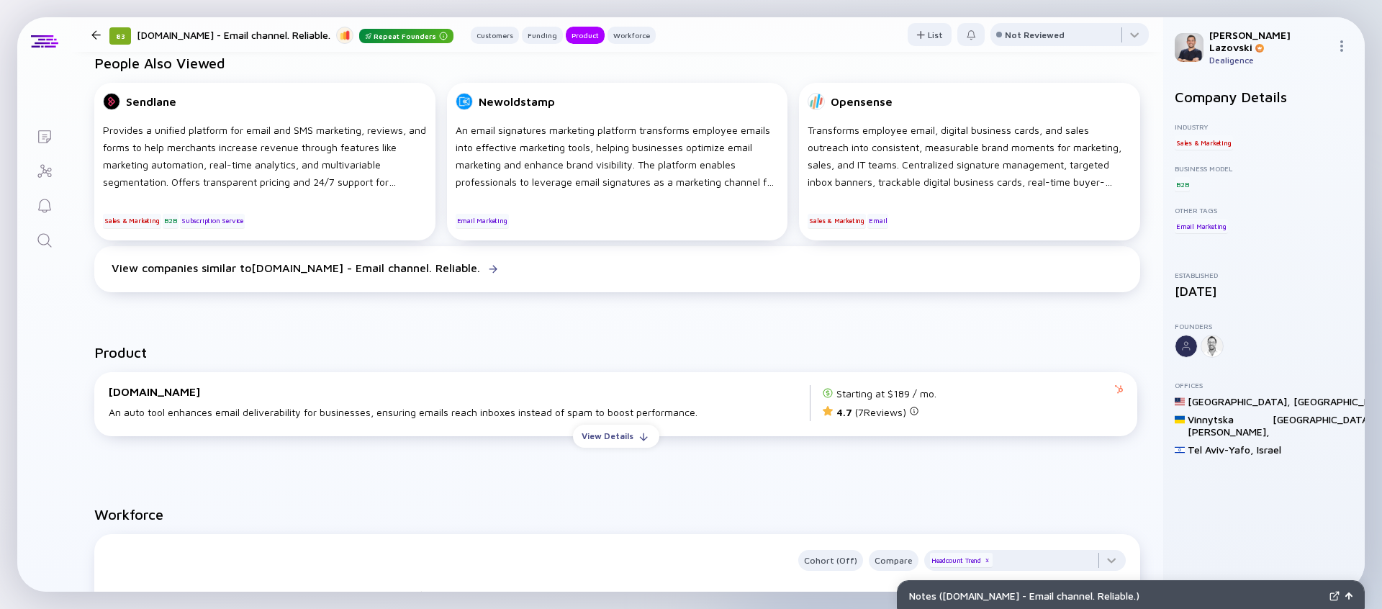
scroll to position [702, 0]
click at [613, 440] on div "View Details" at bounding box center [607, 435] width 69 height 22
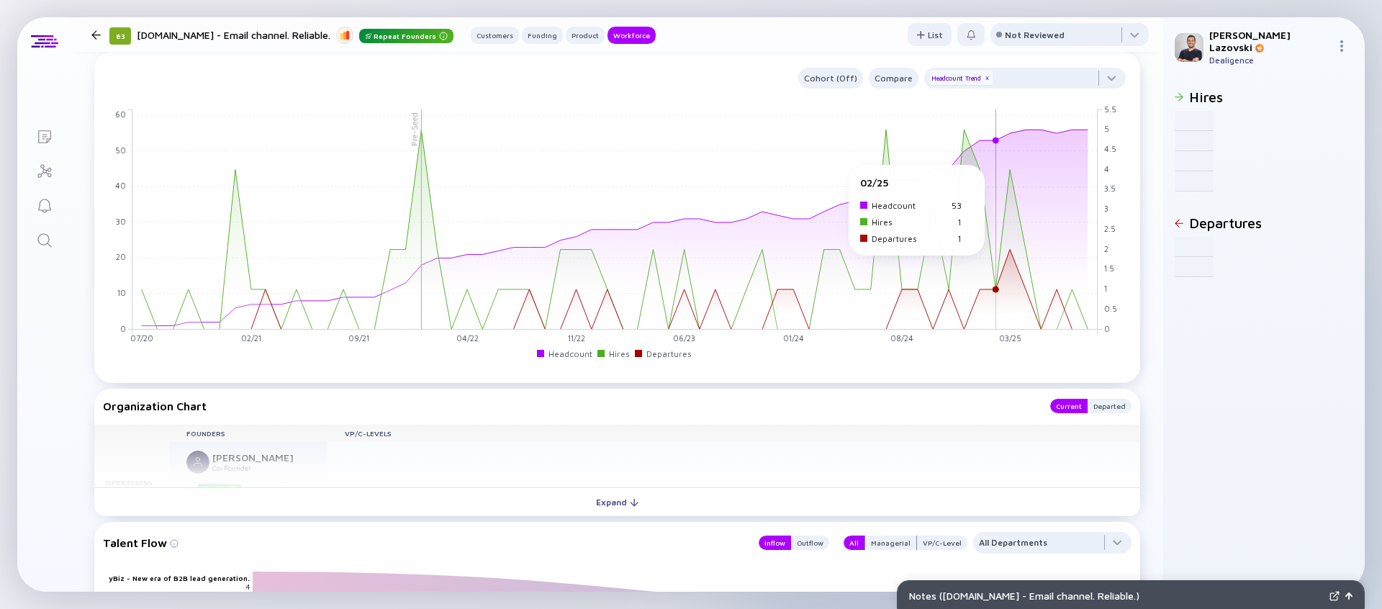
scroll to position [1507, 0]
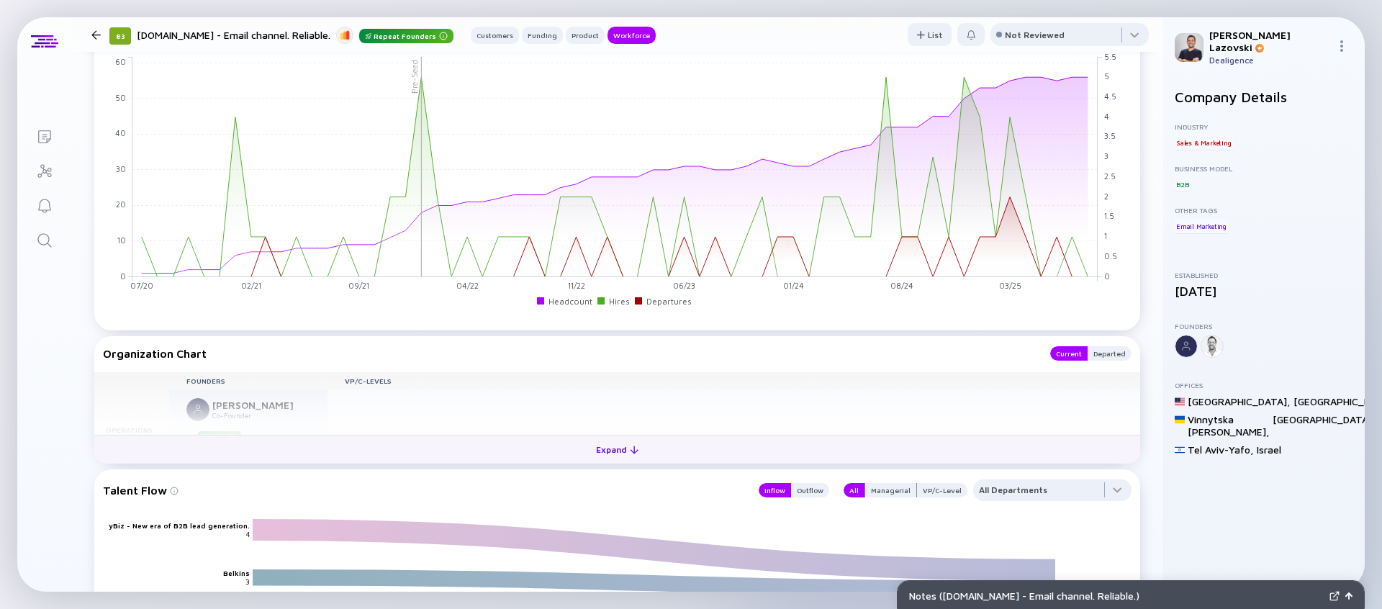
click at [539, 456] on button "Expand" at bounding box center [617, 449] width 1046 height 29
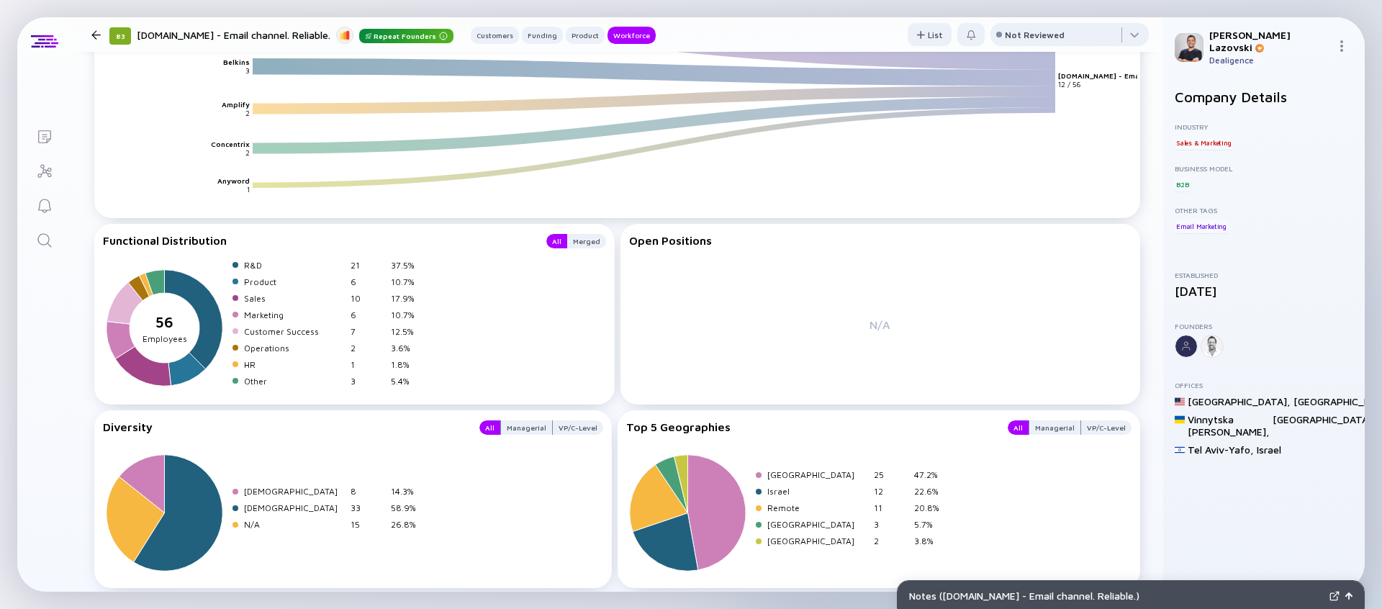
scroll to position [2108, 0]
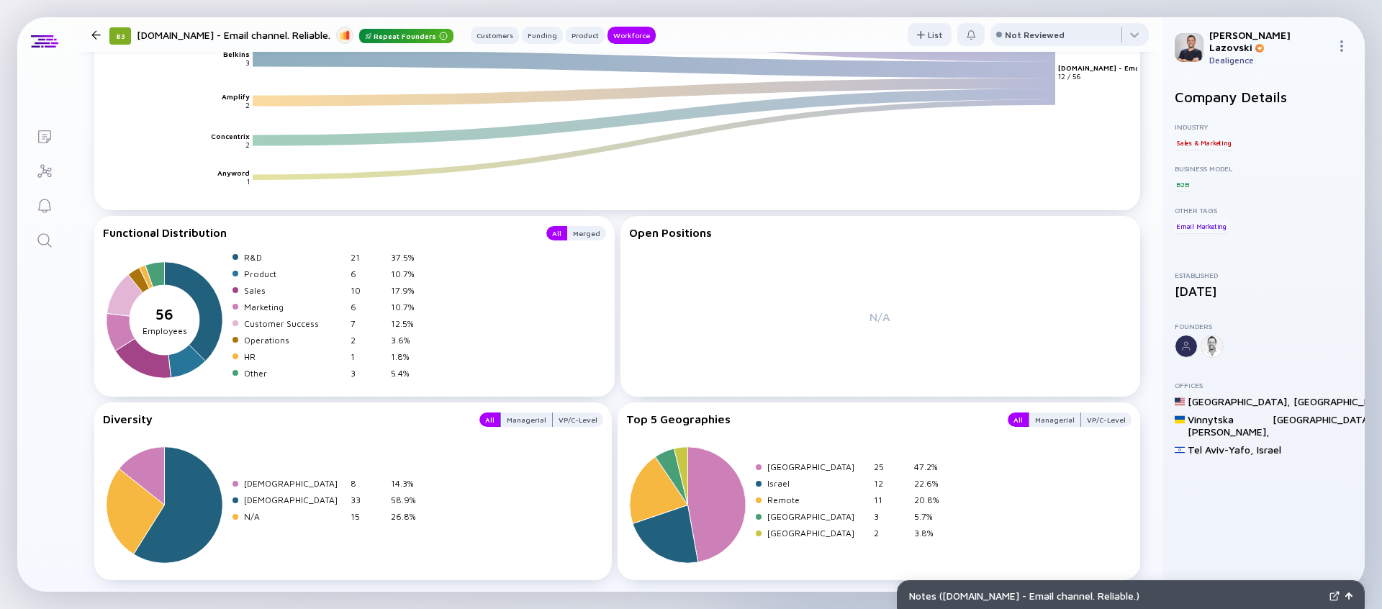
click at [1088, 417] on div "Vinnytska miska hromada ," at bounding box center [1229, 425] width 82 height 24
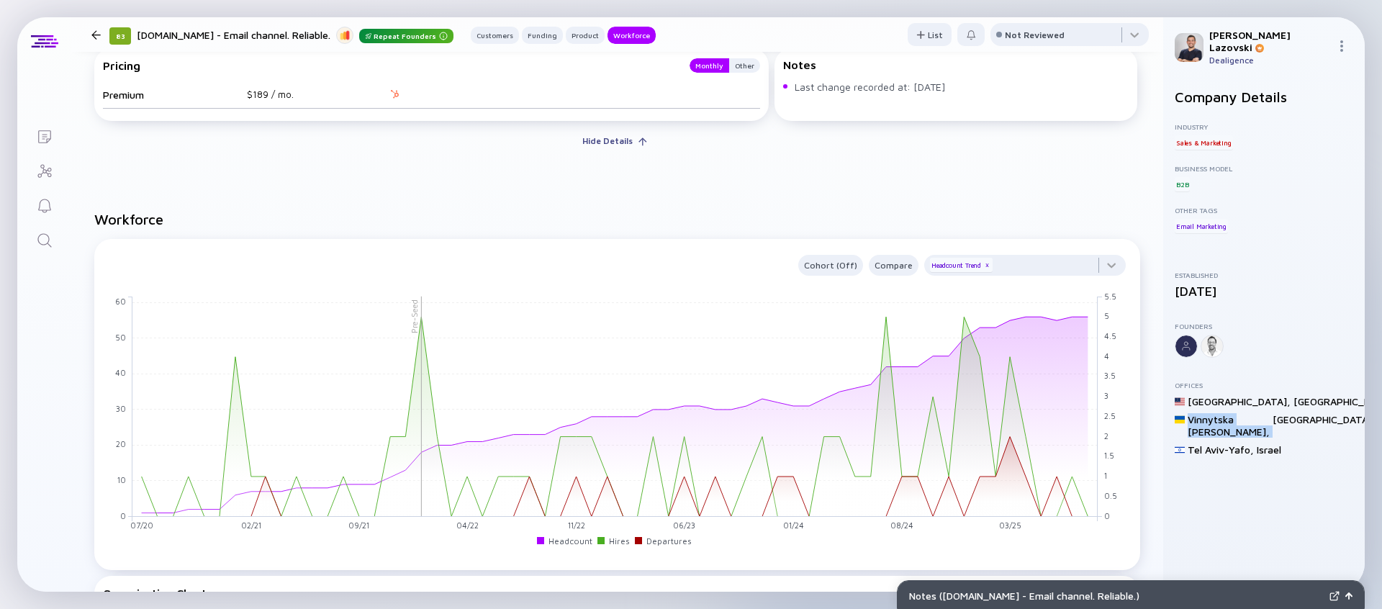
scroll to position [1214, 0]
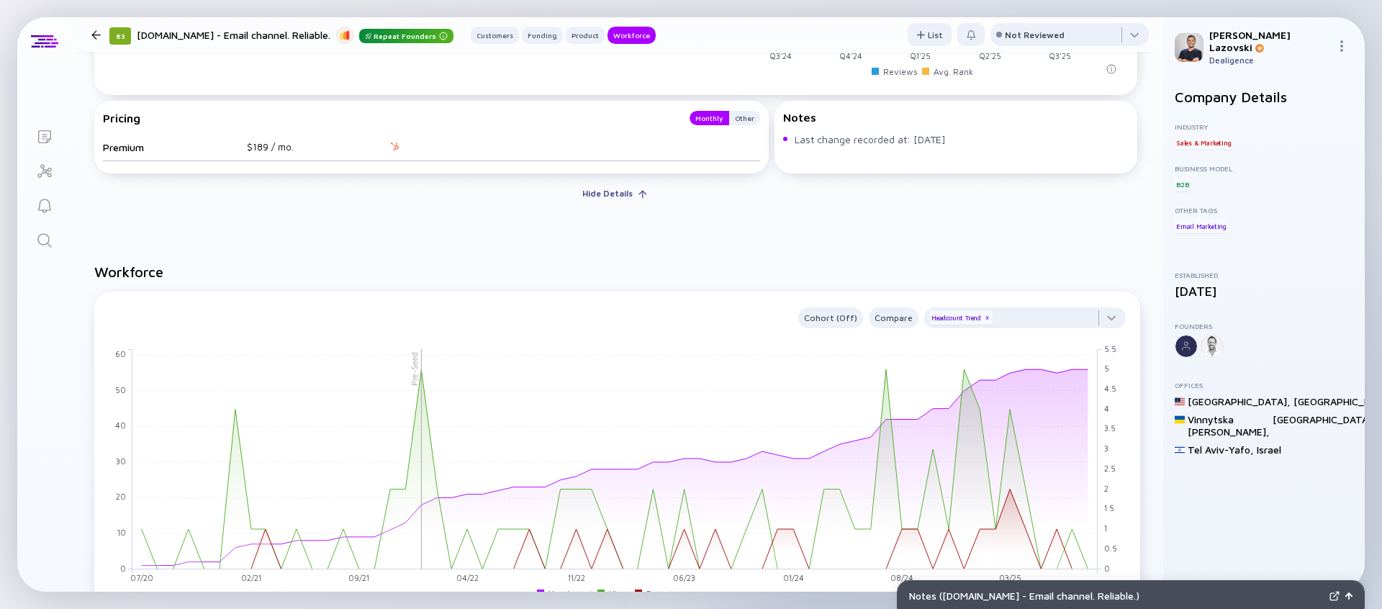
click at [830, 302] on div "Cohort (Off) Compare Headcount Trend x" at bounding box center [617, 315] width 1029 height 27
click at [830, 310] on div "Cohort (Off)" at bounding box center [830, 318] width 65 height 17
click at [839, 401] on div "Location" at bounding box center [845, 403] width 79 height 29
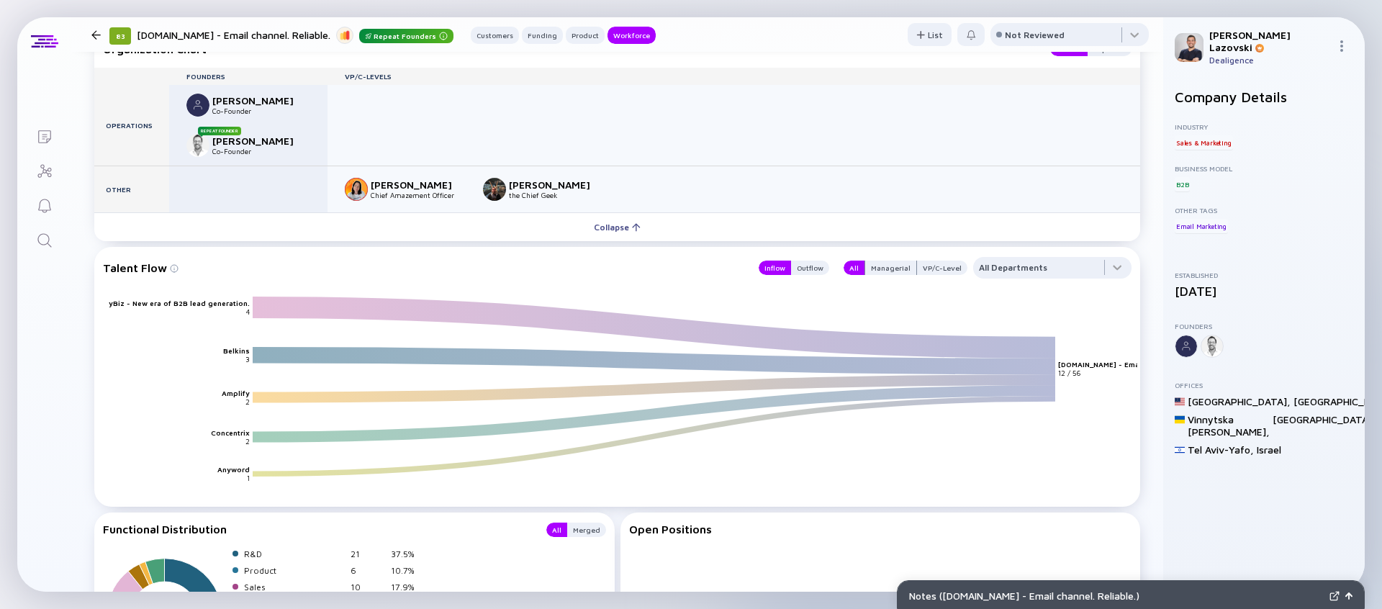
scroll to position [1813, 0]
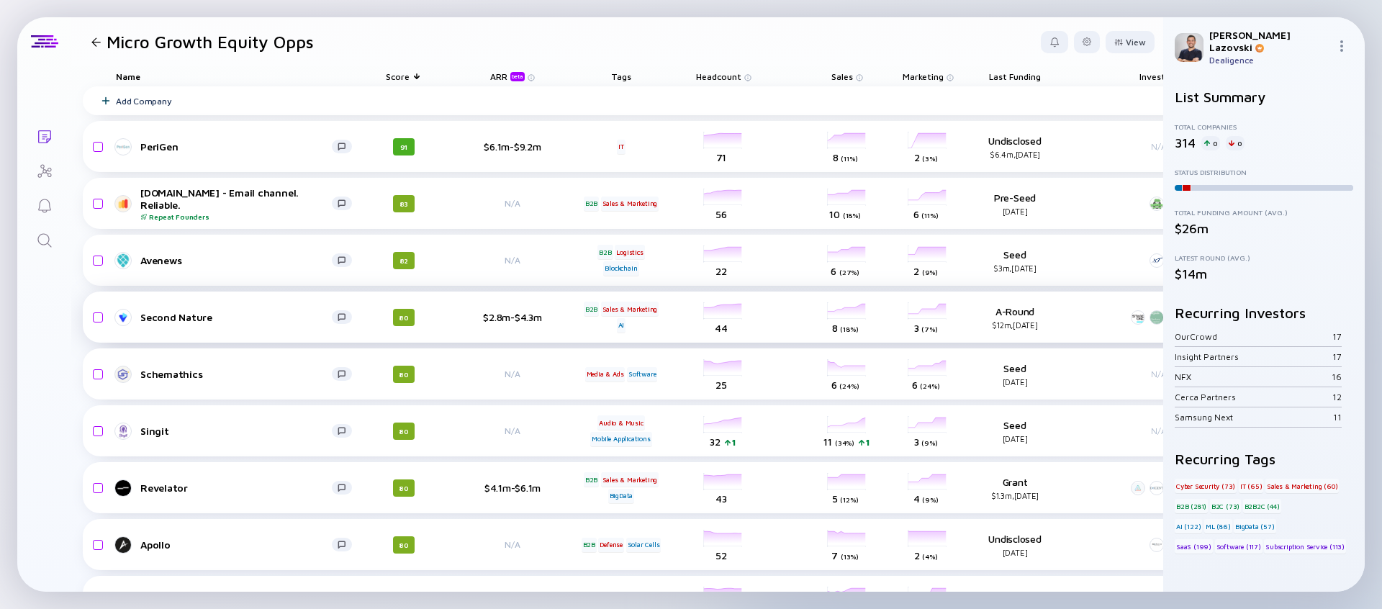
click at [161, 315] on div "Second Nature" at bounding box center [235, 317] width 191 height 12
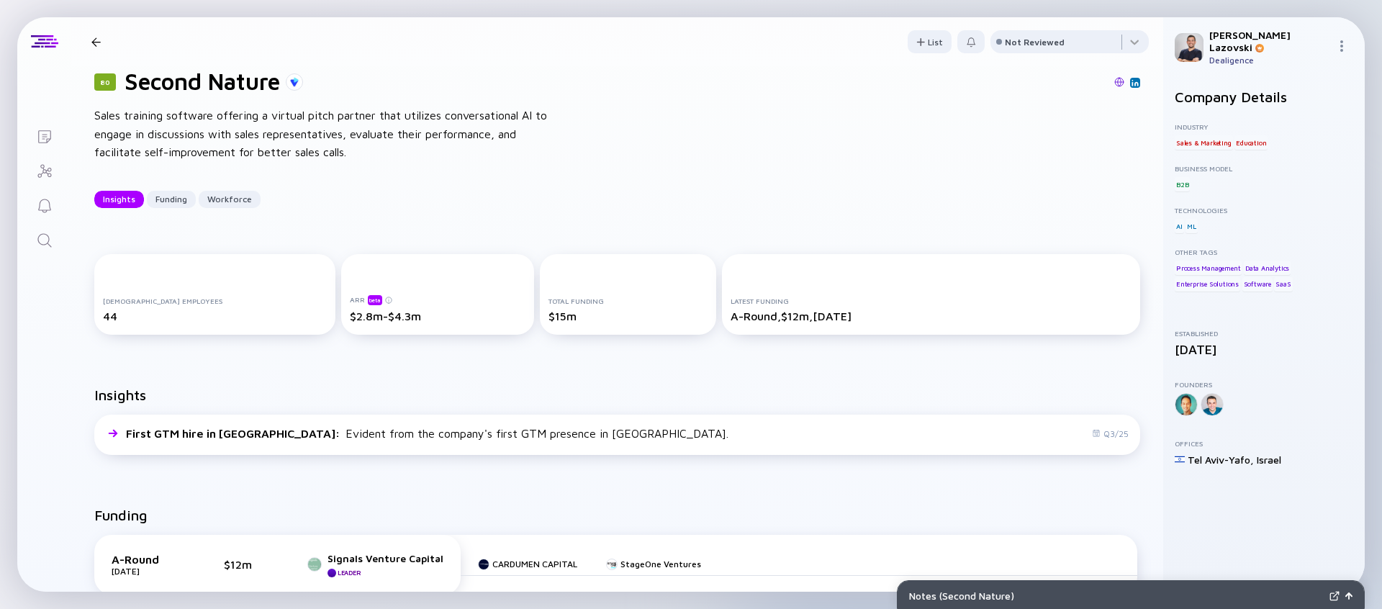
scroll to position [24, 0]
drag, startPoint x: 845, startPoint y: 316, endPoint x: 747, endPoint y: 316, distance: 97.9
click at [747, 316] on div "A-Round, $12m, Jan 2022" at bounding box center [931, 313] width 401 height 13
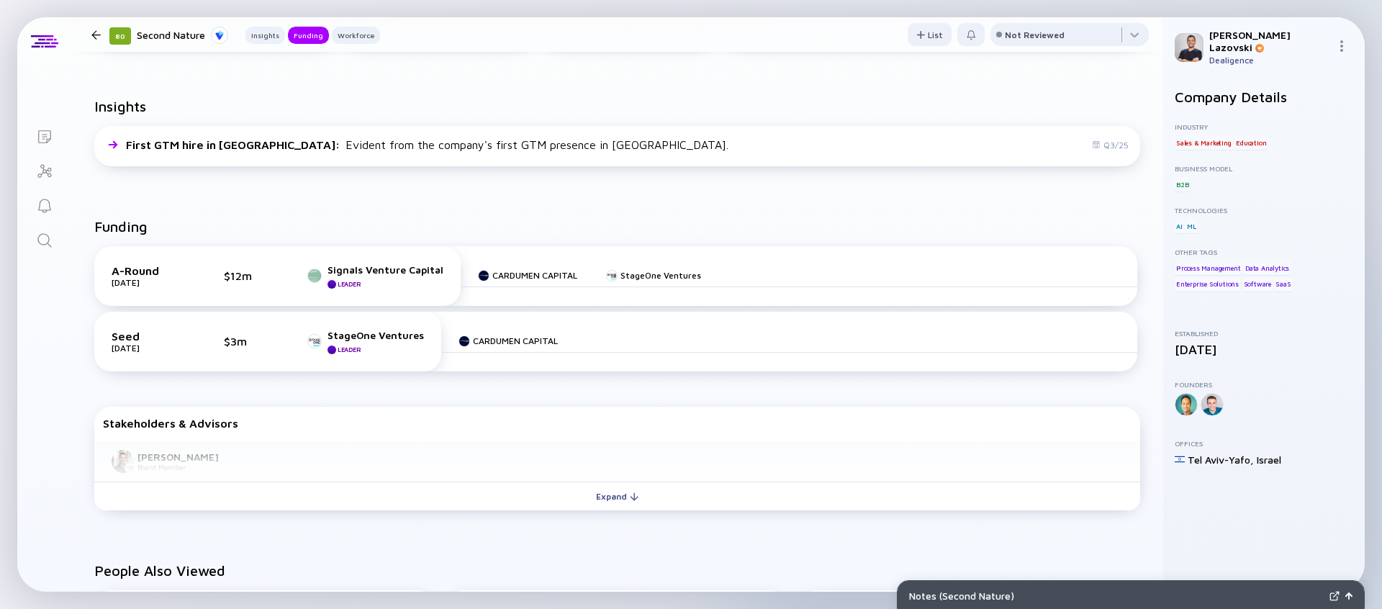
scroll to position [328, 0]
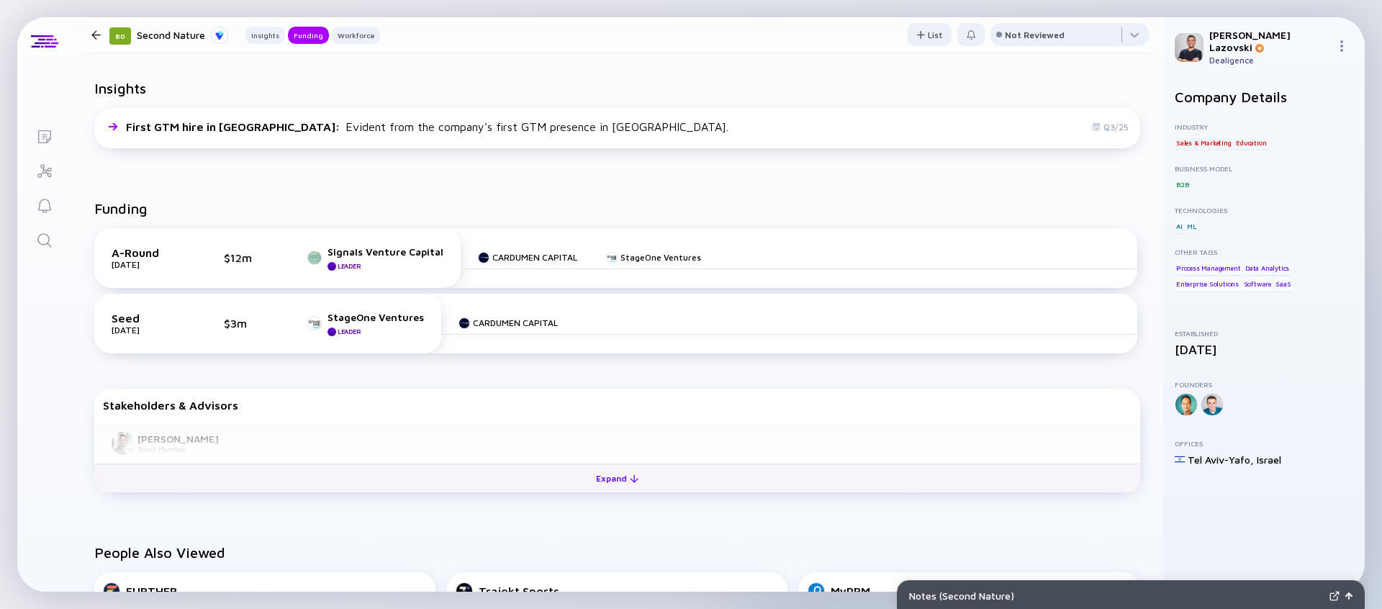
click at [519, 487] on button "Expand" at bounding box center [617, 478] width 1046 height 29
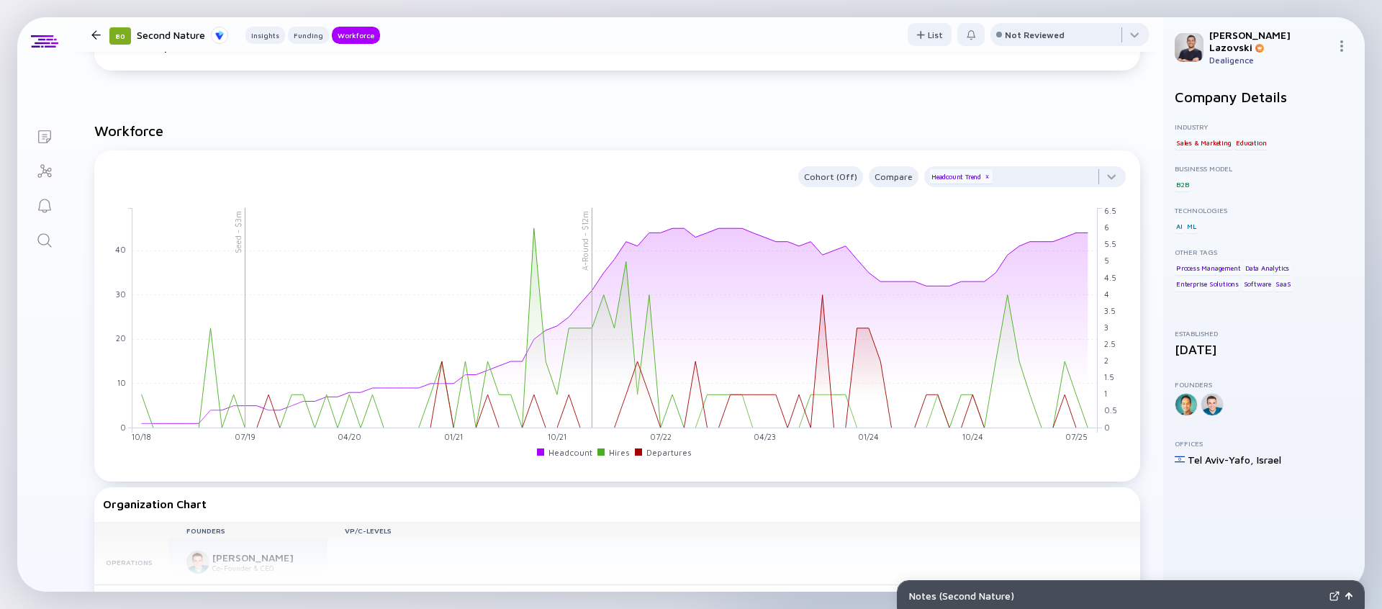
scroll to position [1042, 0]
click at [1076, 178] on div at bounding box center [1025, 177] width 202 height 29
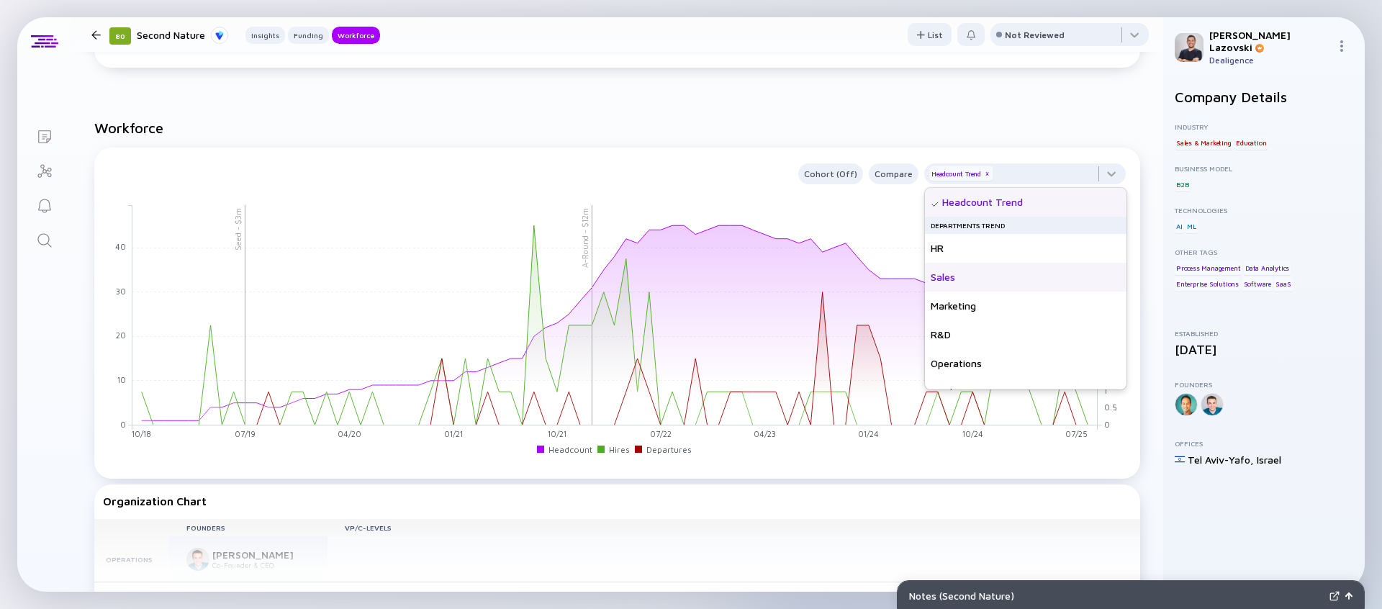
click at [1011, 287] on div "Sales" at bounding box center [1026, 277] width 202 height 29
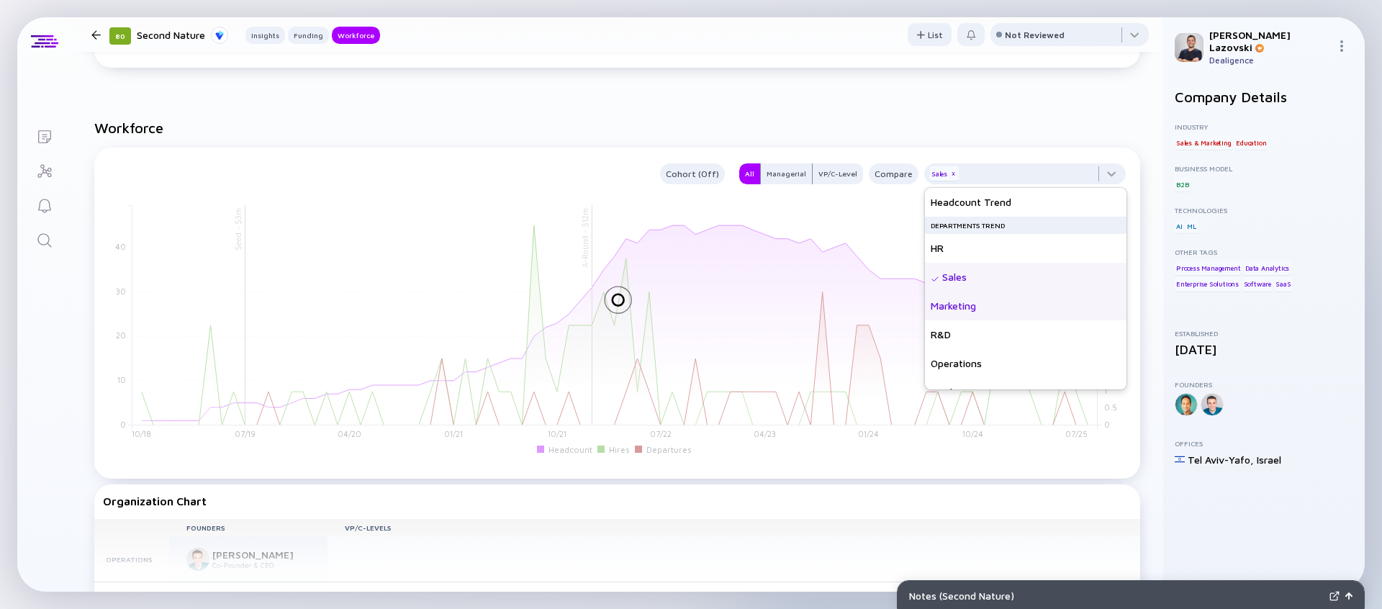
click at [1004, 317] on div "Marketing" at bounding box center [1026, 306] width 202 height 29
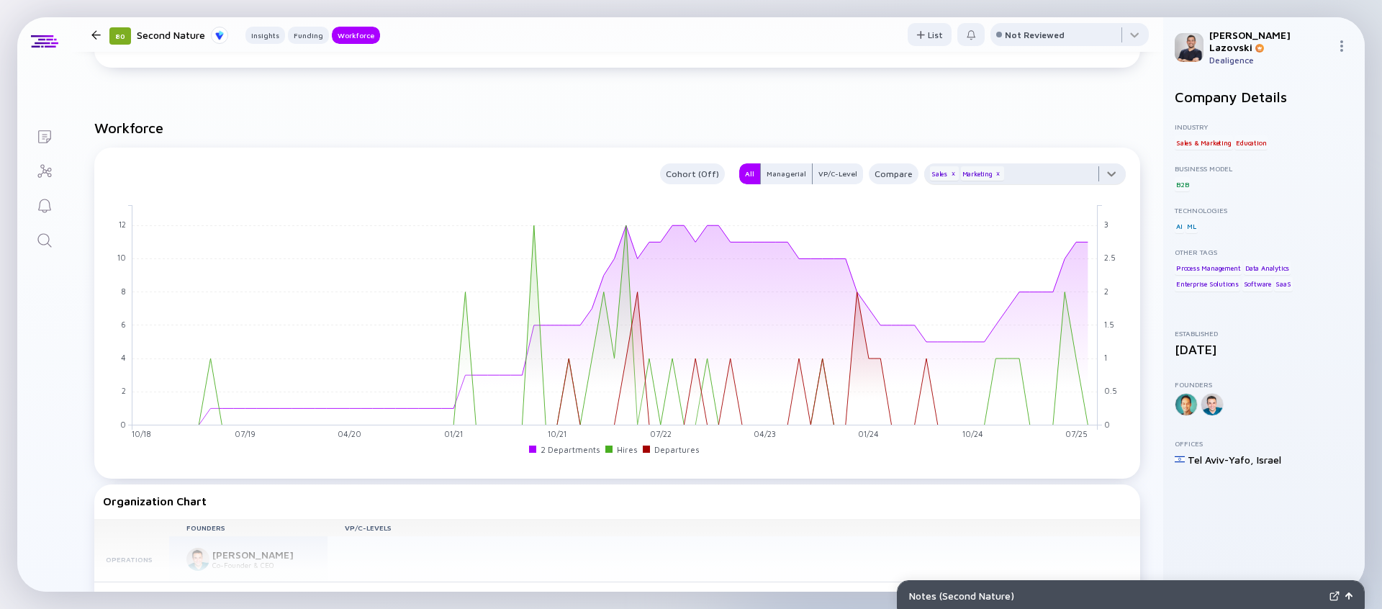
click at [1032, 175] on div at bounding box center [1025, 177] width 202 height 29
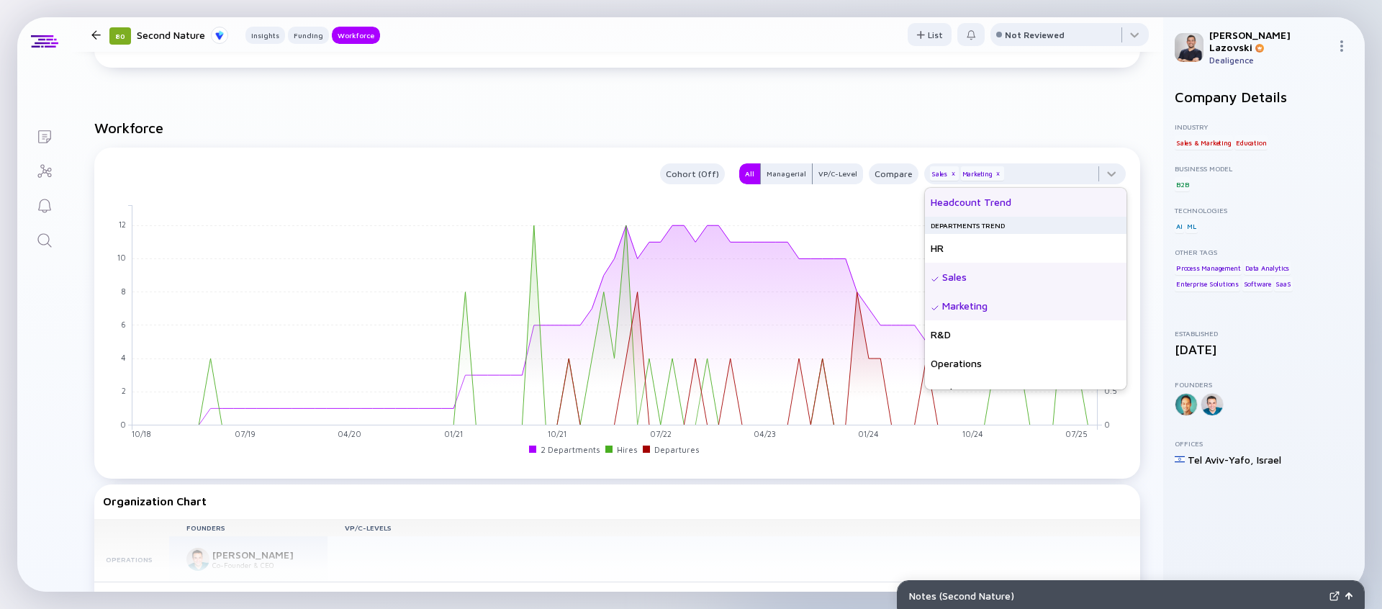
click at [1023, 201] on div "Headcount Trend" at bounding box center [1026, 202] width 202 height 29
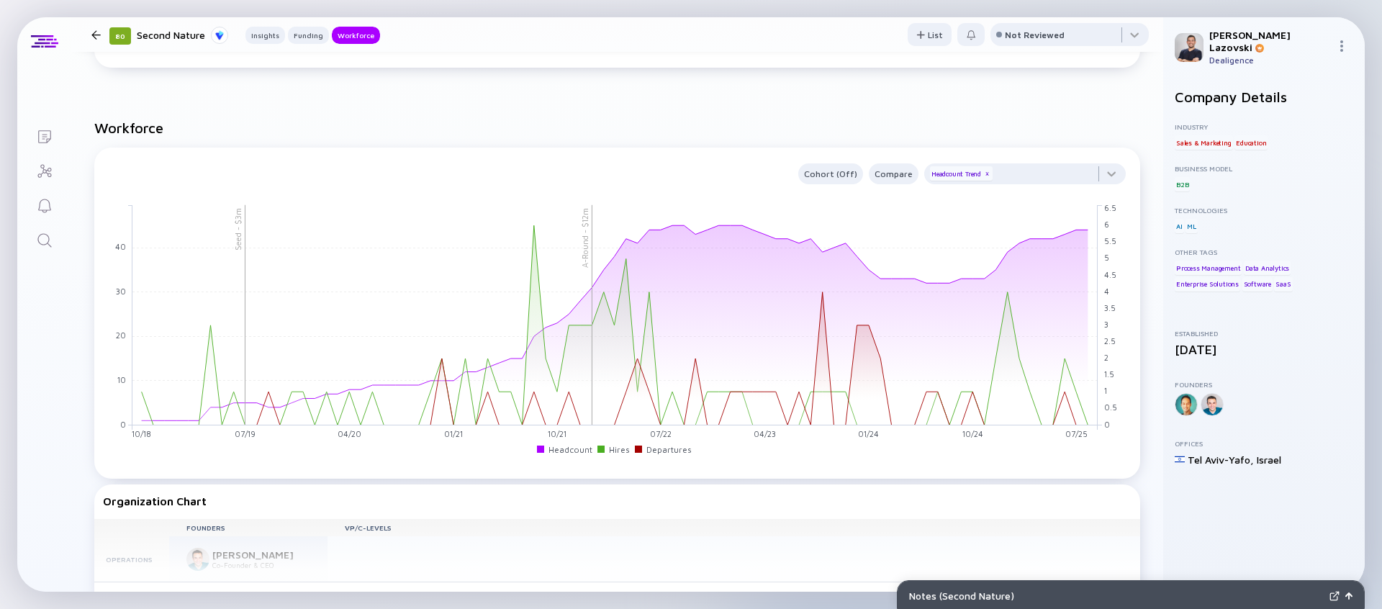
click at [785, 156] on div "Cohort (Off) Compare Headcount Trend x Seed - $3m A-Round - $12m 10/18 11/18 12…" at bounding box center [617, 313] width 1046 height 331
click at [99, 35] on div at bounding box center [95, 34] width 9 height 9
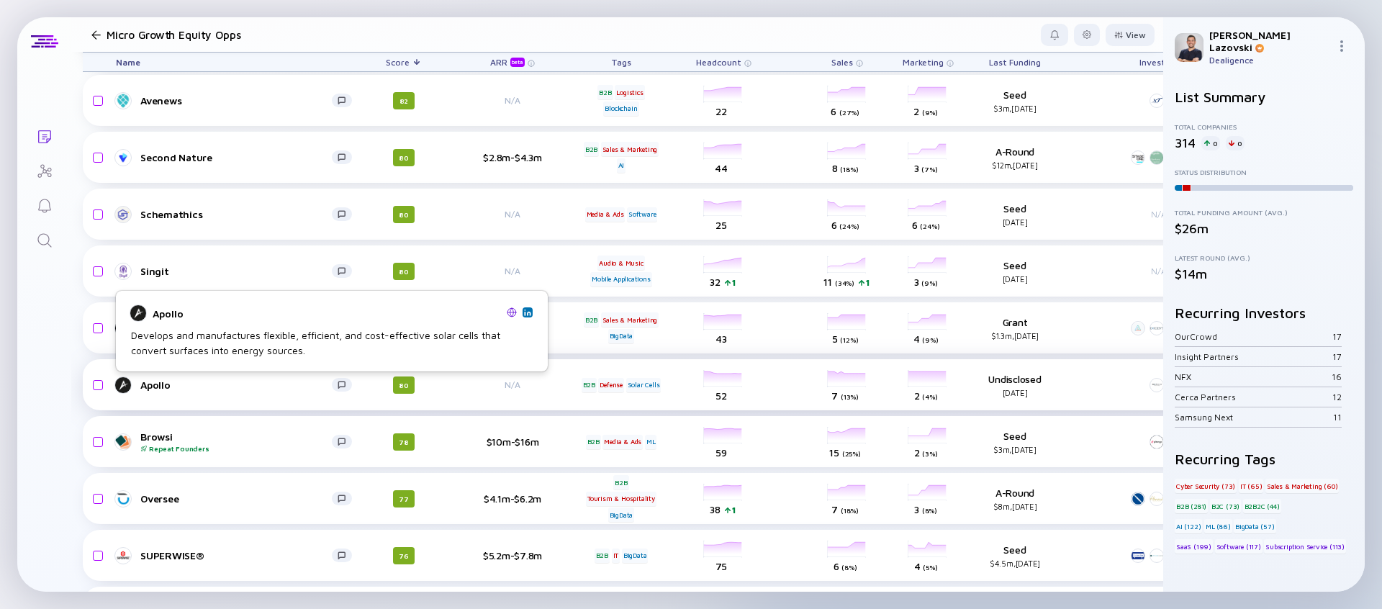
scroll to position [161, 0]
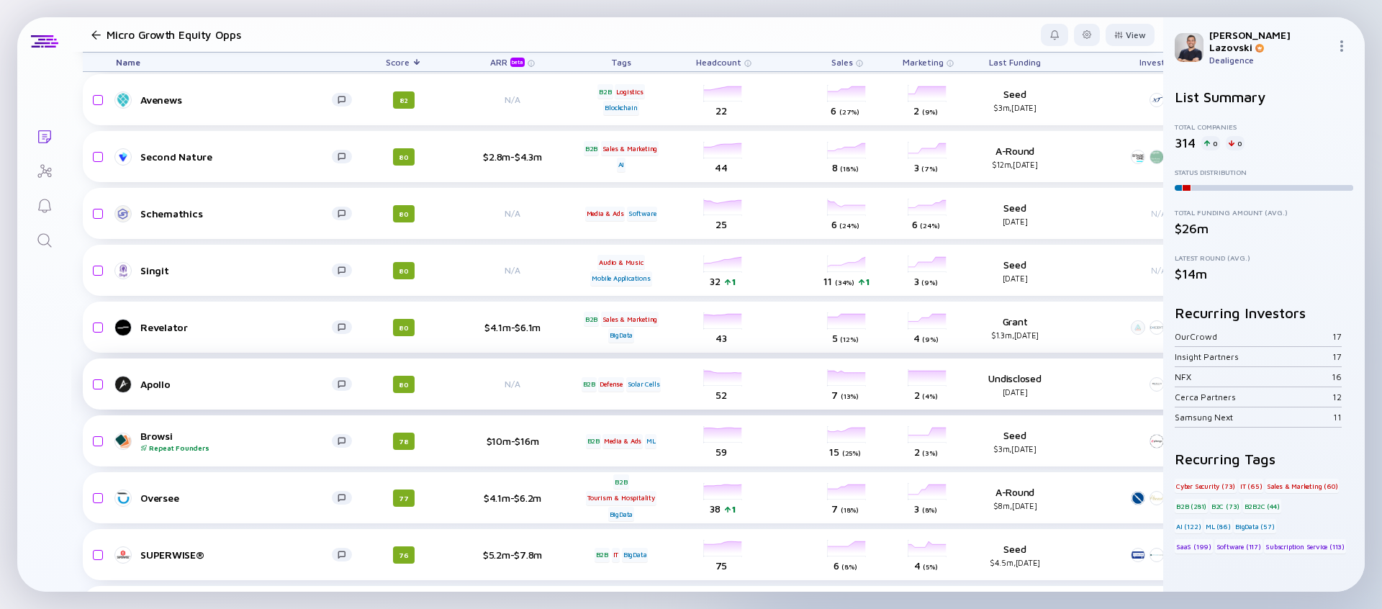
click at [155, 387] on div "Apollo" at bounding box center [235, 384] width 191 height 12
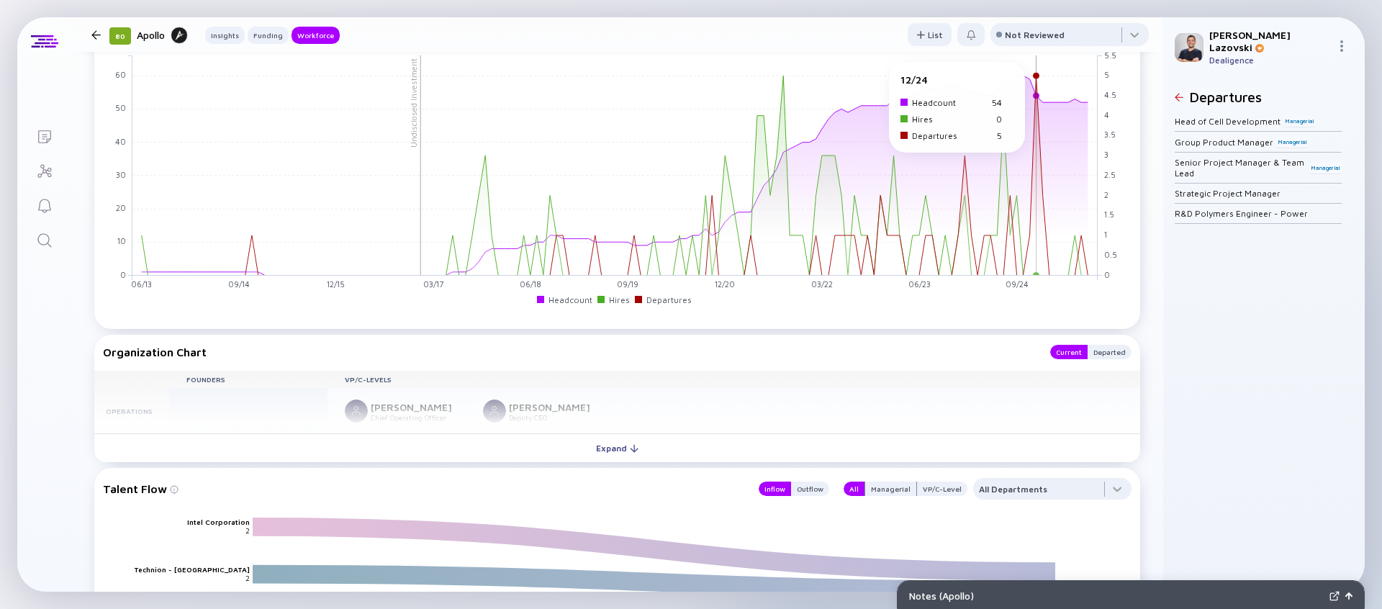
scroll to position [1036, 0]
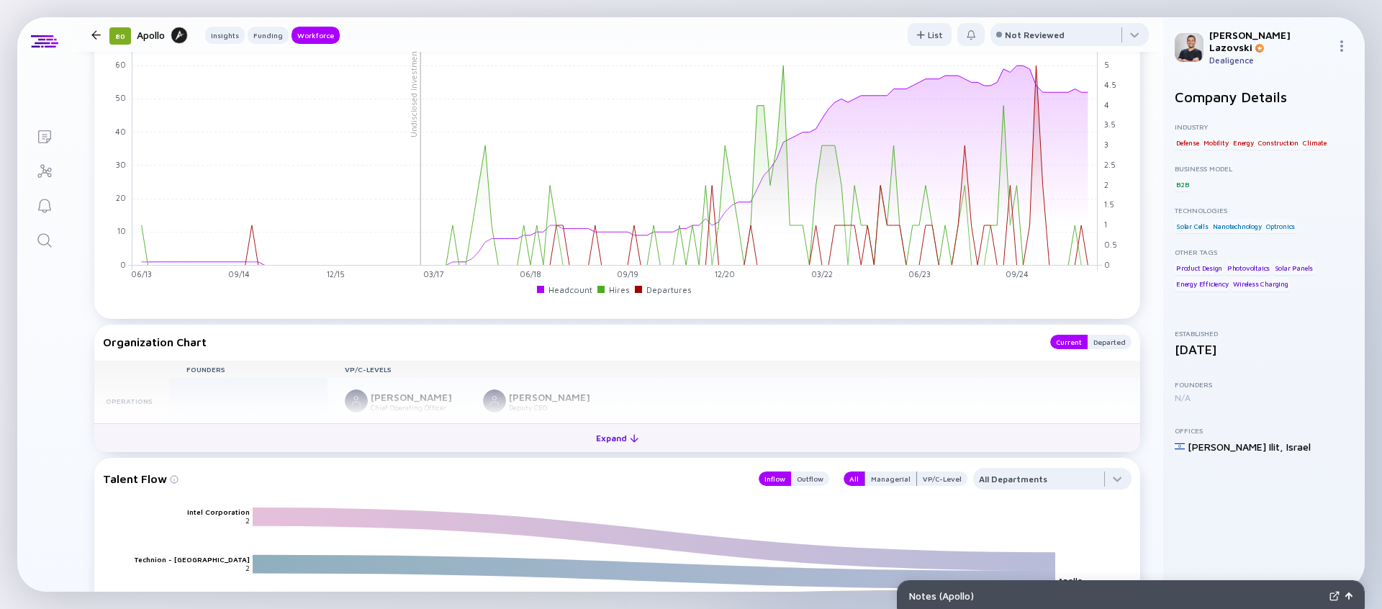
click at [659, 432] on button "Expand" at bounding box center [617, 437] width 1046 height 29
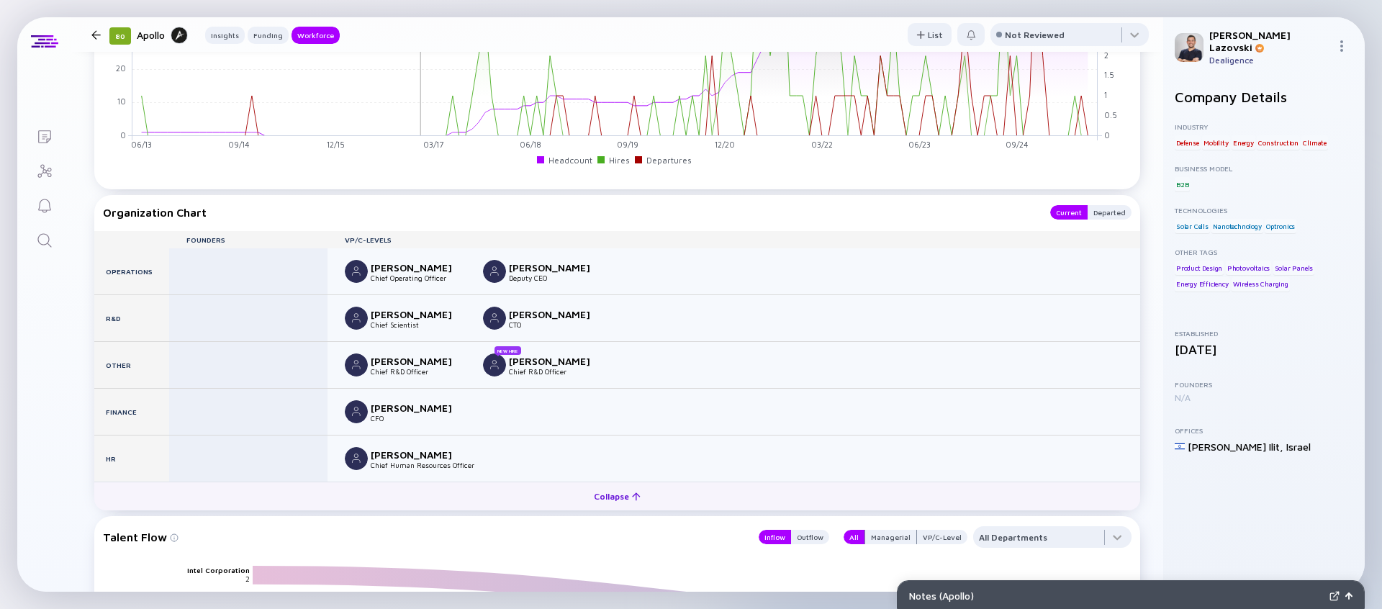
scroll to position [1168, 0]
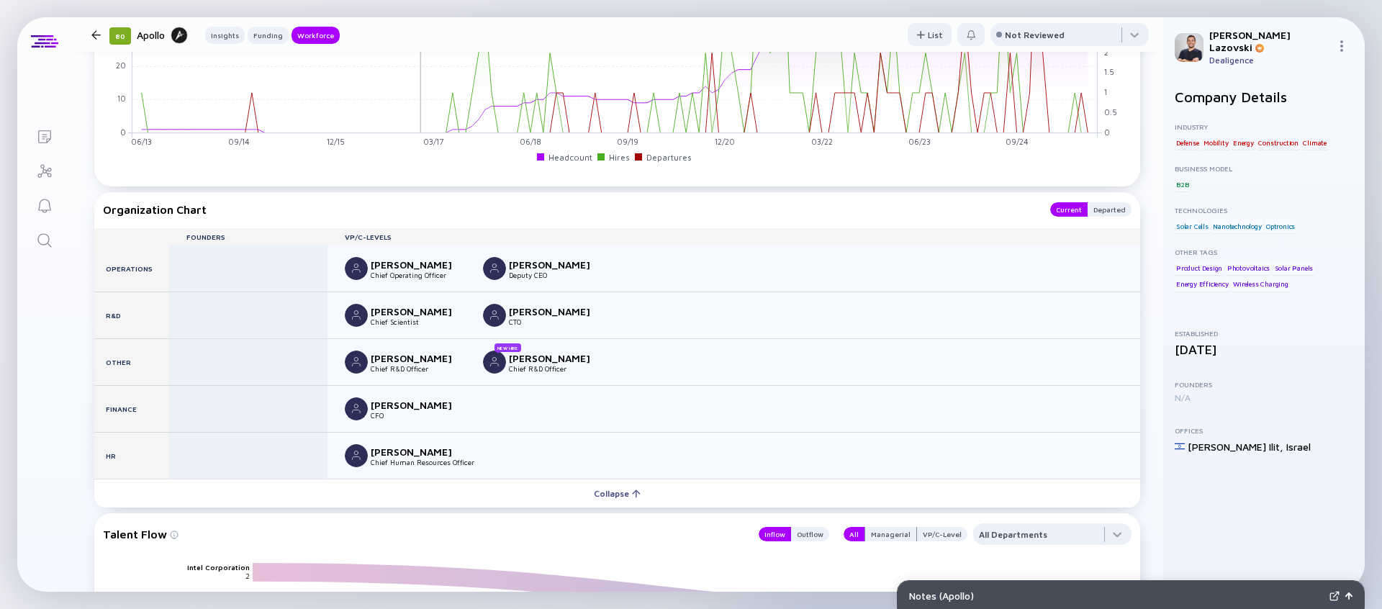
click at [51, 246] on icon "Search" at bounding box center [44, 240] width 17 height 17
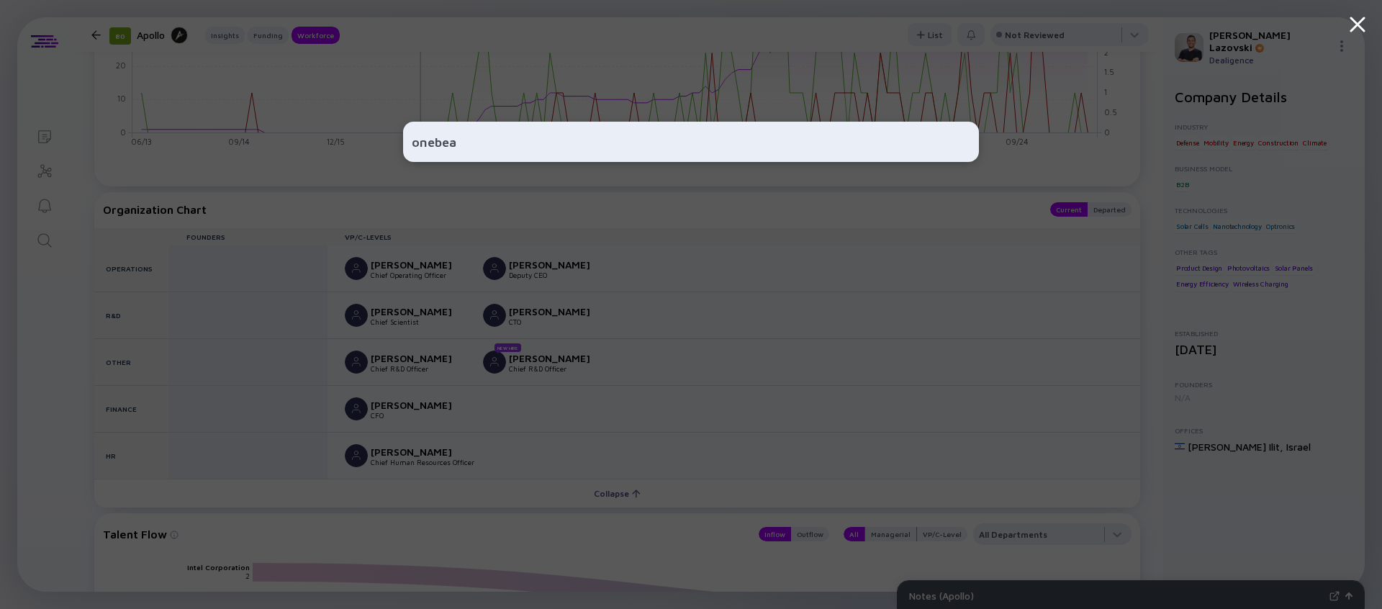
type input "onebeat"
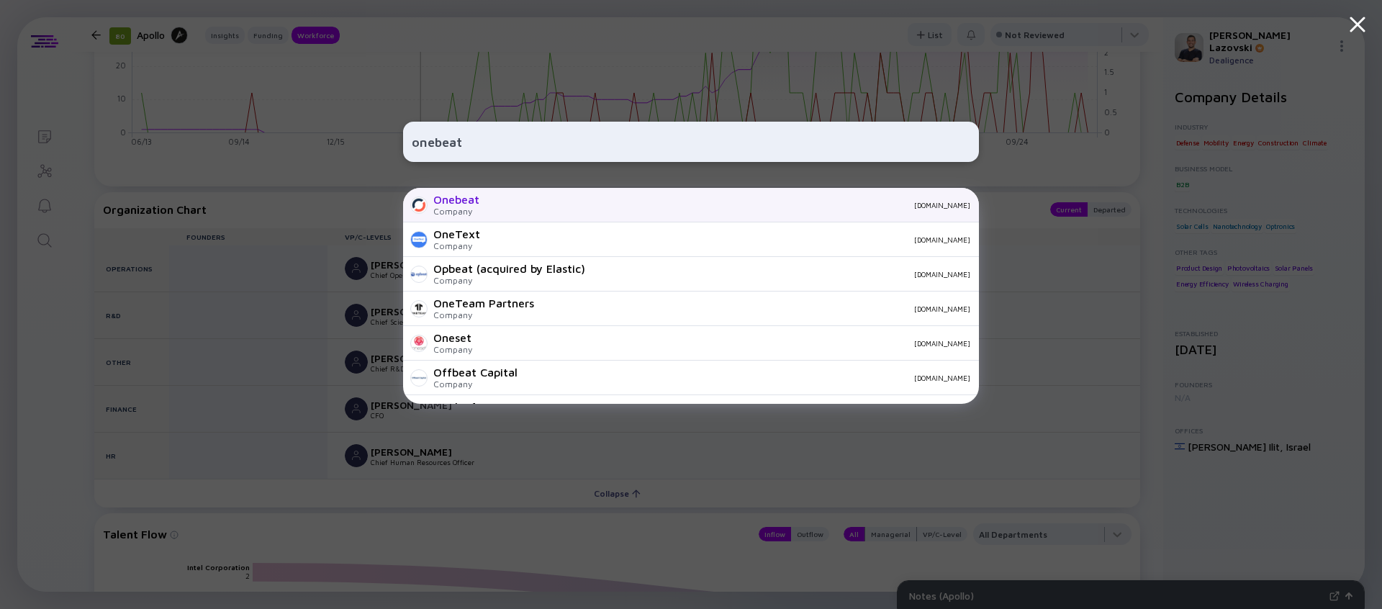
click at [518, 206] on div "onebeat.co" at bounding box center [730, 205] width 479 height 9
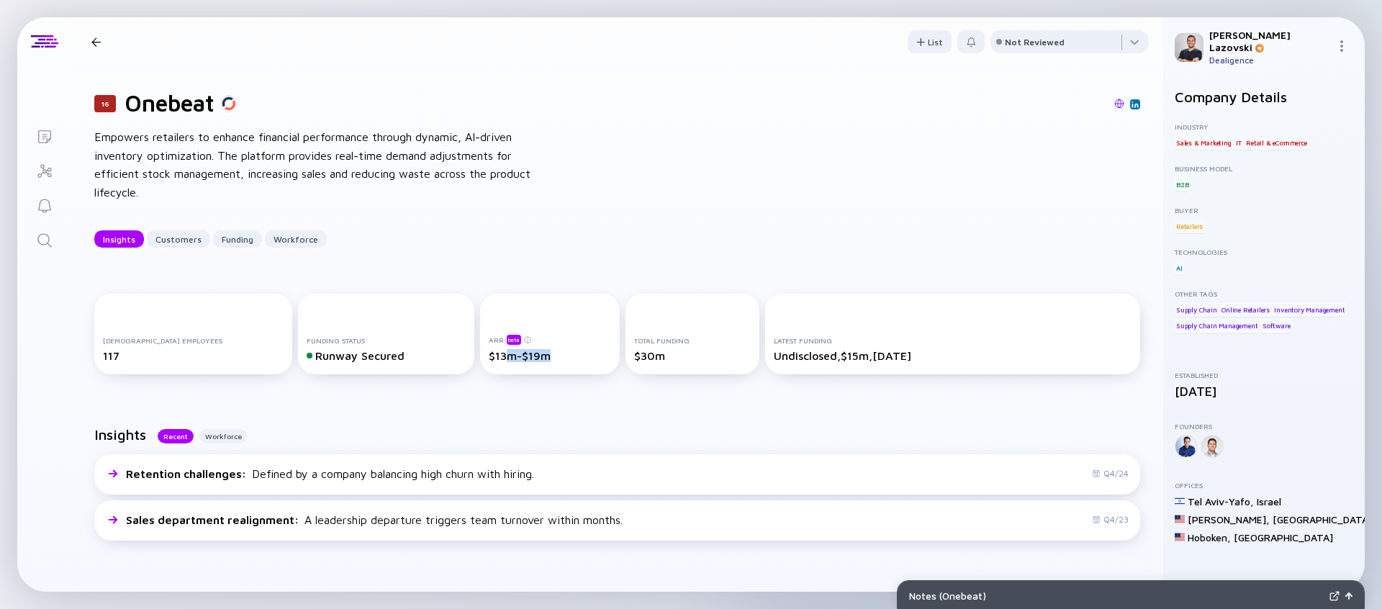
drag, startPoint x: 482, startPoint y: 361, endPoint x: 544, endPoint y: 361, distance: 61.2
click at [544, 361] on div "$13m-$19m" at bounding box center [550, 355] width 123 height 13
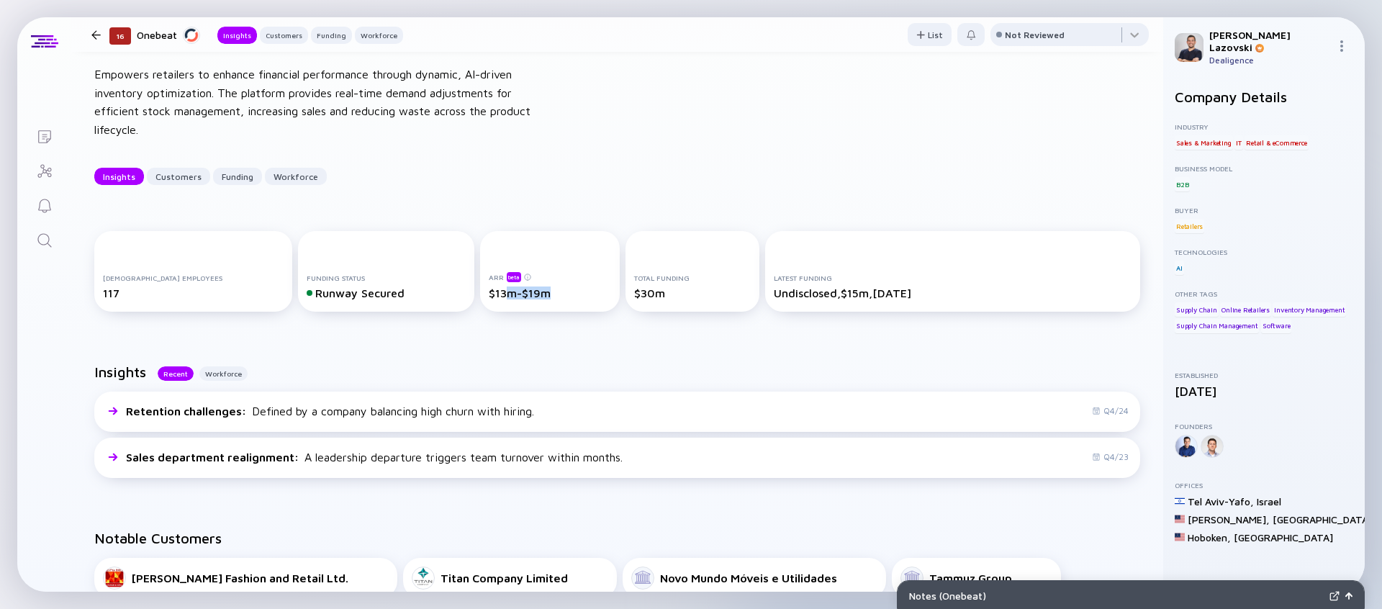
scroll to position [70, 0]
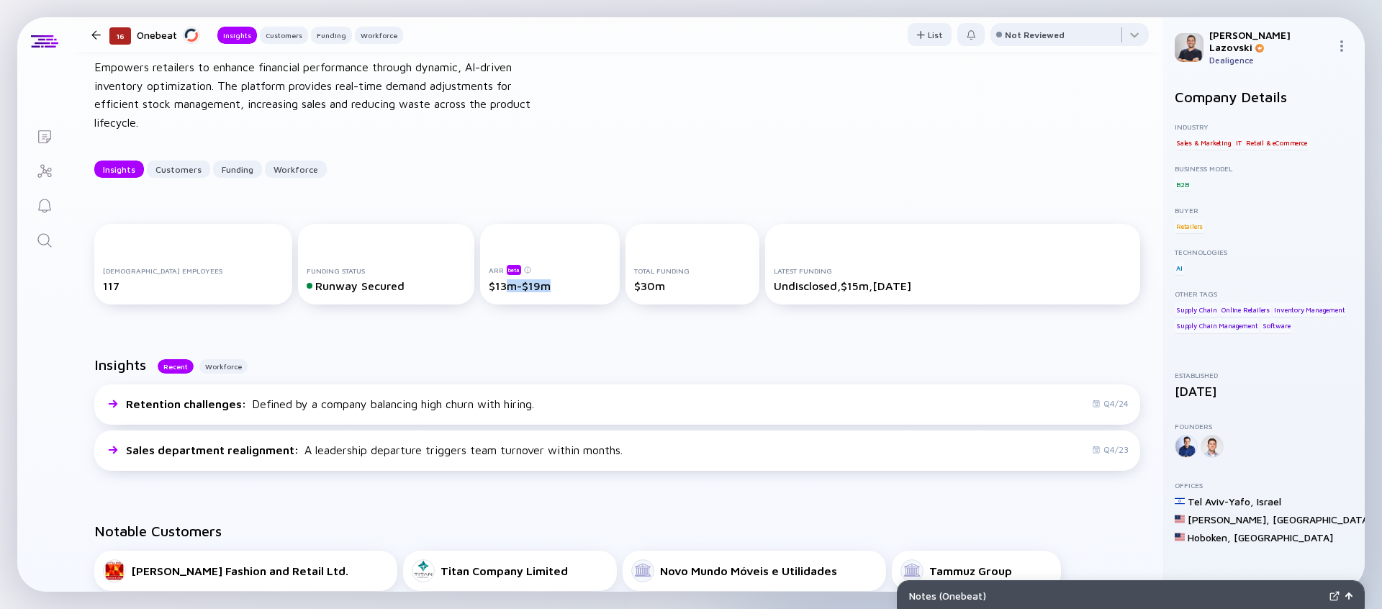
click at [520, 316] on div "Full-time Employees 117 Funding Status Runway Secured ARR beta $13m-$19m Total …" at bounding box center [617, 267] width 1092 height 132
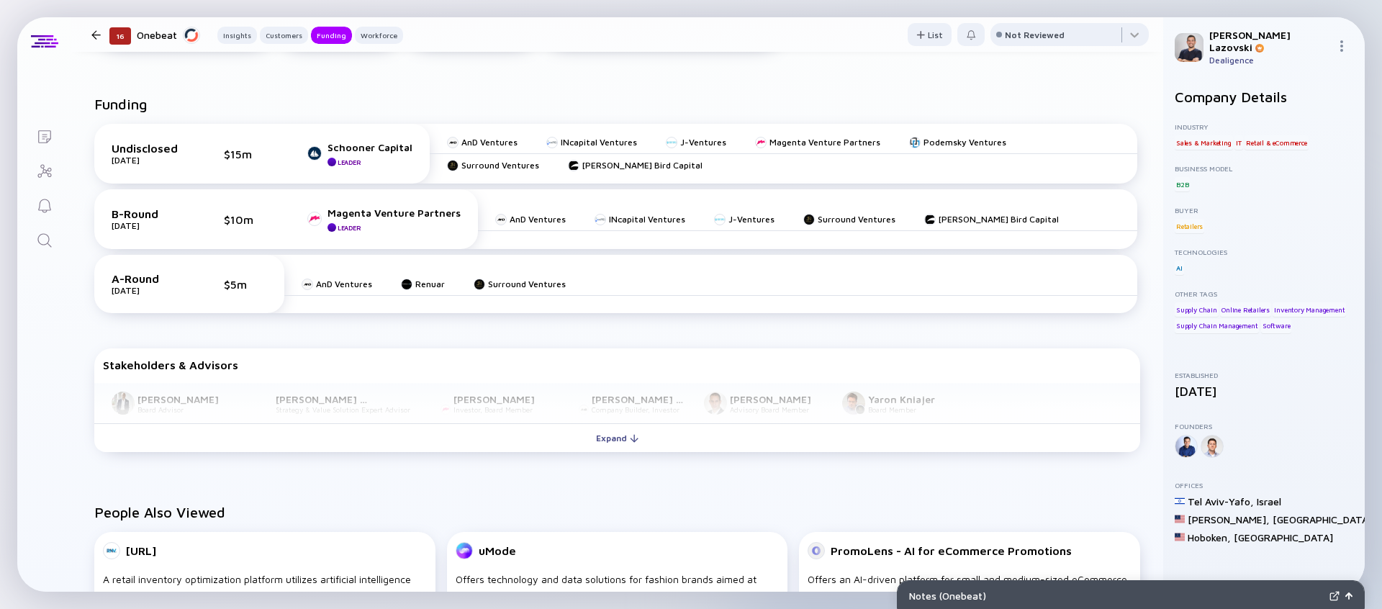
scroll to position [662, 0]
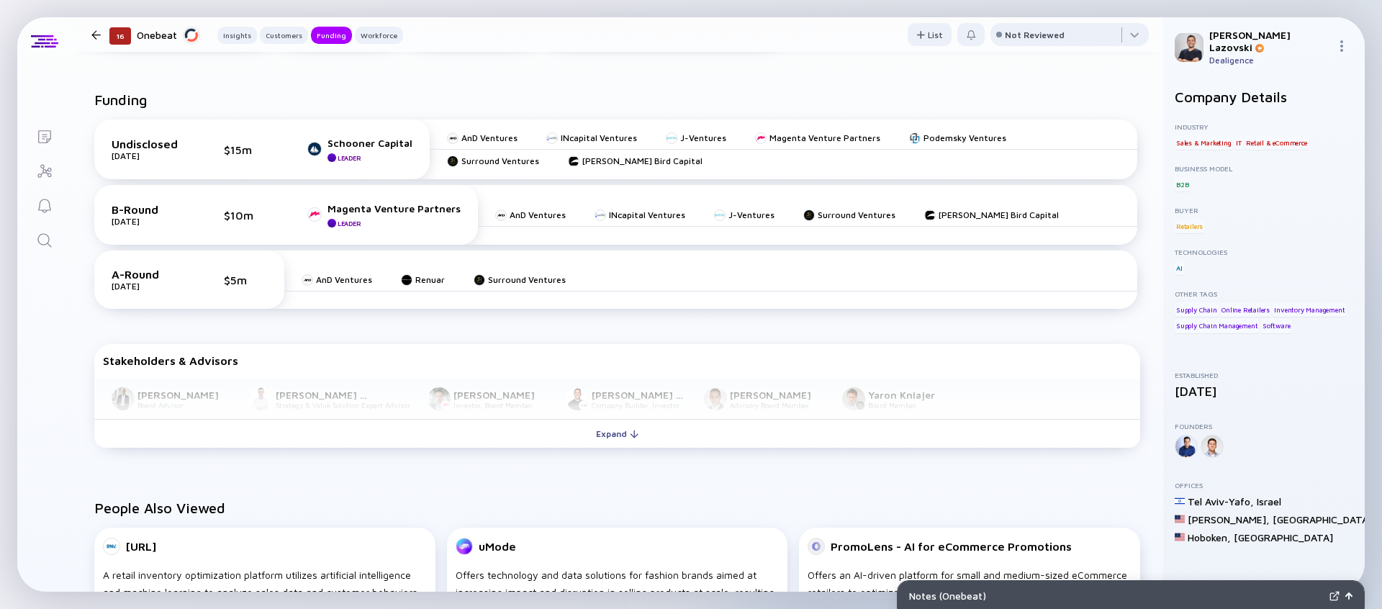
drag, startPoint x: 122, startPoint y: 150, endPoint x: 166, endPoint y: 160, distance: 44.4
click at [166, 160] on div "May 2025" at bounding box center [148, 155] width 72 height 11
click at [144, 153] on div "May 2025" at bounding box center [148, 155] width 72 height 11
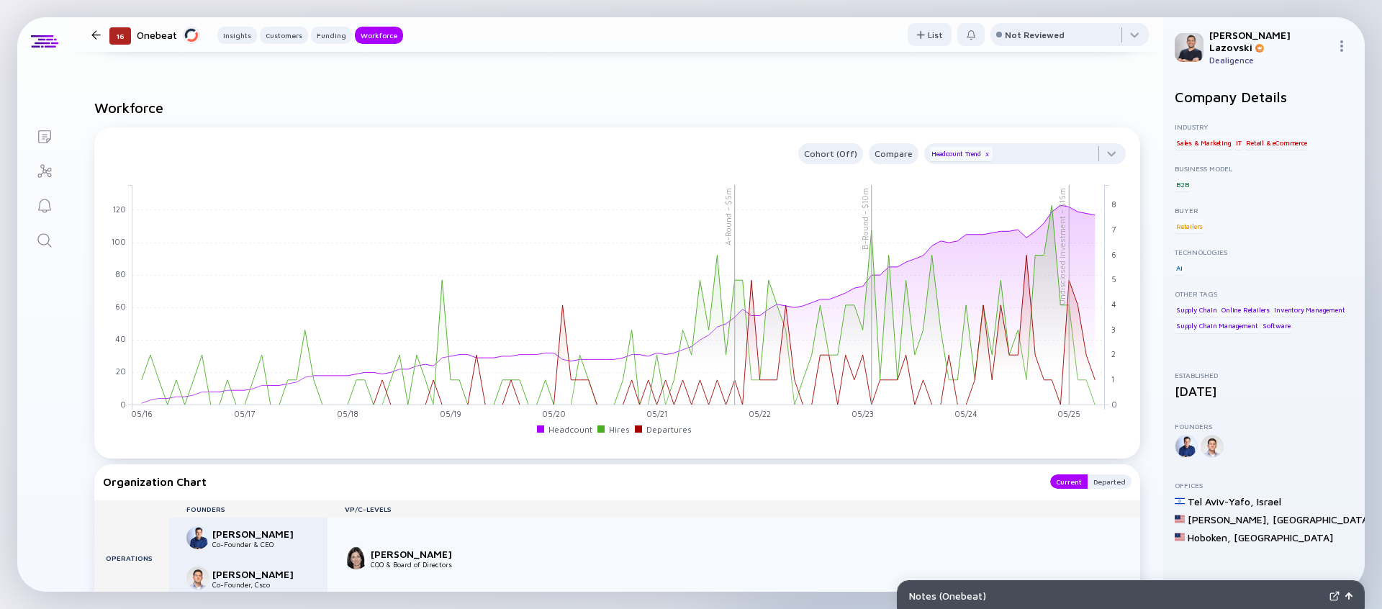
scroll to position [1352, 0]
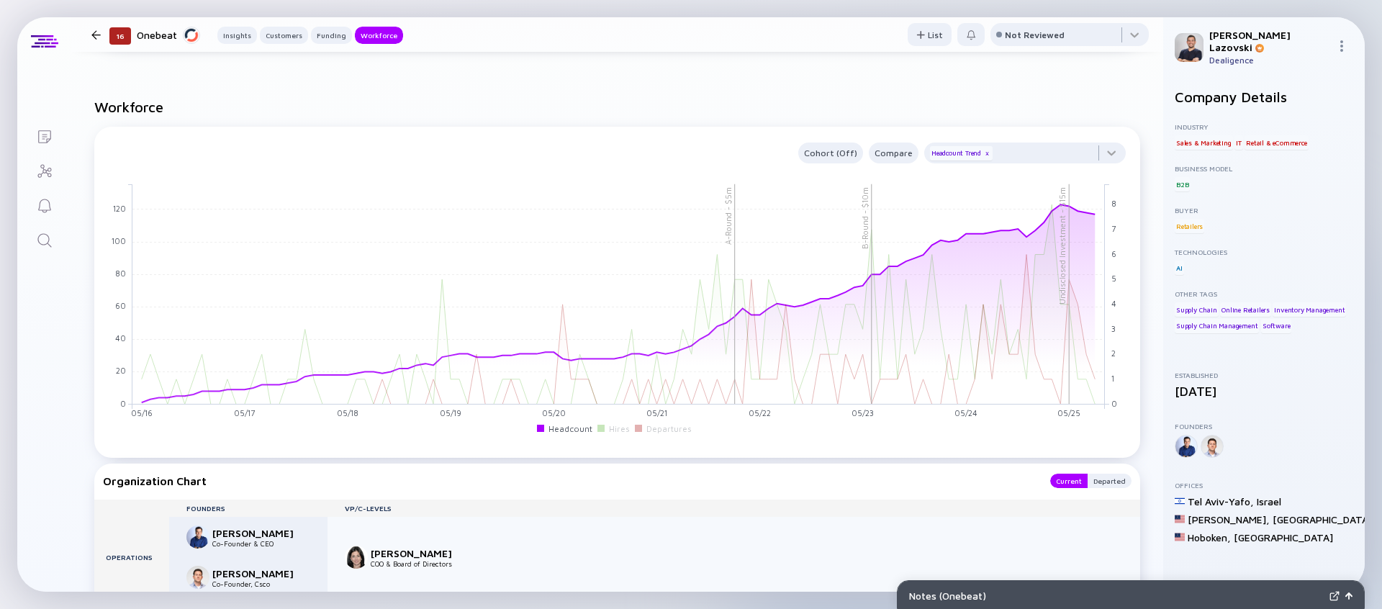
click at [567, 432] on rect at bounding box center [568, 429] width 60 height 14
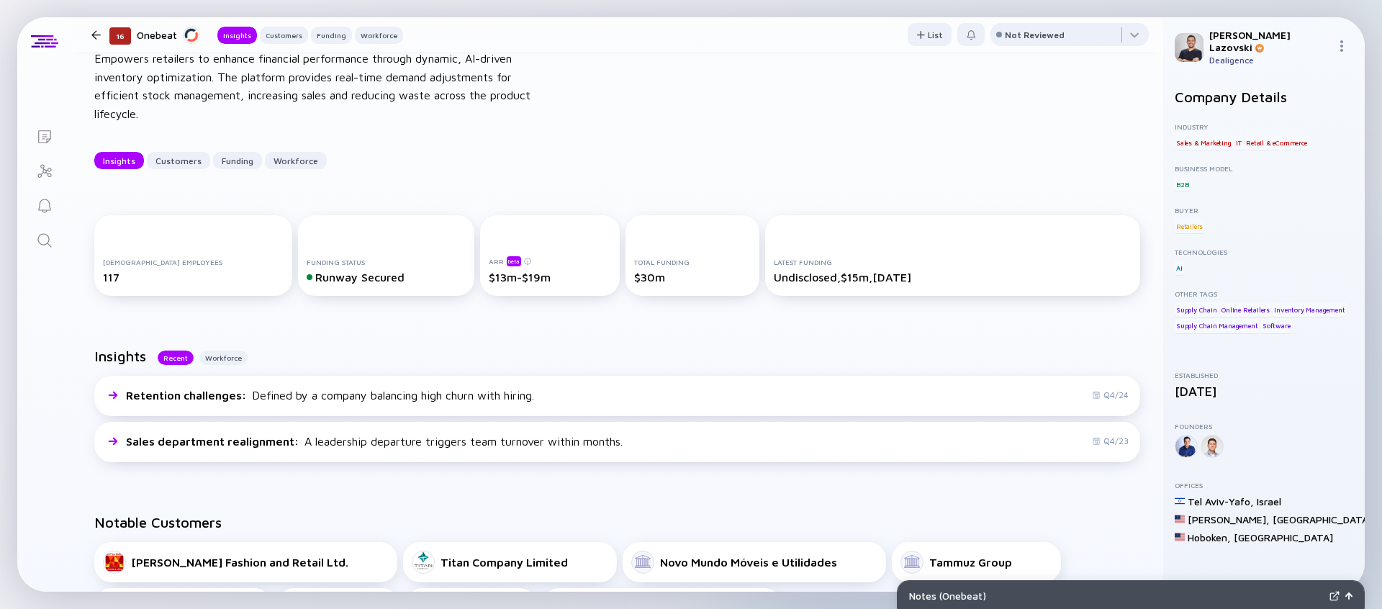
scroll to position [0, 0]
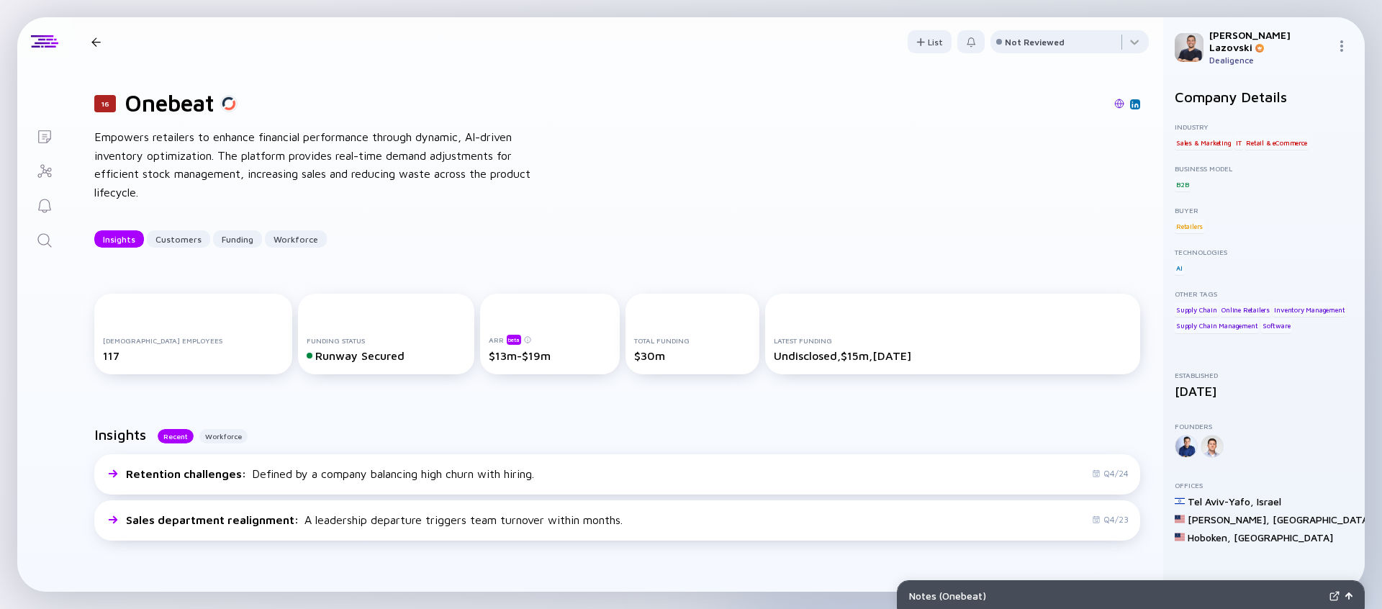
click at [671, 157] on div "16 Onebeat Empowers retailers to enhance financial performance through dynamic,…" at bounding box center [617, 168] width 1092 height 204
click at [98, 42] on div at bounding box center [95, 41] width 9 height 9
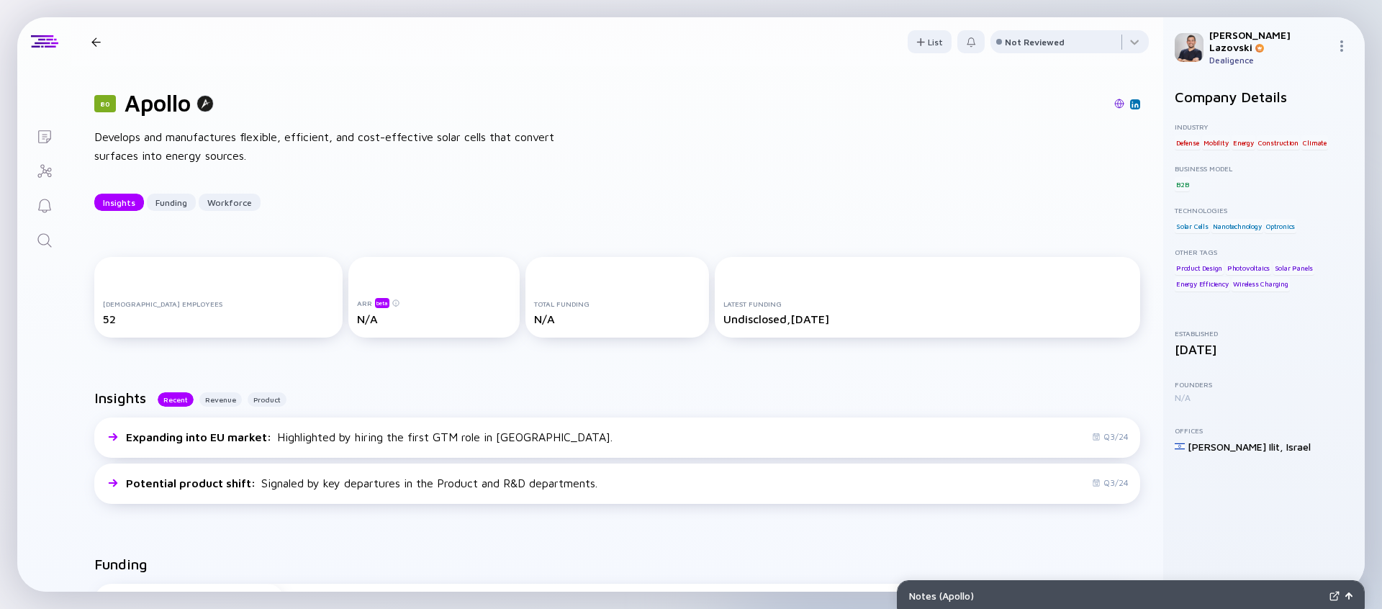
click at [96, 44] on div at bounding box center [95, 41] width 9 height 9
click at [96, 42] on div at bounding box center [95, 41] width 9 height 9
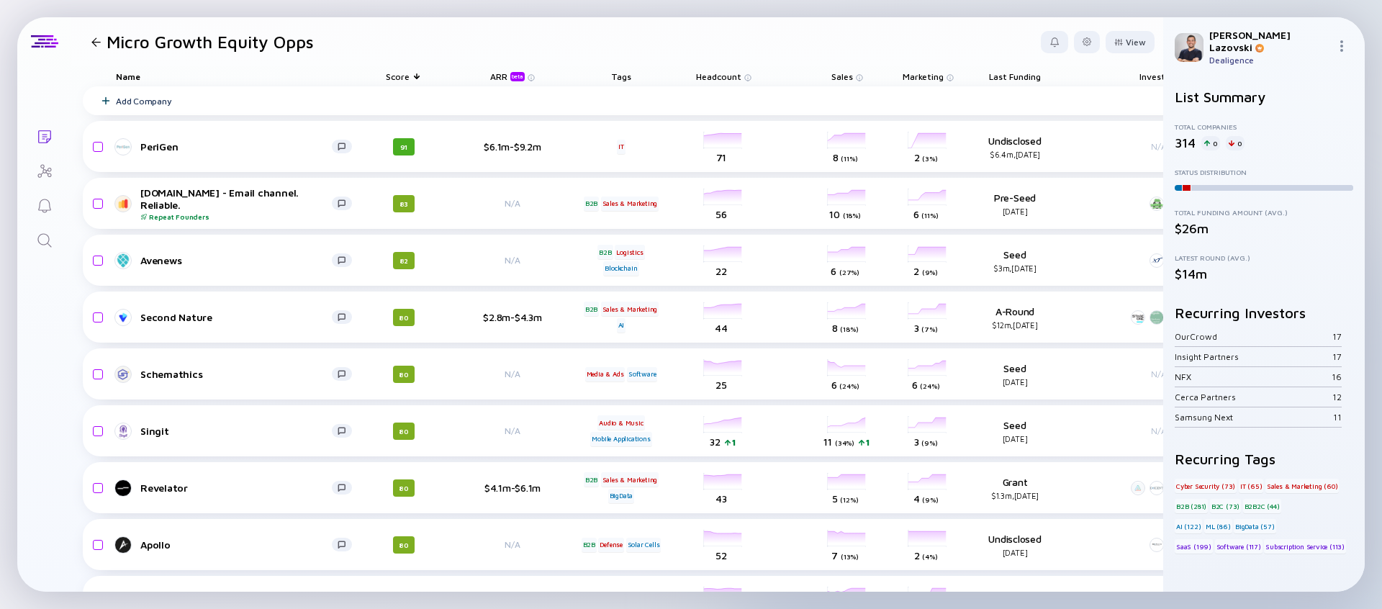
click at [500, 80] on div "ARR beta" at bounding box center [508, 76] width 37 height 10
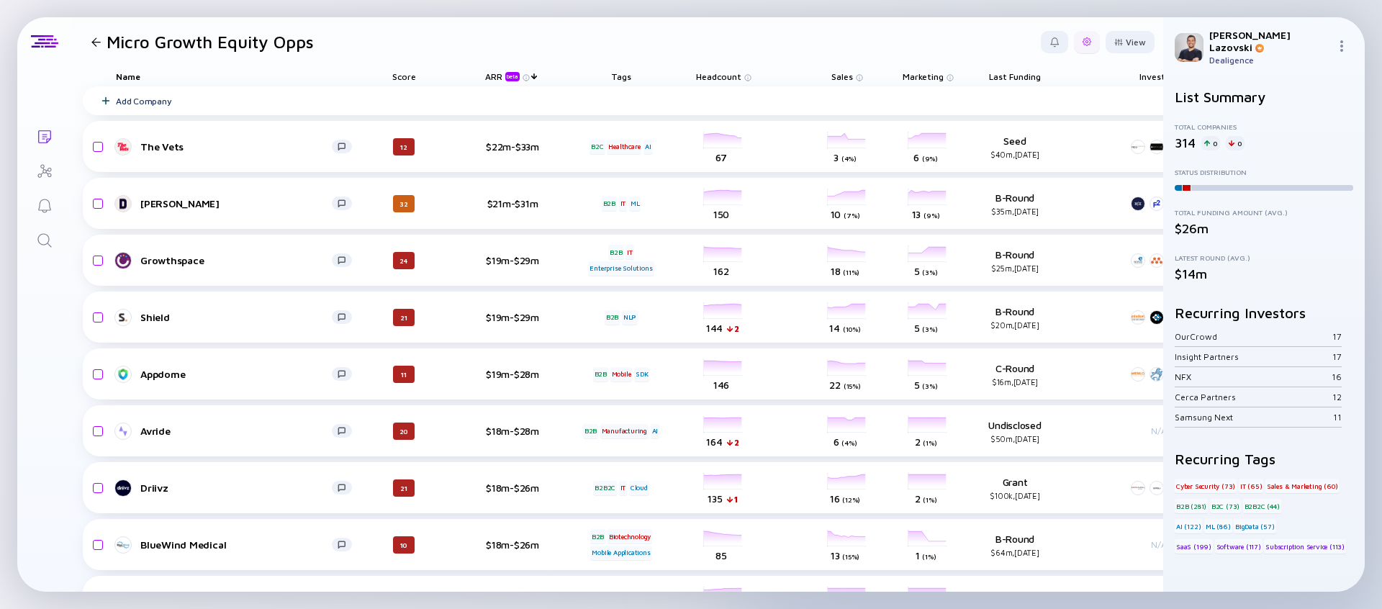
click at [1088, 48] on div at bounding box center [1087, 42] width 26 height 22
click at [1029, 165] on div "Edit Filter" at bounding box center [1043, 157] width 90 height 29
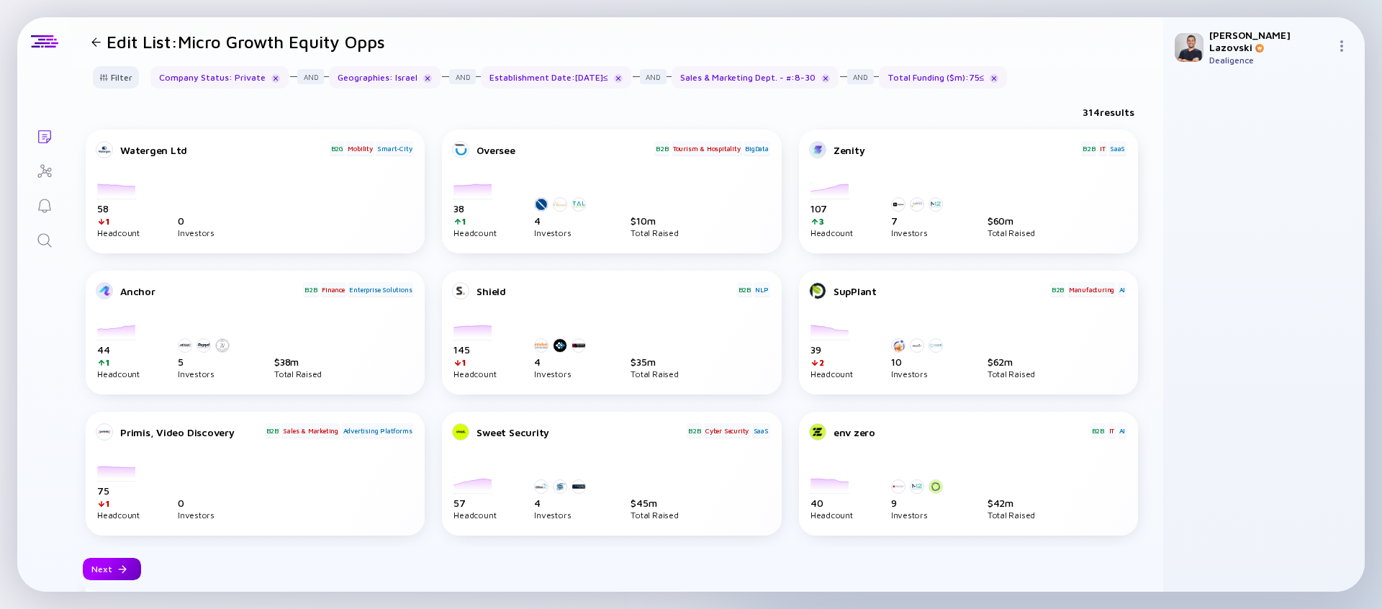
click at [113, 528] on div "Next" at bounding box center [112, 569] width 58 height 22
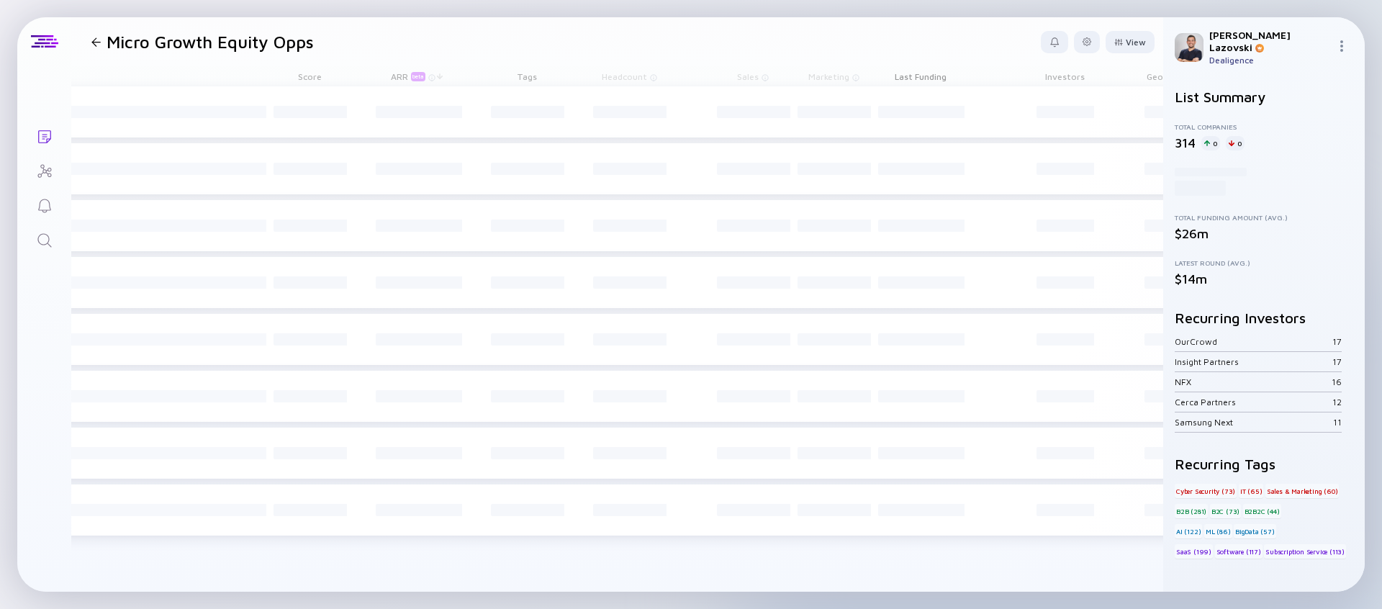
scroll to position [0, 95]
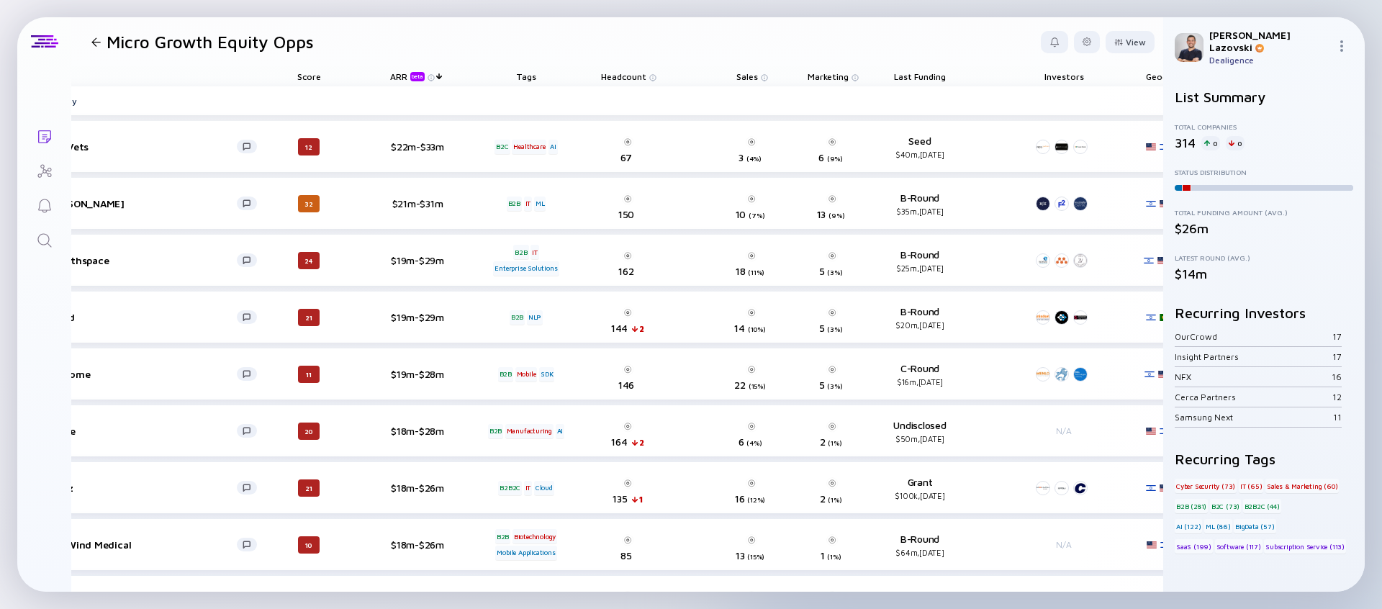
click at [920, 80] on span "Last Funding" at bounding box center [920, 76] width 52 height 11
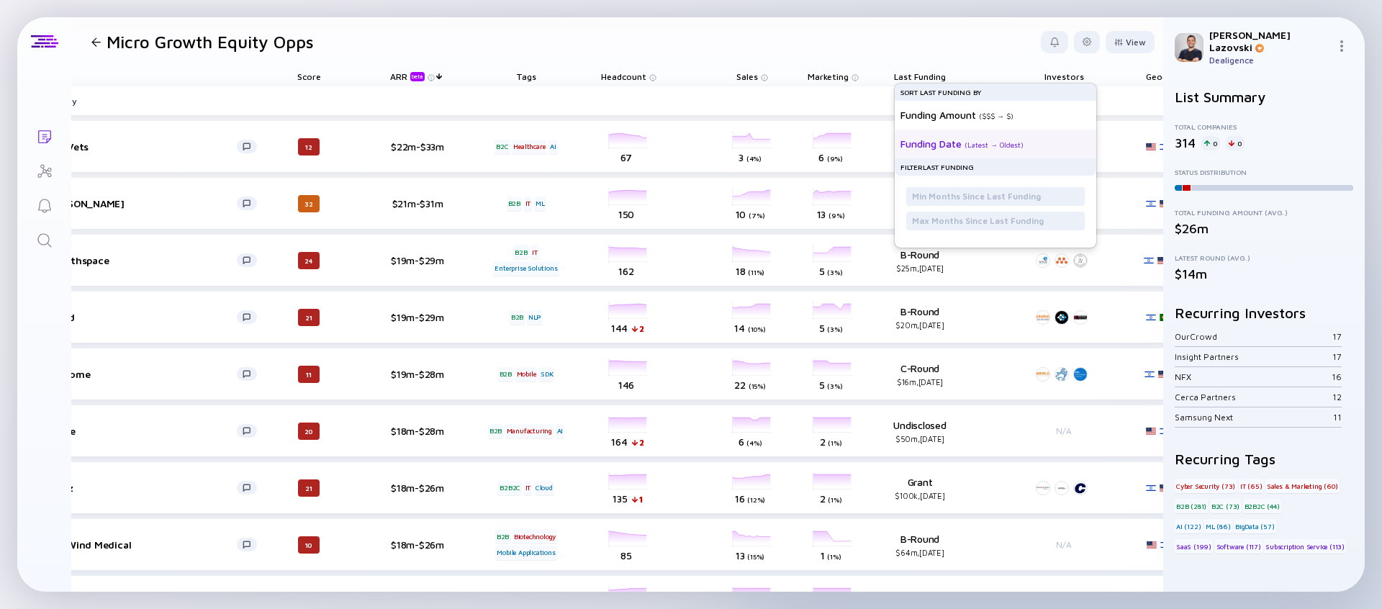
click at [923, 140] on div "Funding Date" at bounding box center [931, 144] width 61 height 12
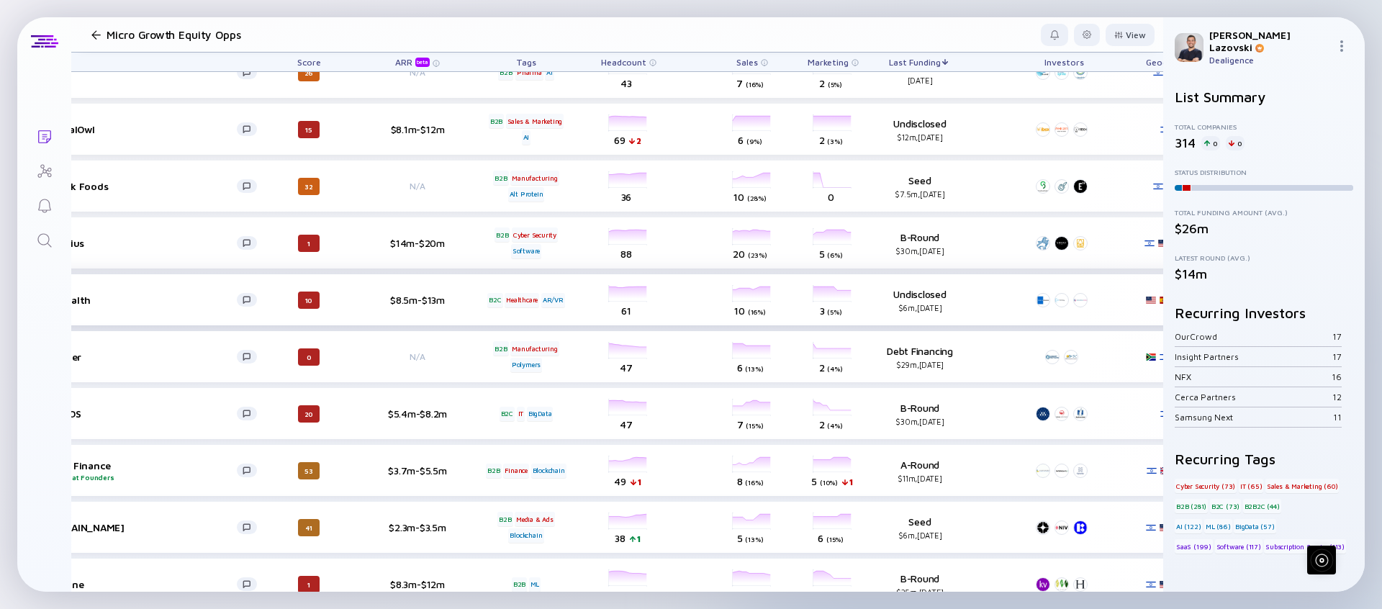
scroll to position [5079, 0]
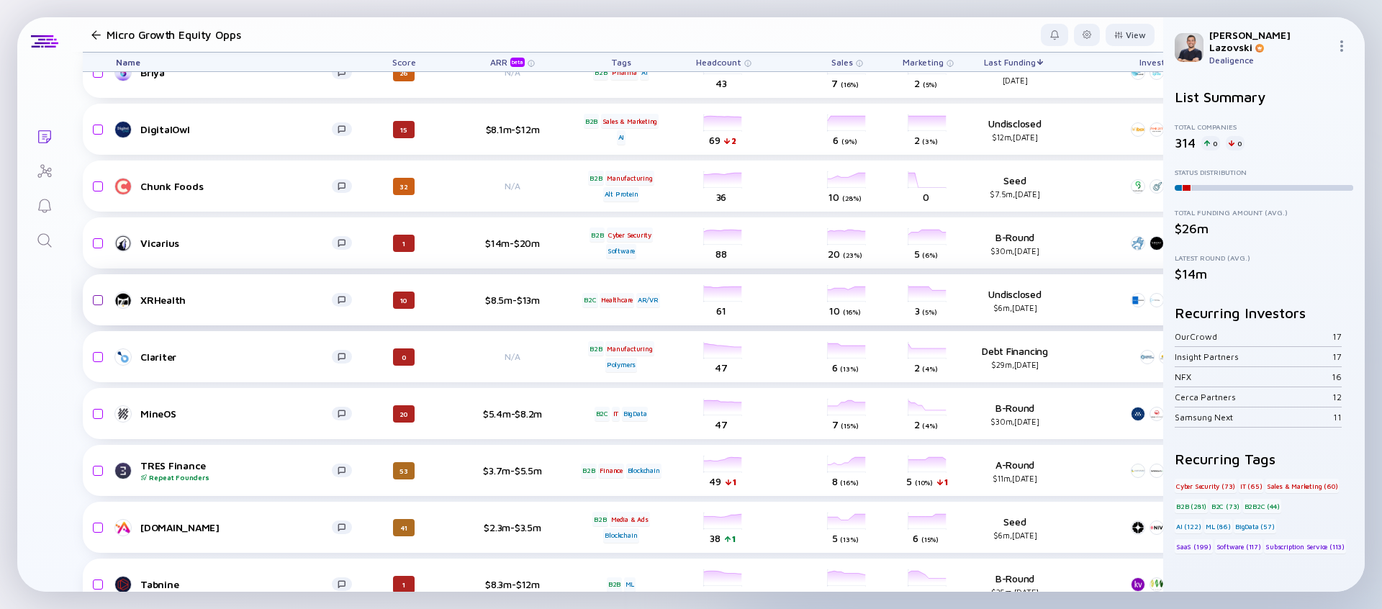
click at [96, 302] on input "checkbox" at bounding box center [95, 300] width 17 height 33
checkbox input "true"
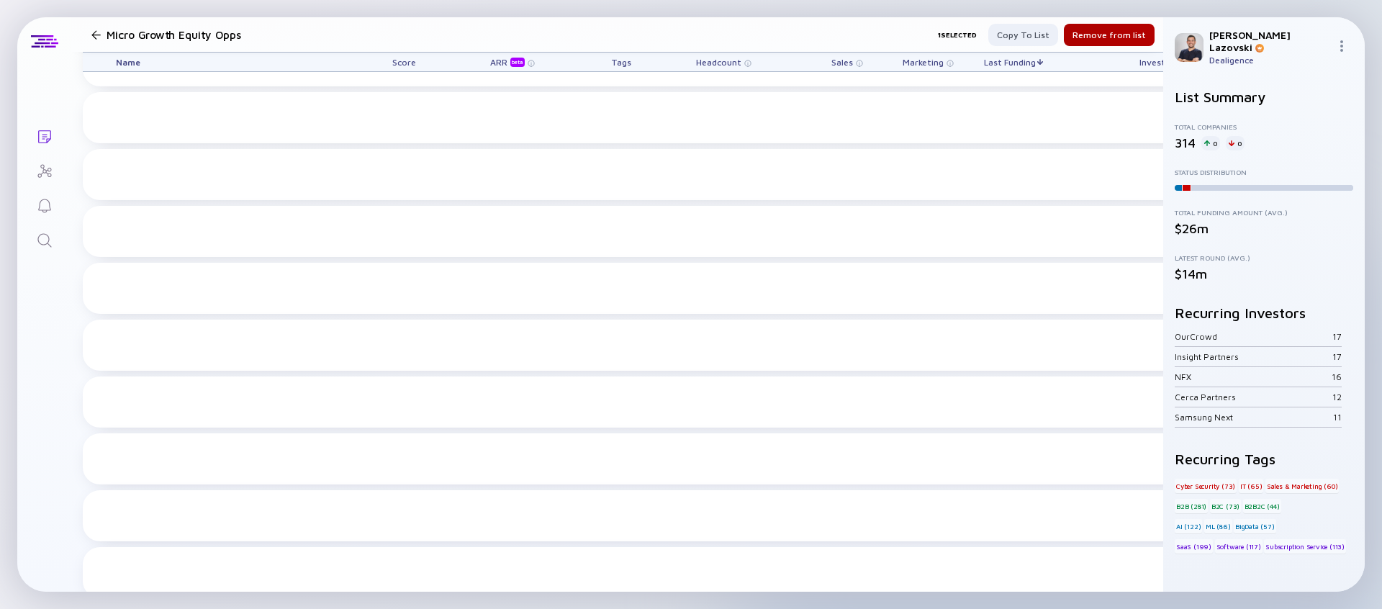
scroll to position [0, 0]
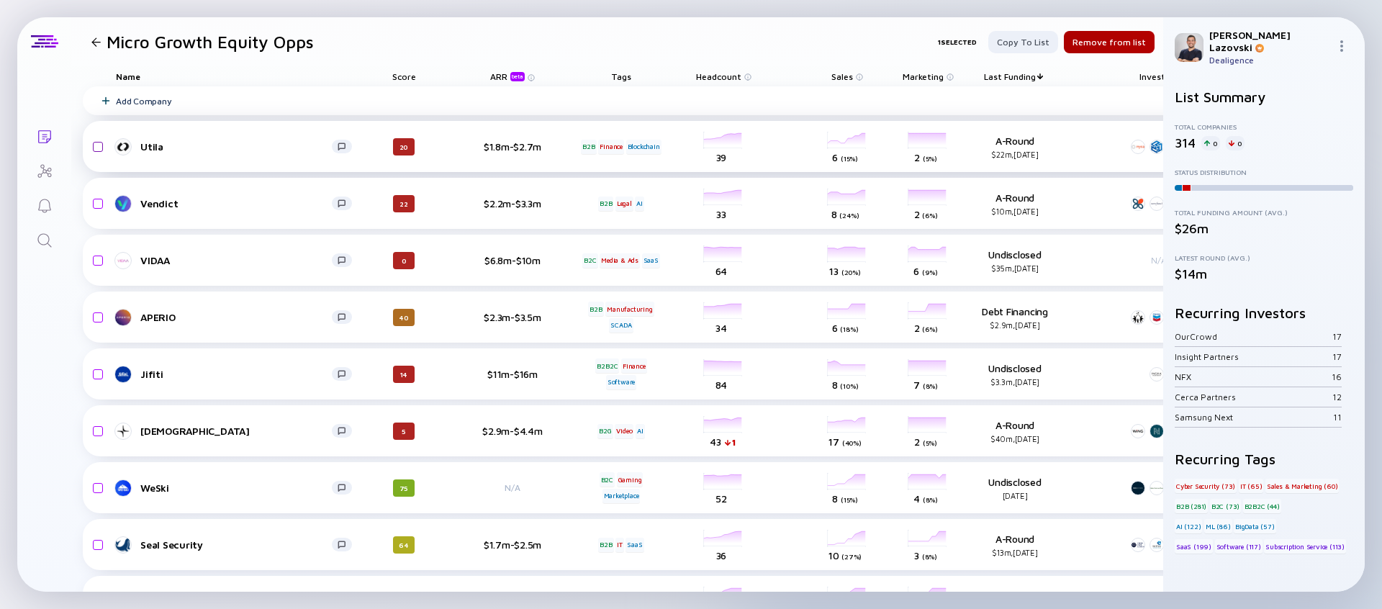
click at [95, 150] on input "checkbox" at bounding box center [95, 146] width 17 height 33
checkbox input "true"
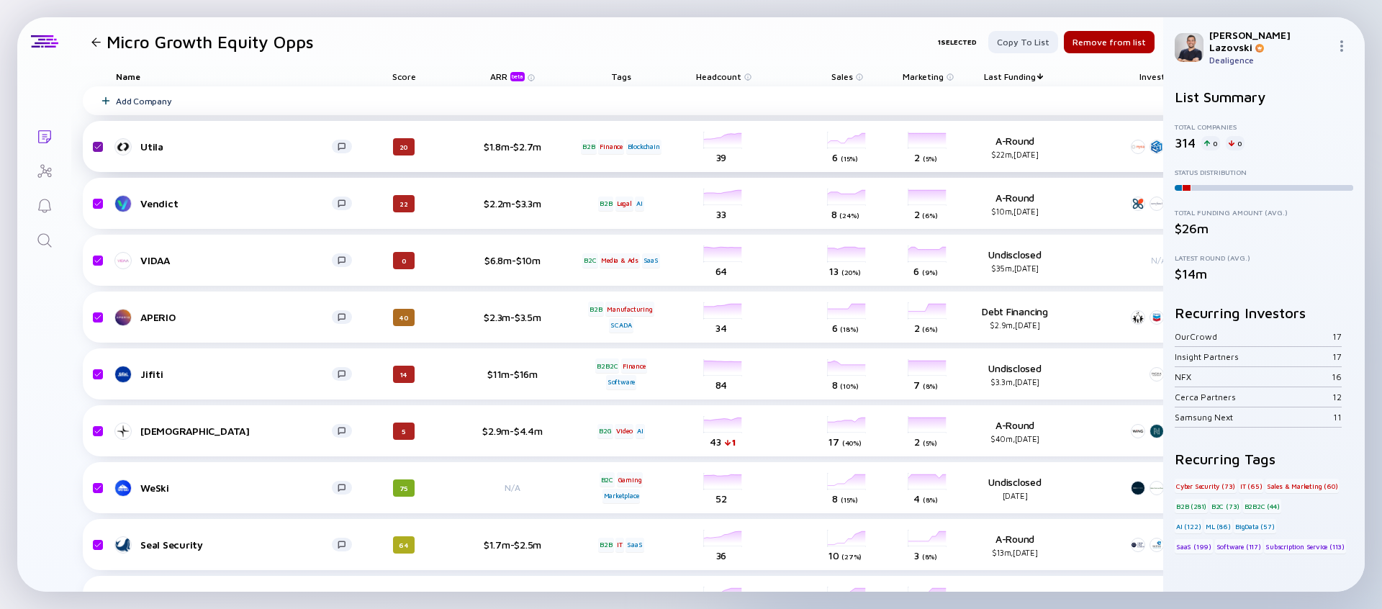
checkbox input "true"
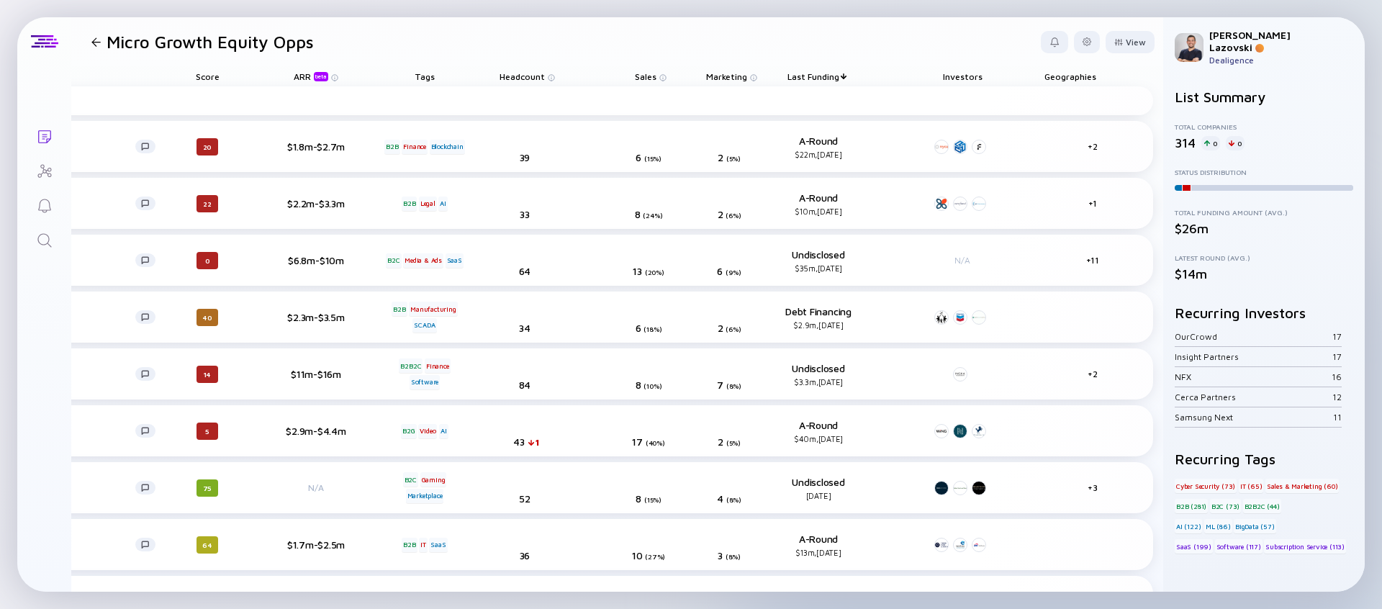
scroll to position [0, 175]
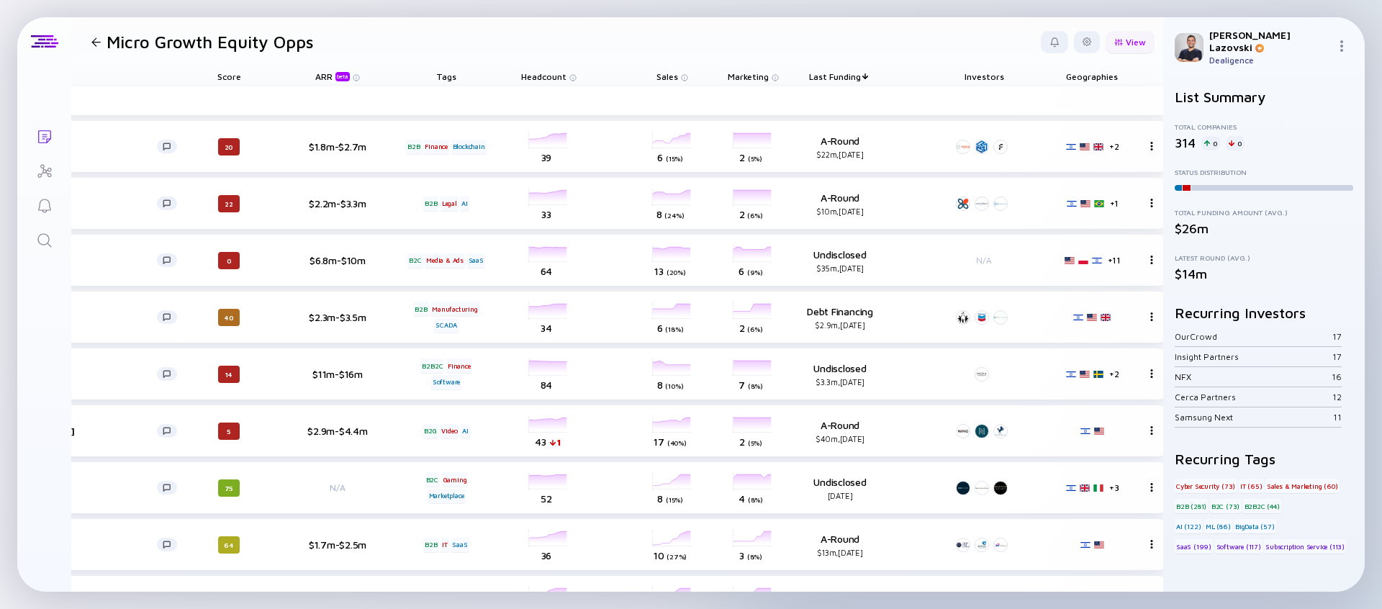
click at [1134, 34] on div "View" at bounding box center [1130, 42] width 49 height 22
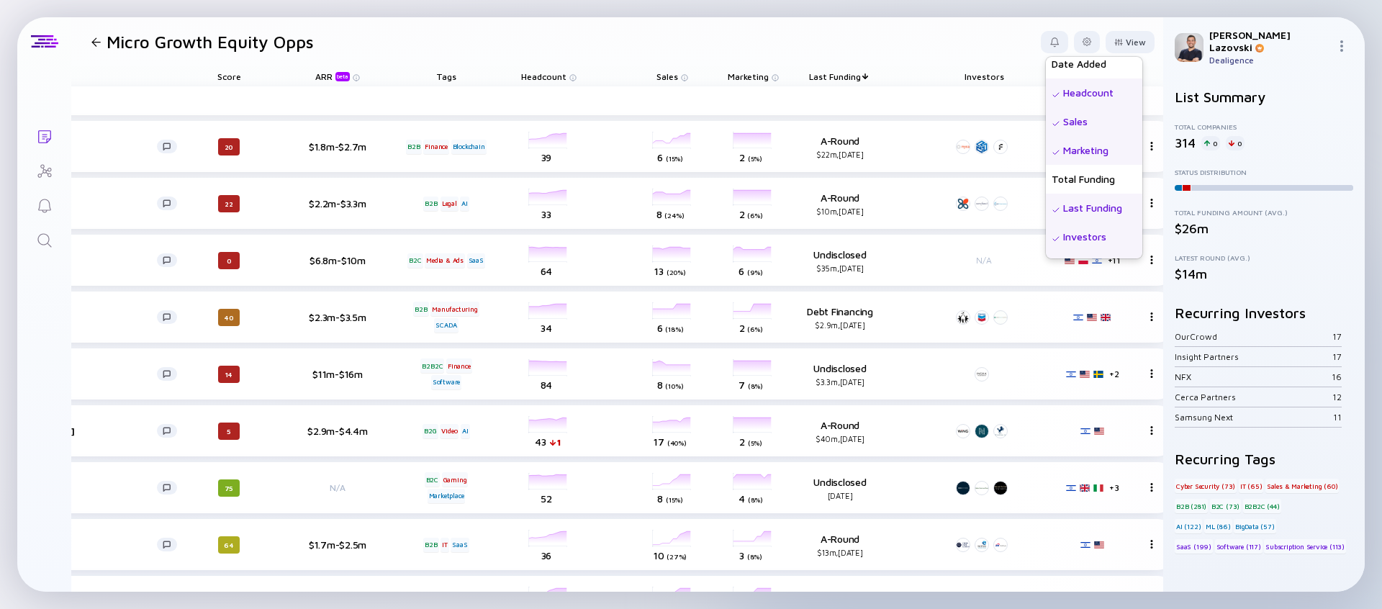
scroll to position [182, 0]
click at [1101, 173] on div "Total Funding" at bounding box center [1094, 177] width 96 height 29
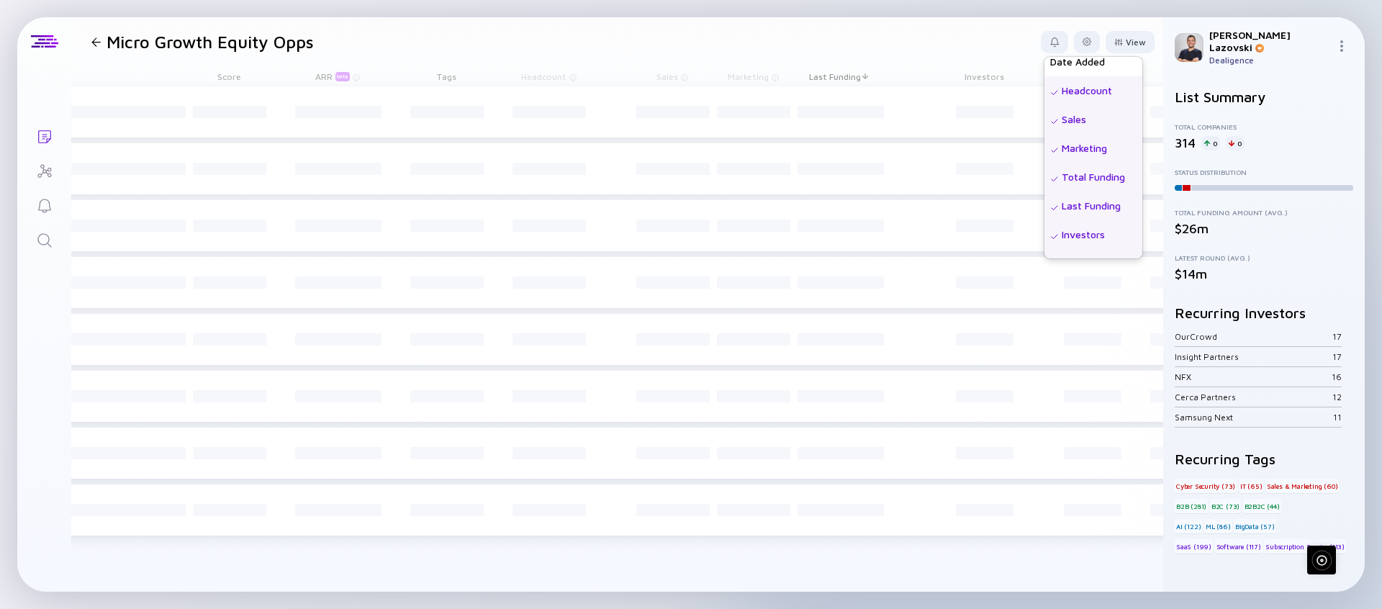
click at [924, 38] on header "Micro Growth Equity Opps View Name Status Score Tags ARR beta Founders Date Add…" at bounding box center [617, 41] width 1092 height 49
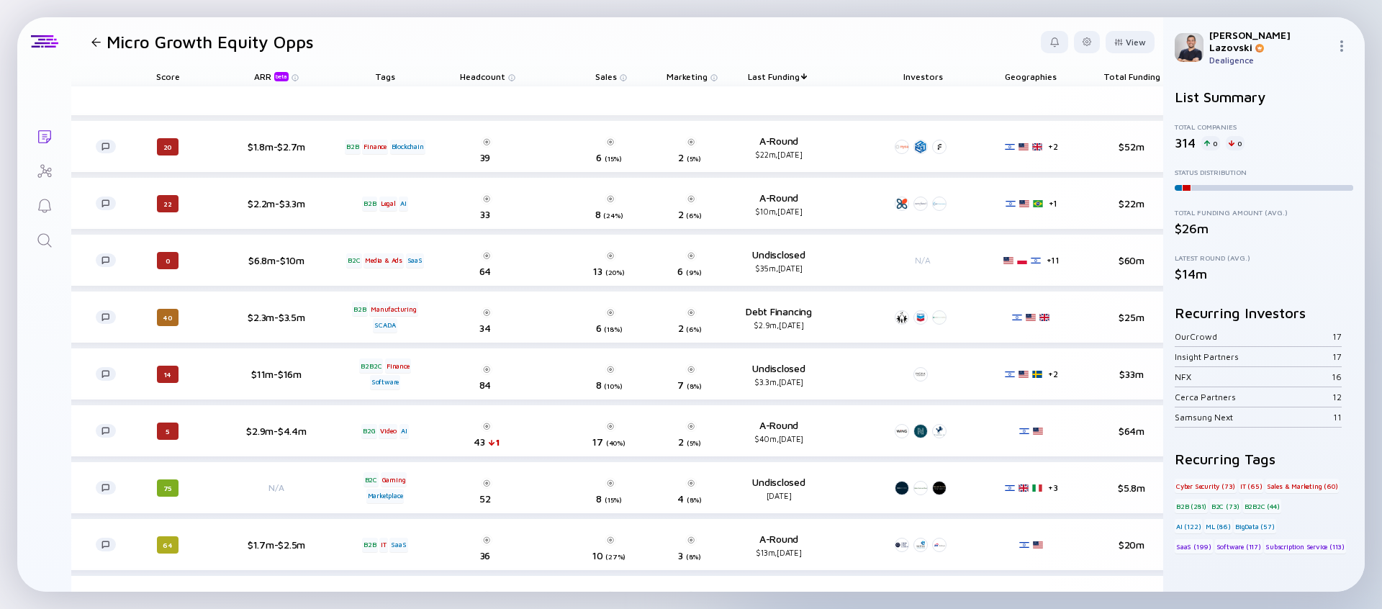
scroll to position [0, 297]
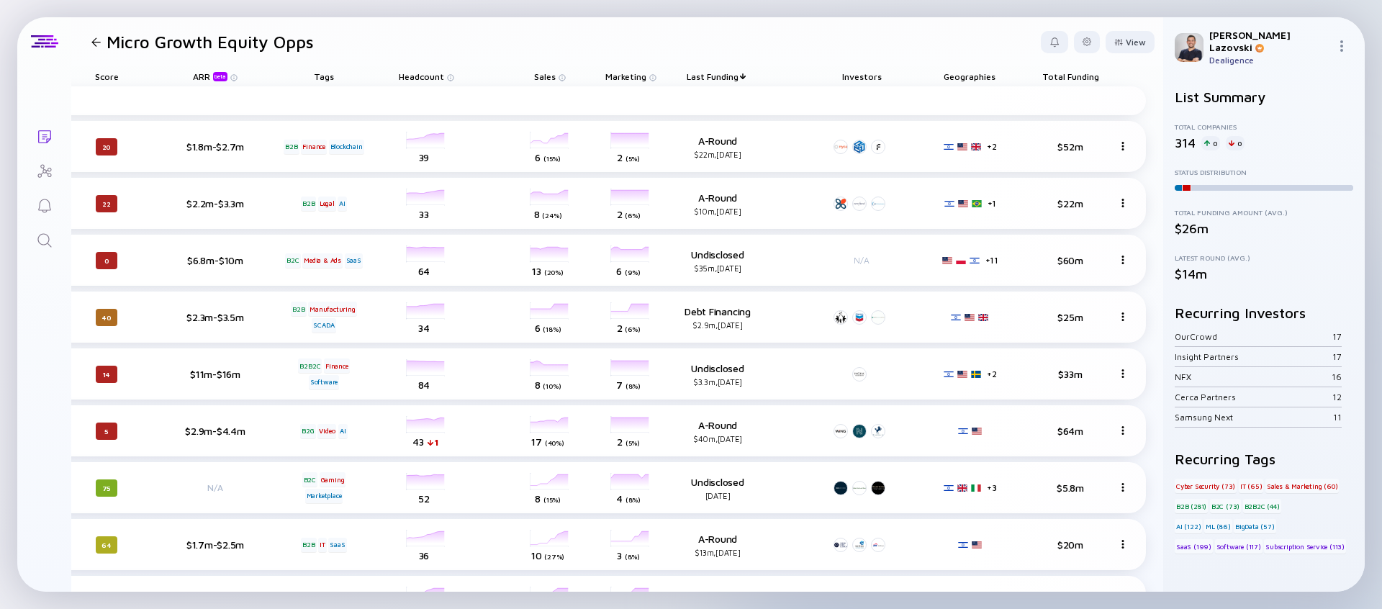
click at [1056, 76] on span "Total Funding" at bounding box center [1070, 76] width 57 height 11
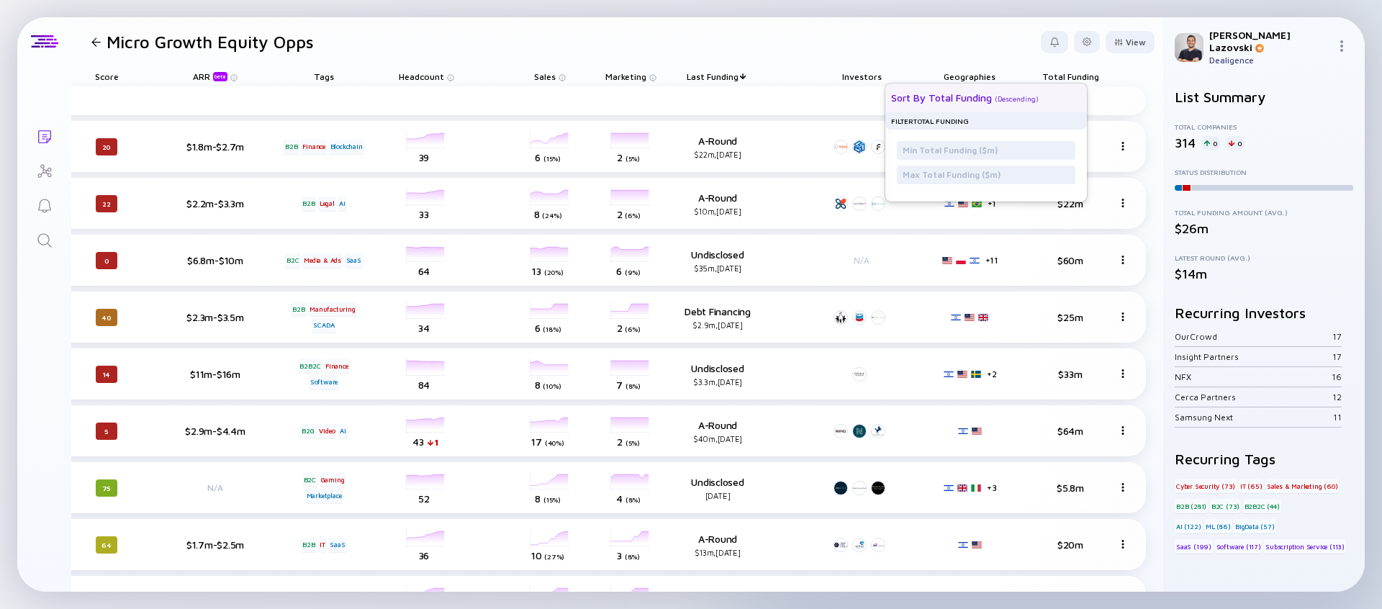
click at [1042, 97] on div "Sort by Total Funding ( Descending )" at bounding box center [980, 98] width 179 height 29
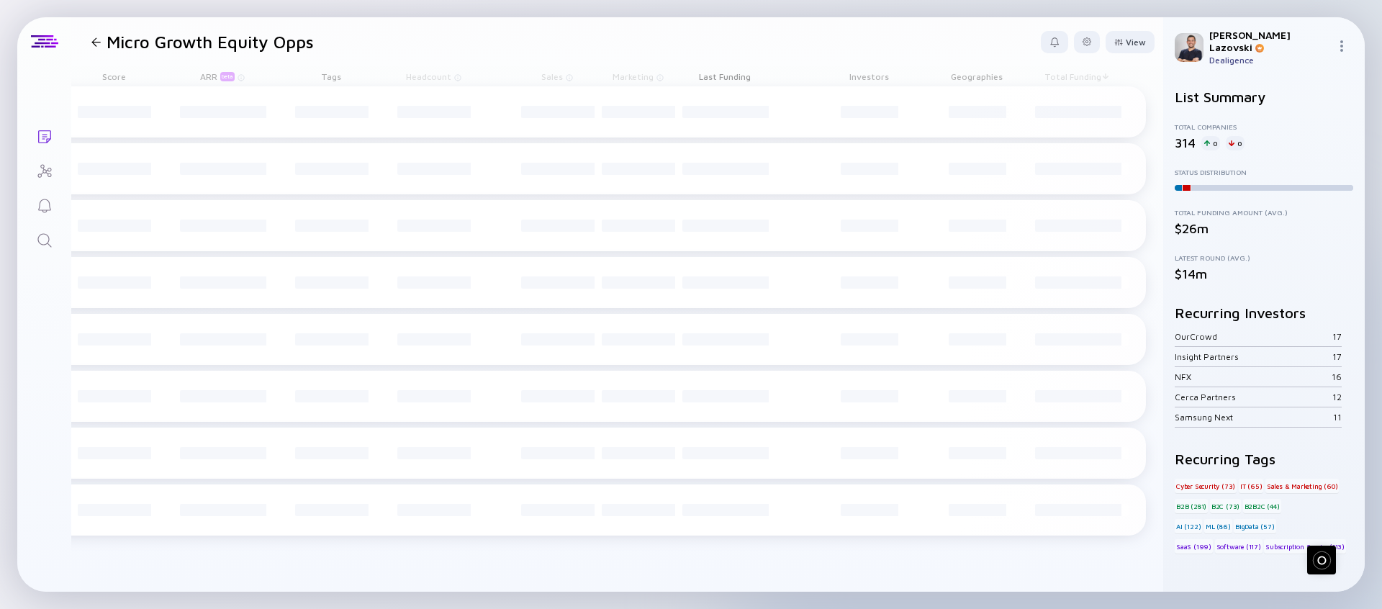
scroll to position [0, 269]
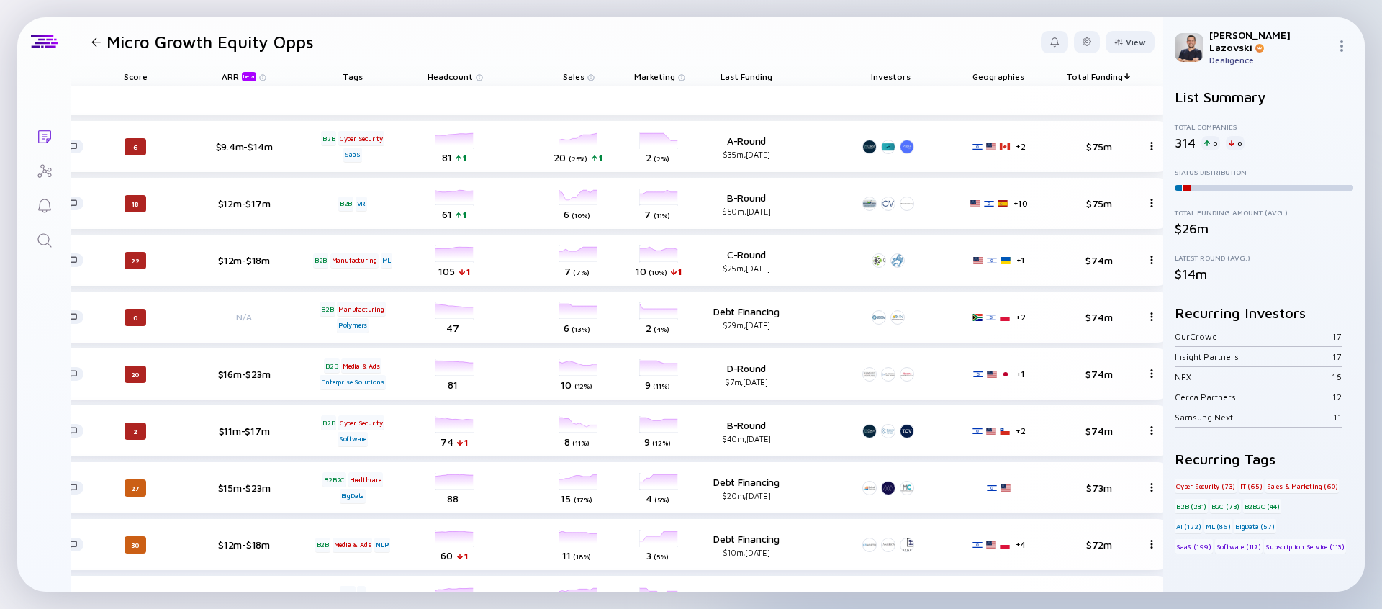
click at [1091, 81] on div "Total Funding" at bounding box center [1100, 76] width 94 height 20
click at [1100, 73] on span "Total Funding" at bounding box center [1094, 76] width 57 height 11
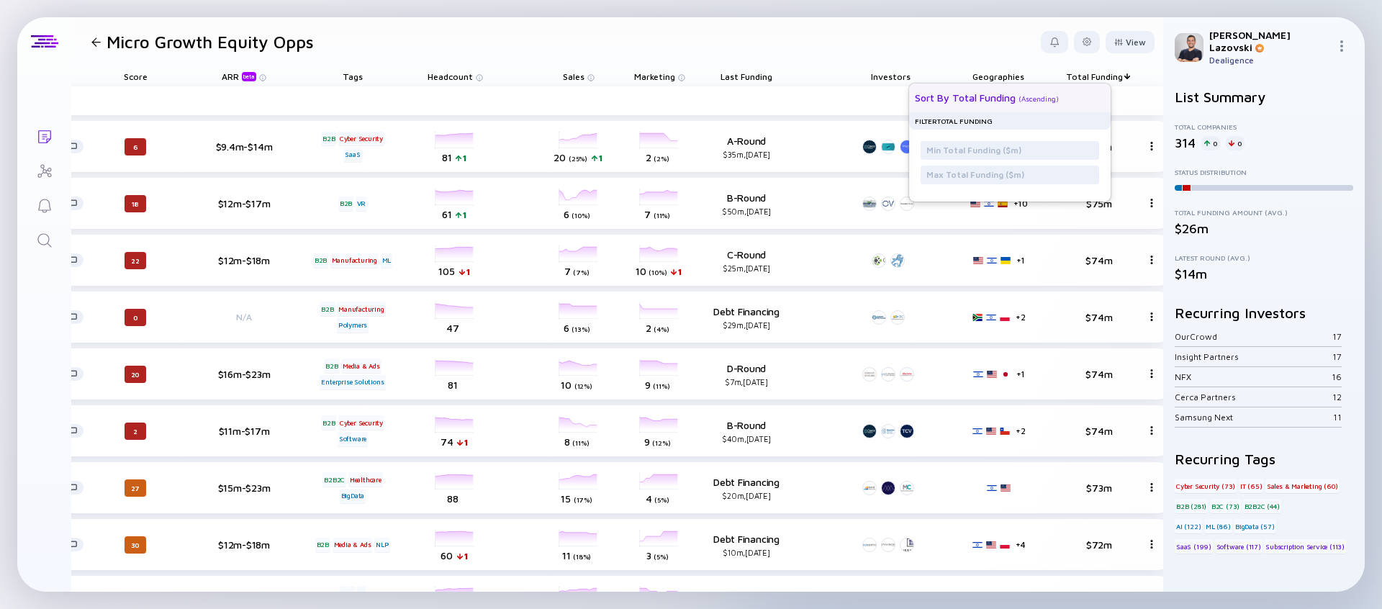
click at [1058, 99] on div "Sort by Total Funding ( Ascending )" at bounding box center [1004, 98] width 179 height 29
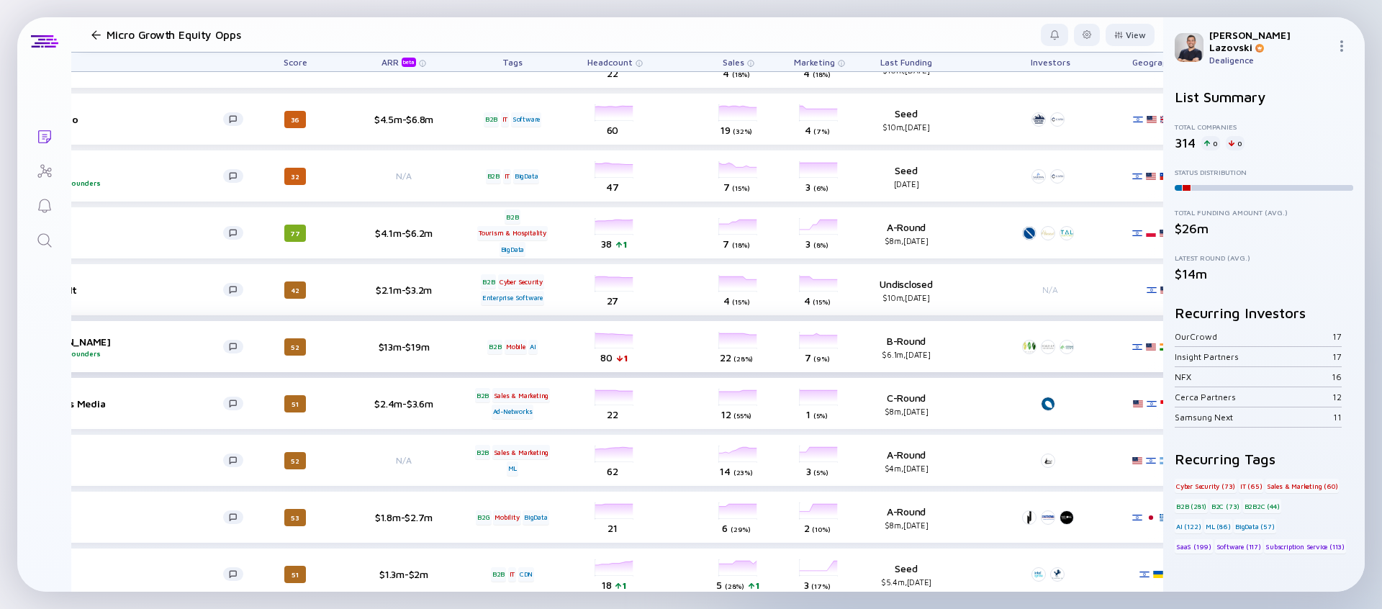
scroll to position [5658, 0]
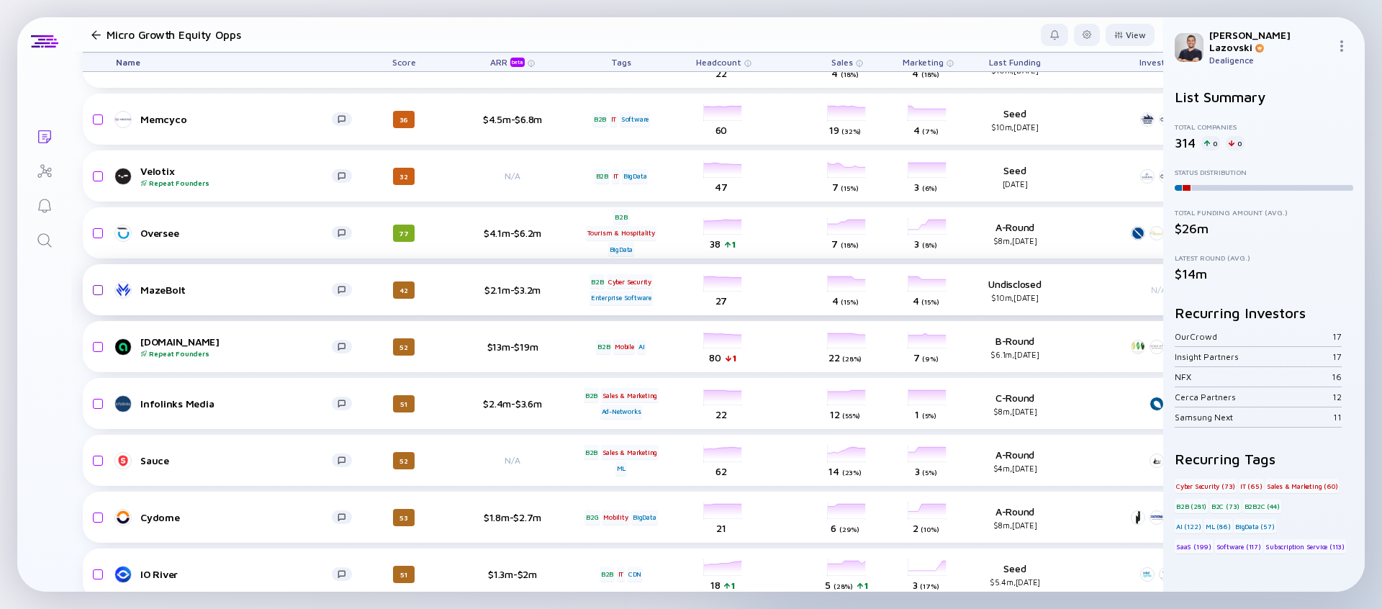
click at [99, 290] on input "checkbox" at bounding box center [95, 290] width 17 height 33
checkbox input "true"
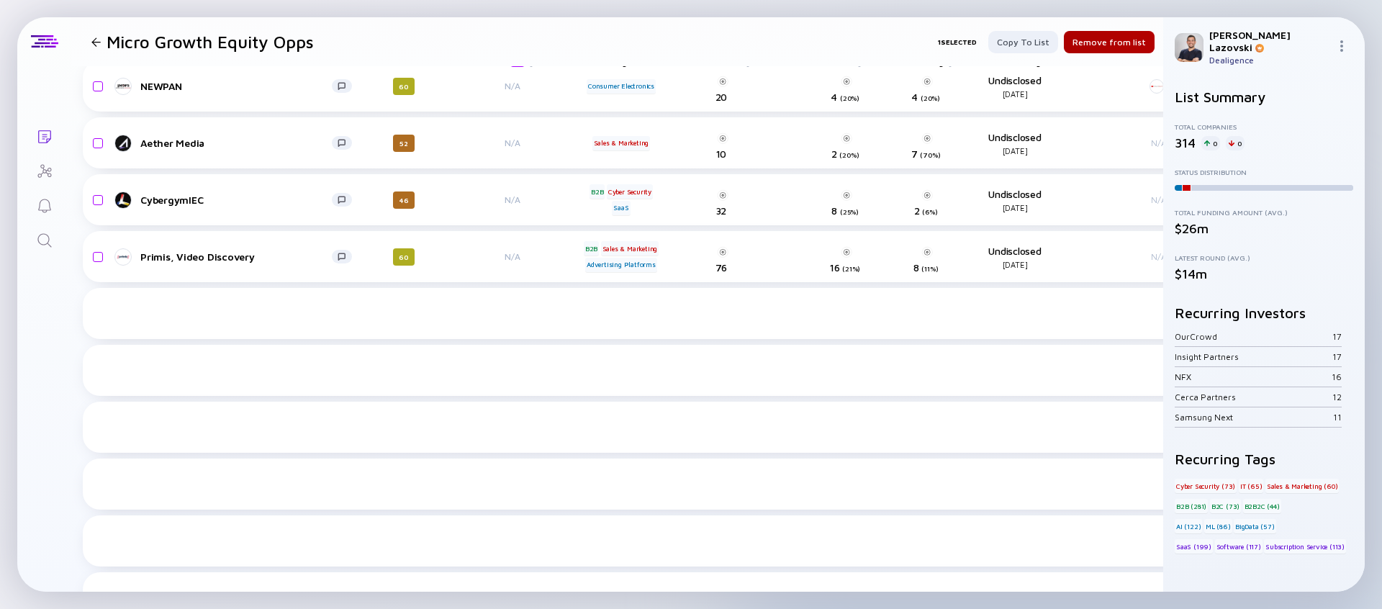
scroll to position [0, 0]
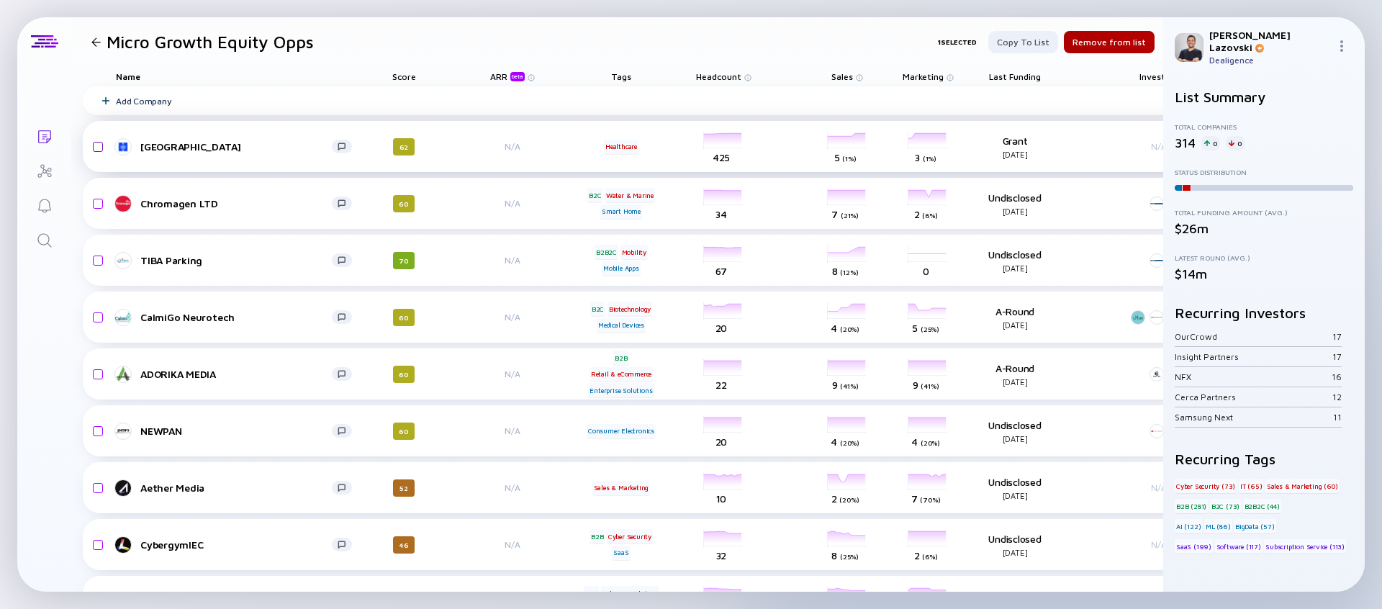
click at [97, 145] on input "checkbox" at bounding box center [95, 146] width 17 height 33
checkbox input "true"
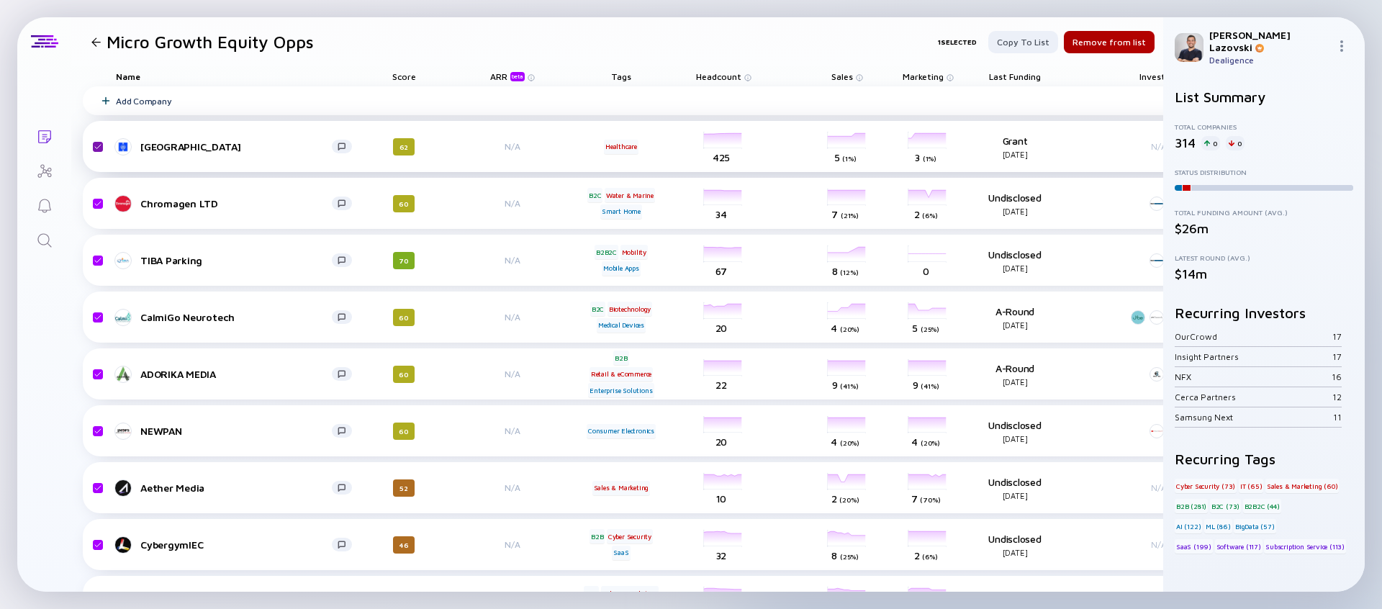
checkbox input "true"
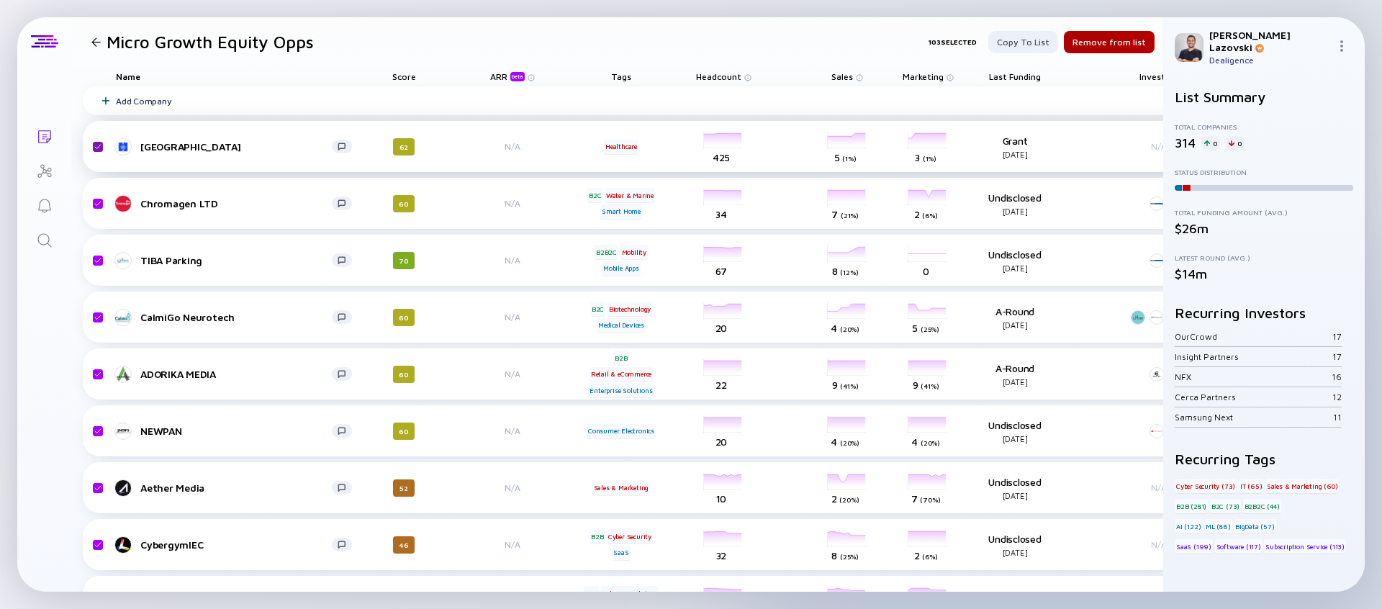
click at [99, 147] on input "checkbox" at bounding box center [95, 146] width 17 height 33
checkbox input "false"
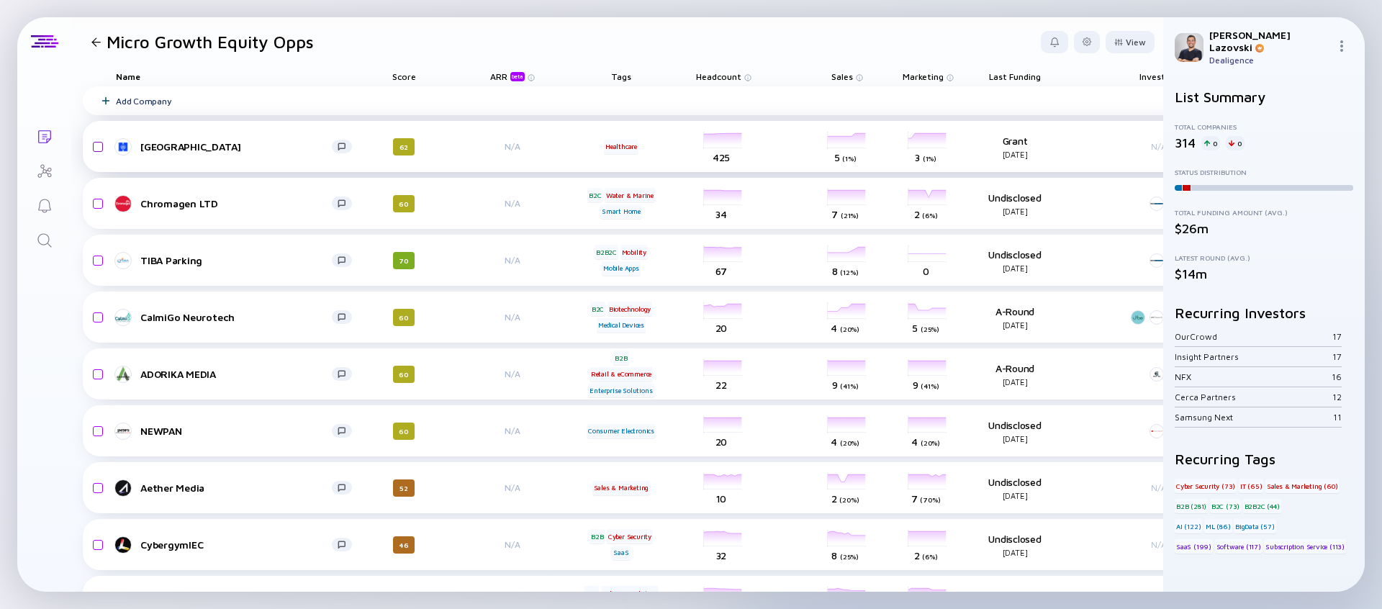
click at [98, 148] on input "checkbox" at bounding box center [95, 146] width 17 height 33
click at [1130, 41] on div "Remove from list" at bounding box center [1109, 42] width 91 height 22
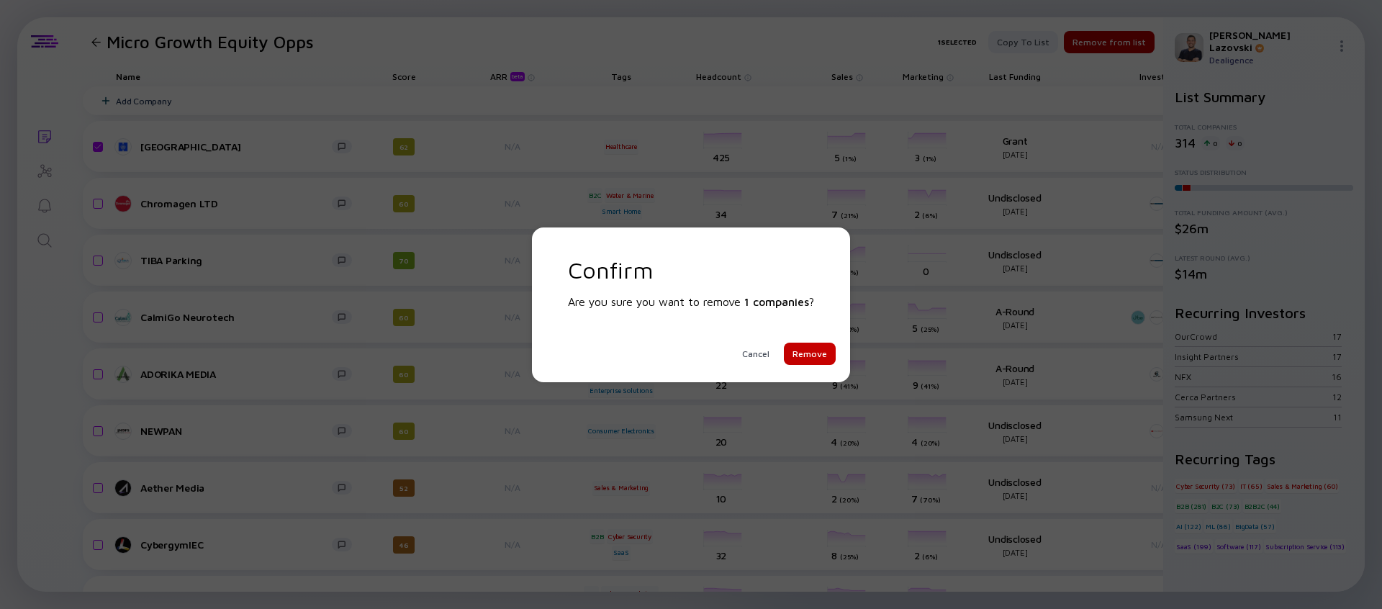
click at [818, 359] on div "Remove" at bounding box center [810, 354] width 52 height 22
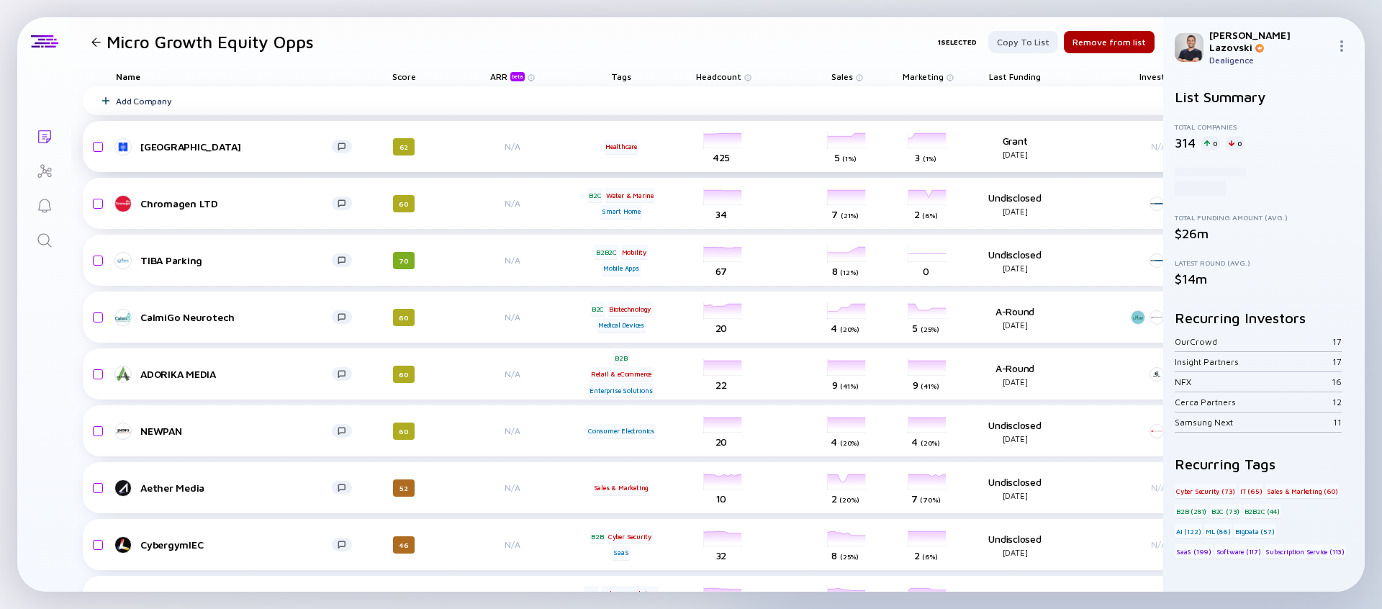
checkbox input "false"
